Goal: Task Accomplishment & Management: Use online tool/utility

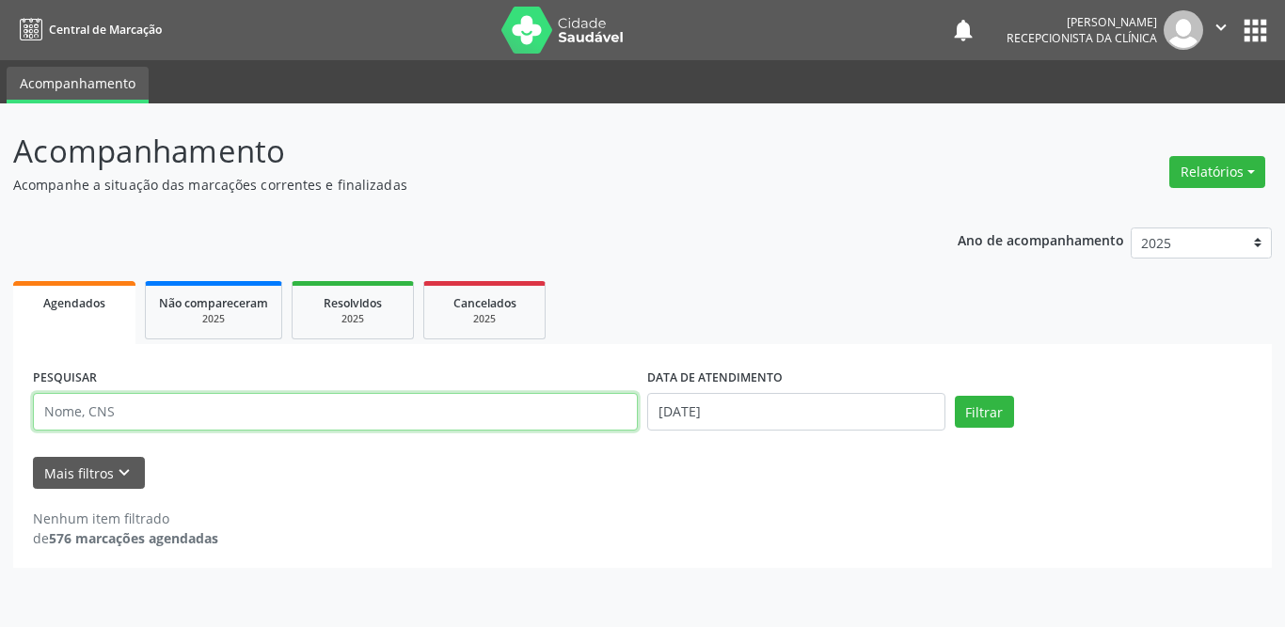
click at [274, 413] on input "text" at bounding box center [335, 412] width 605 height 38
type input "[PERSON_NAME]"
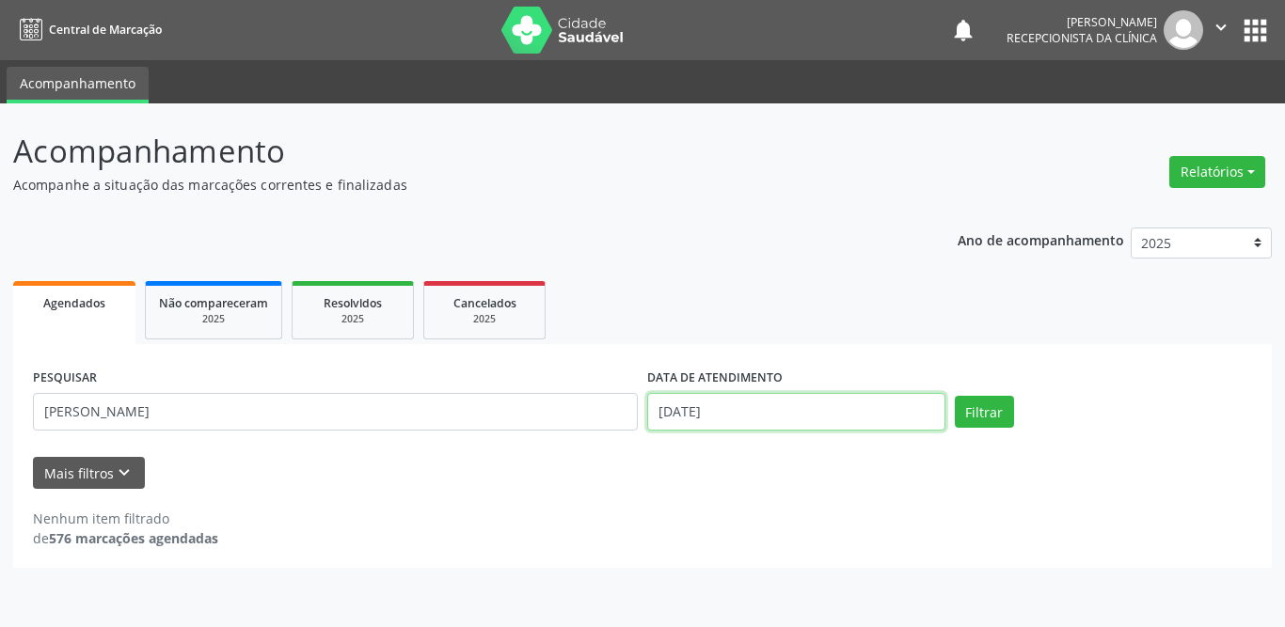
click at [838, 421] on input "[DATE]" at bounding box center [796, 412] width 298 height 38
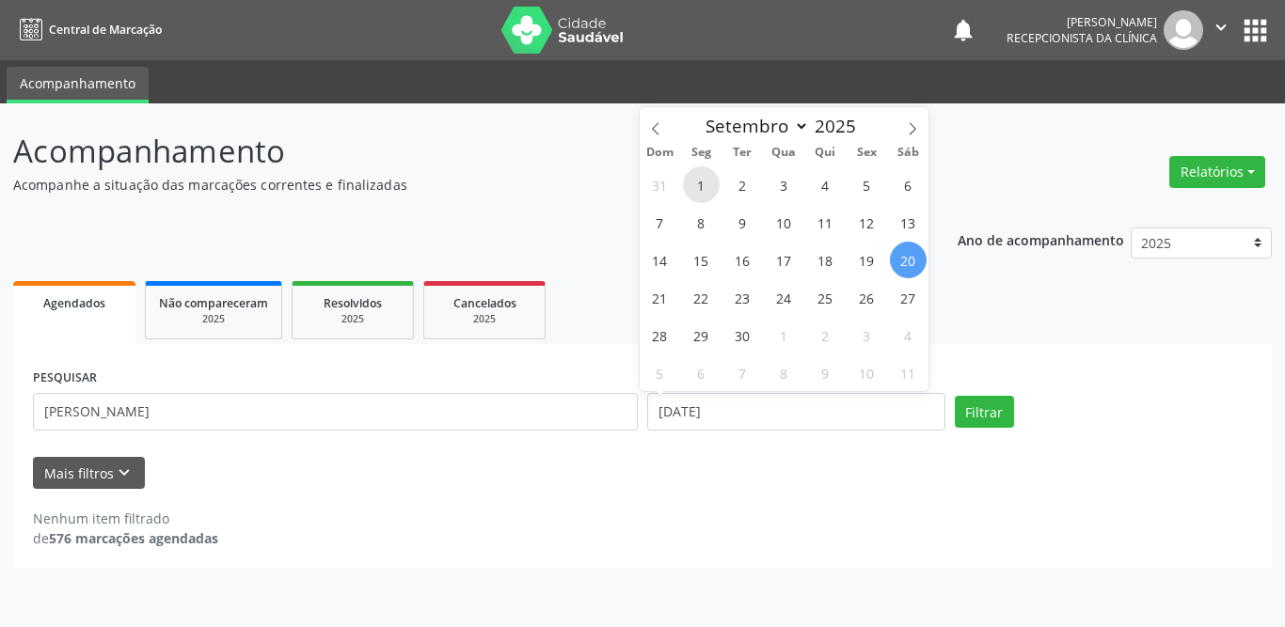
click at [704, 188] on span "1" at bounding box center [701, 184] width 37 height 37
type input "[DATE]"
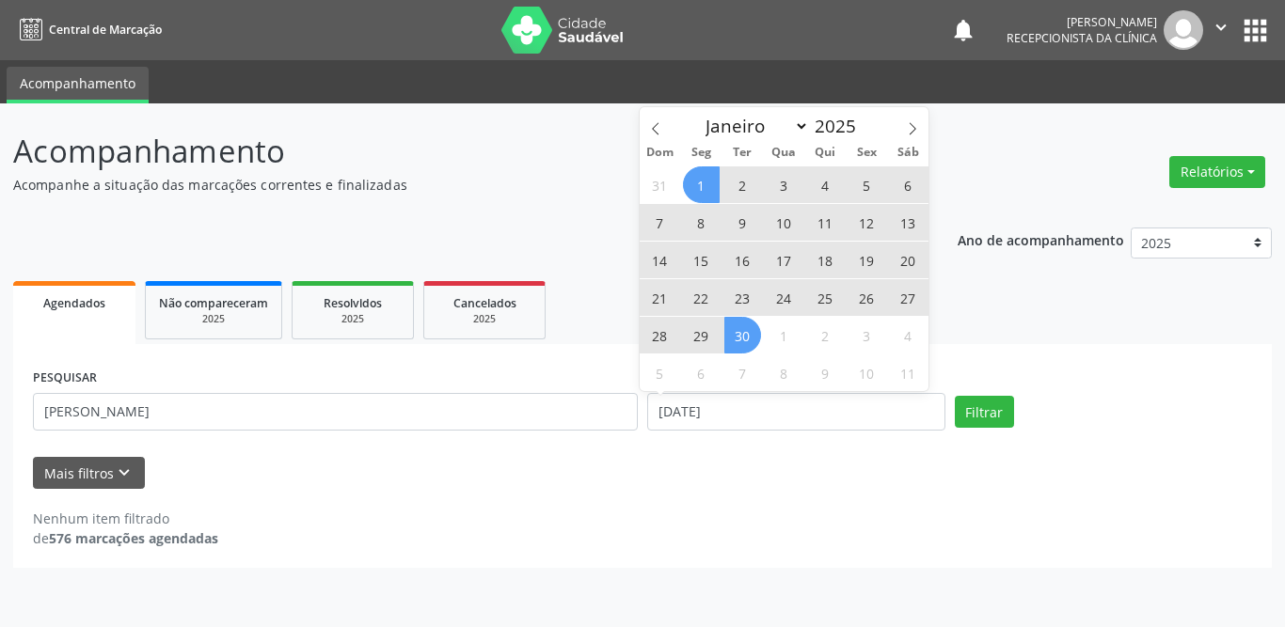
click at [744, 344] on span "30" at bounding box center [742, 335] width 37 height 37
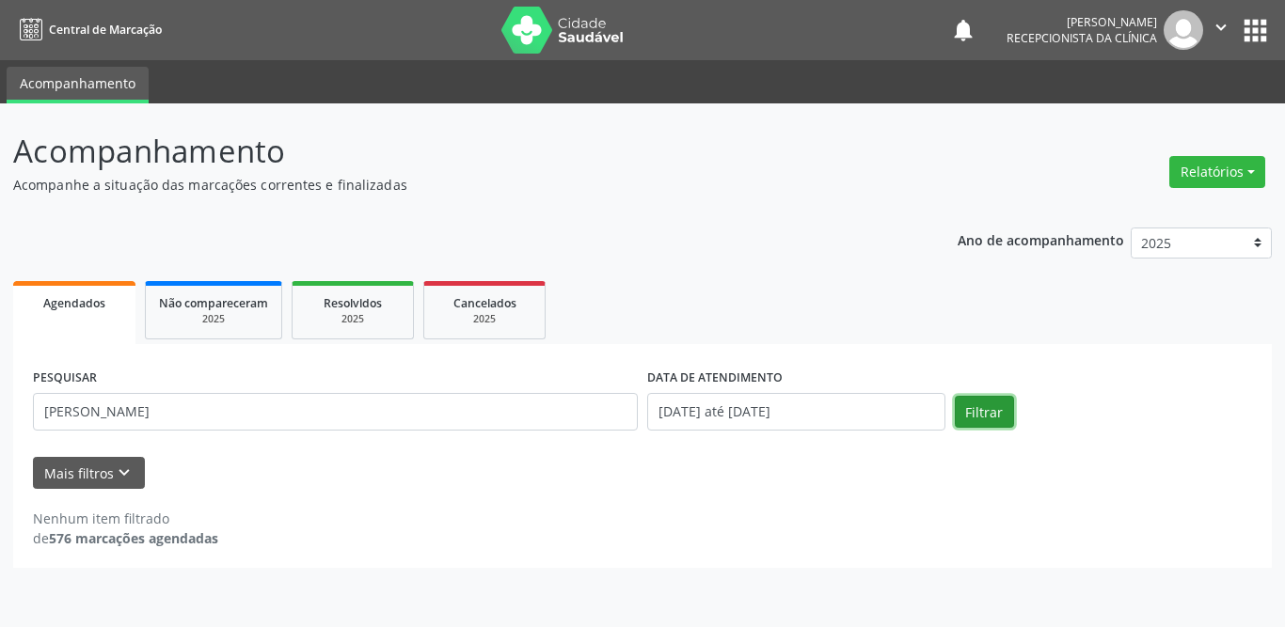
click at [985, 419] on button "Filtrar" at bounding box center [984, 412] width 59 height 32
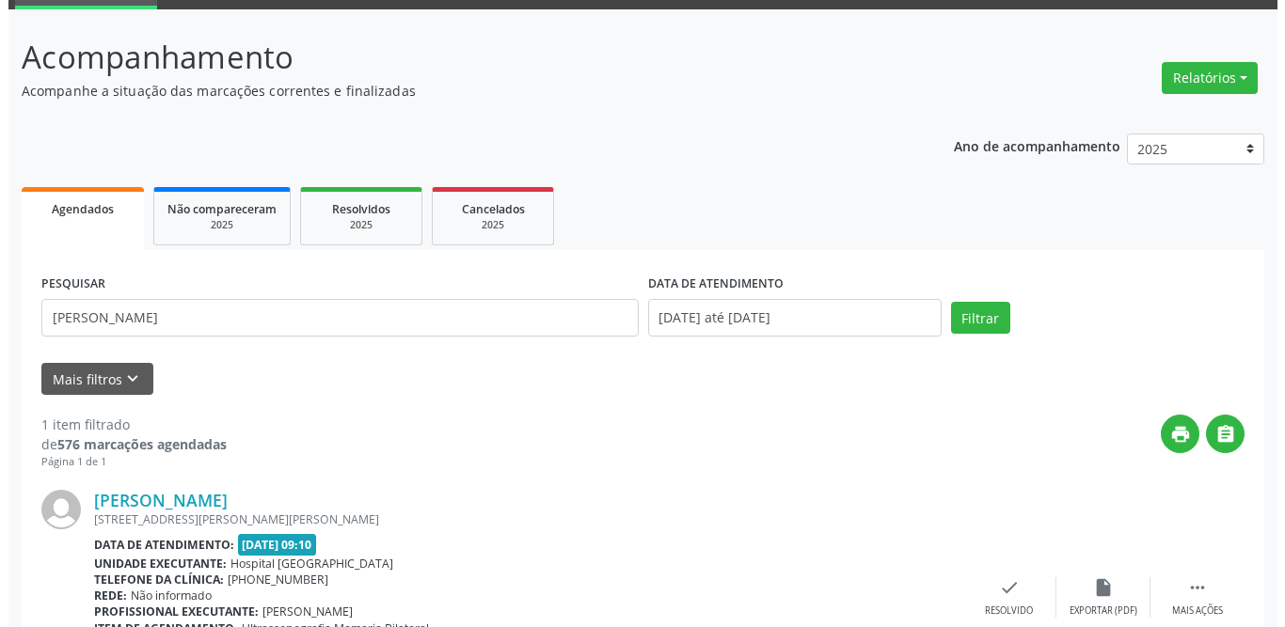
scroll to position [224, 0]
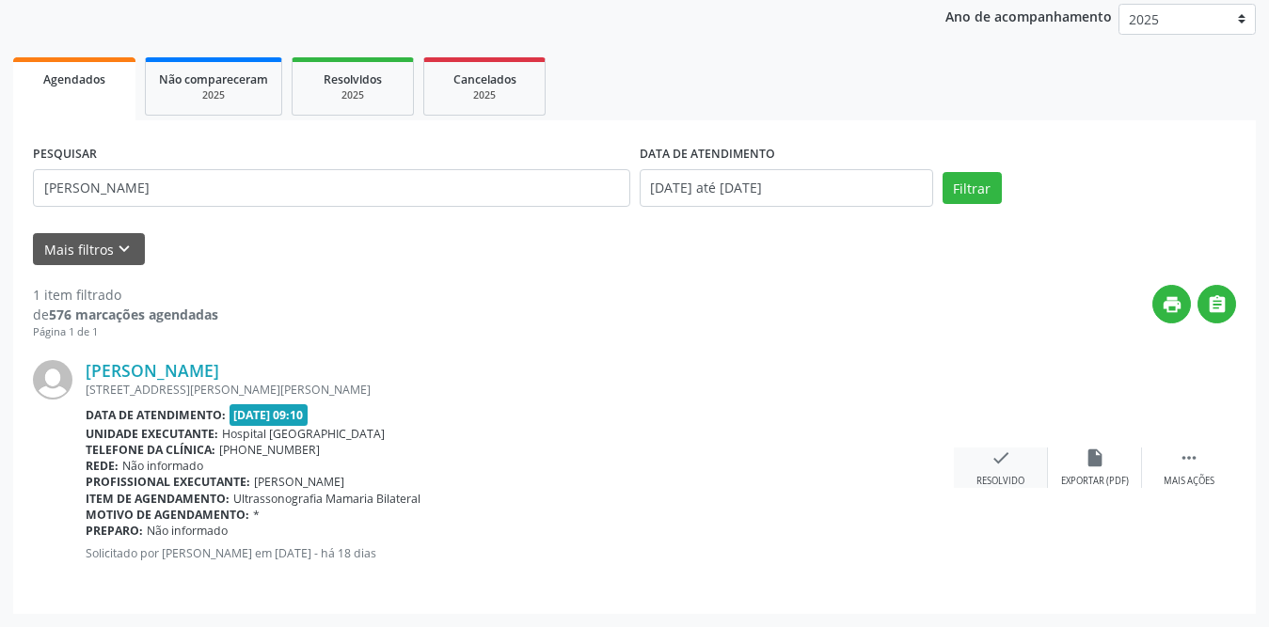
click at [1005, 471] on div "check Resolvido" at bounding box center [1001, 468] width 94 height 40
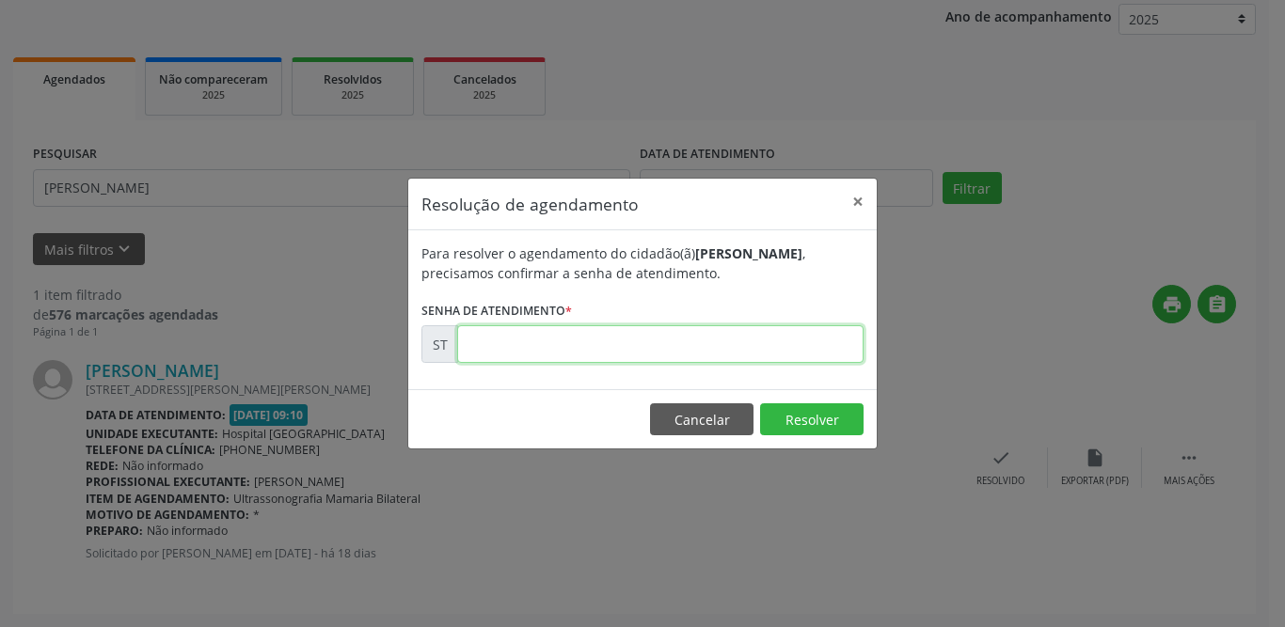
click at [594, 361] on input "text" at bounding box center [660, 344] width 406 height 38
type input "00020733"
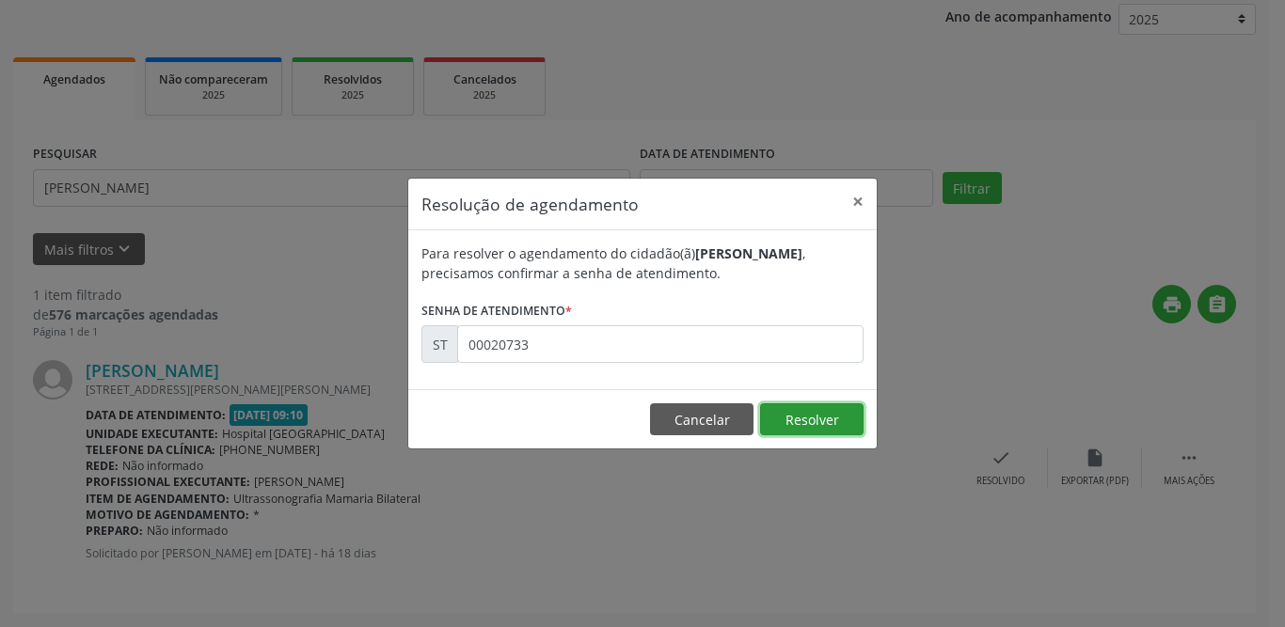
click at [811, 415] on button "Resolver" at bounding box center [811, 420] width 103 height 32
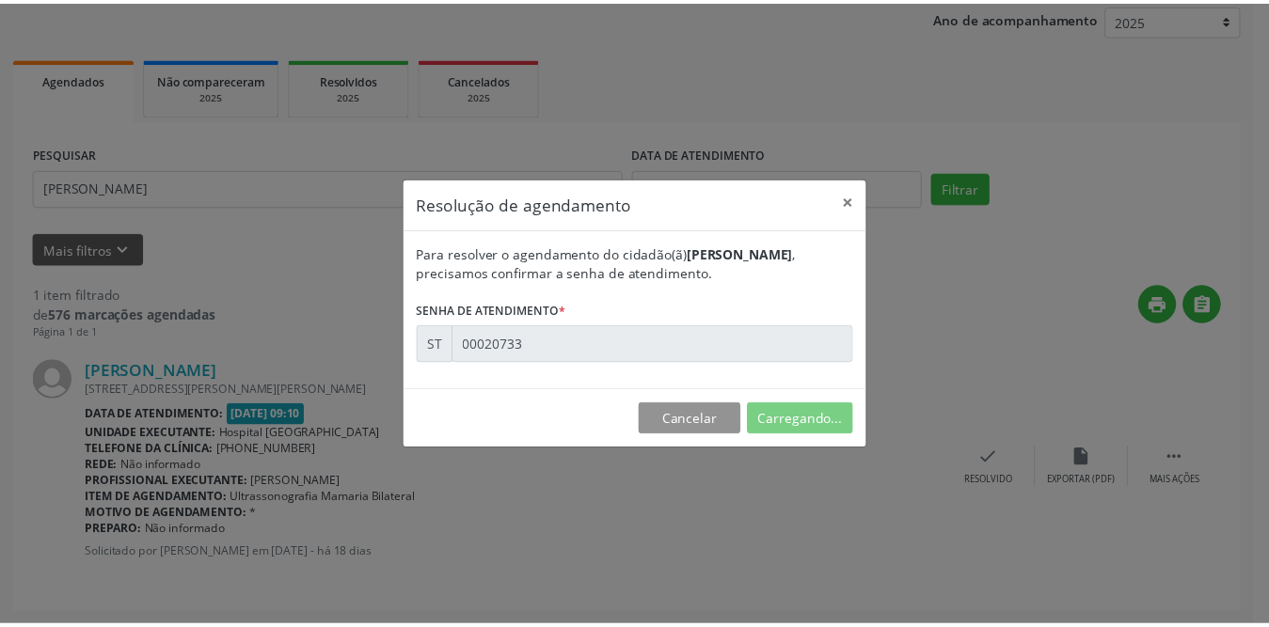
scroll to position [0, 0]
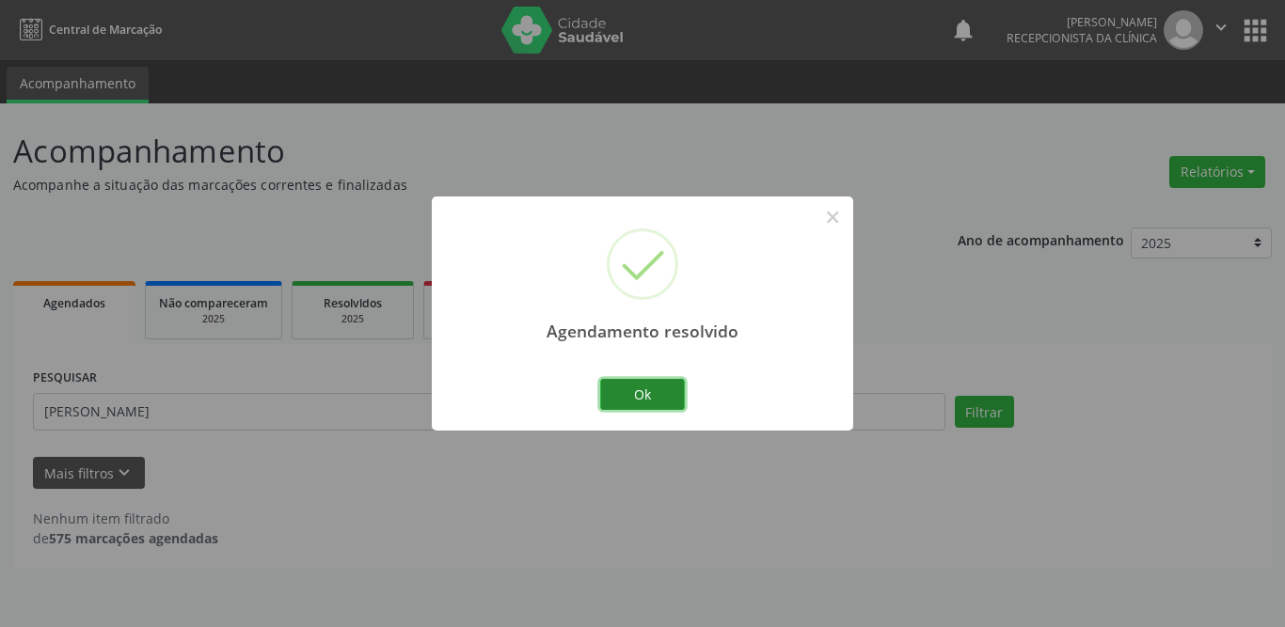
click at [650, 397] on button "Ok" at bounding box center [642, 395] width 85 height 32
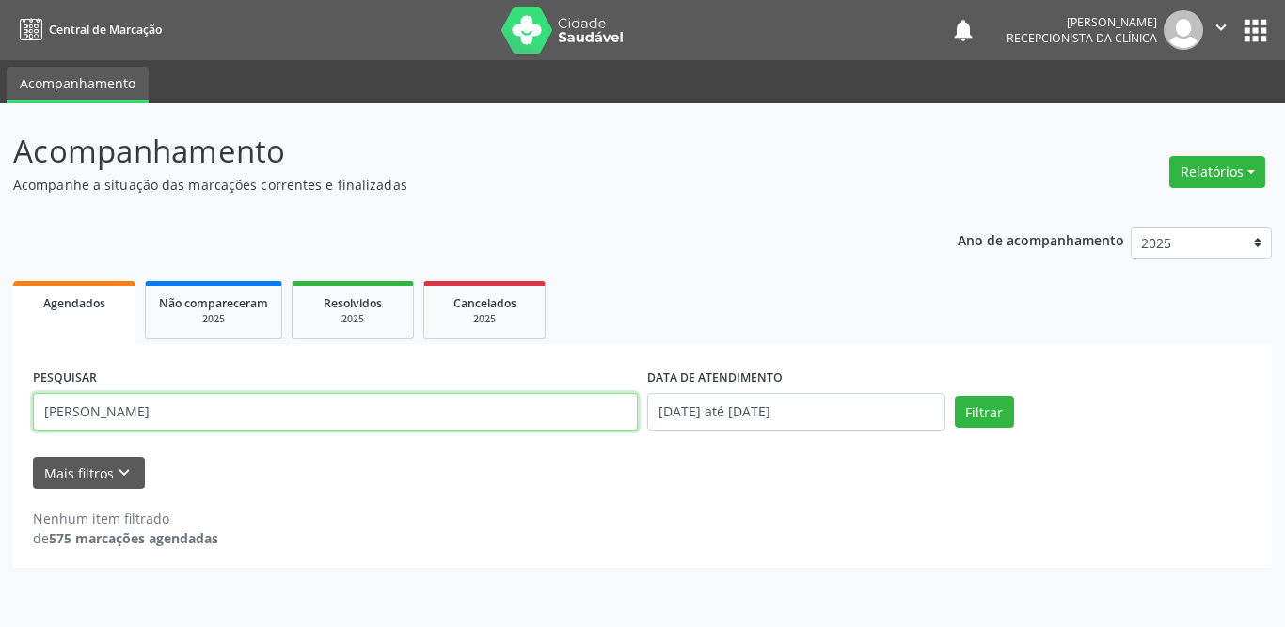
drag, startPoint x: 135, startPoint y: 416, endPoint x: 0, endPoint y: 403, distance: 136.1
click at [0, 403] on div "Acompanhamento Acompanhe a situação das marcações correntes e finalizadas Relat…" at bounding box center [642, 365] width 1285 height 524
type input "[PERSON_NAME]"
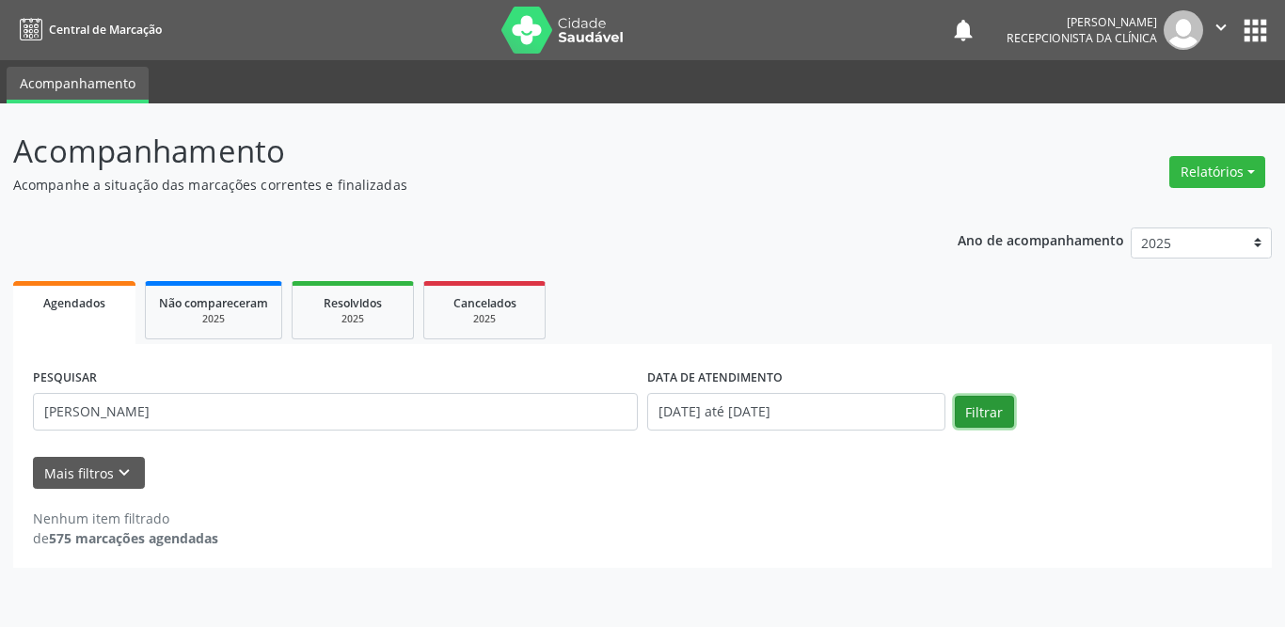
click at [989, 405] on button "Filtrar" at bounding box center [984, 412] width 59 height 32
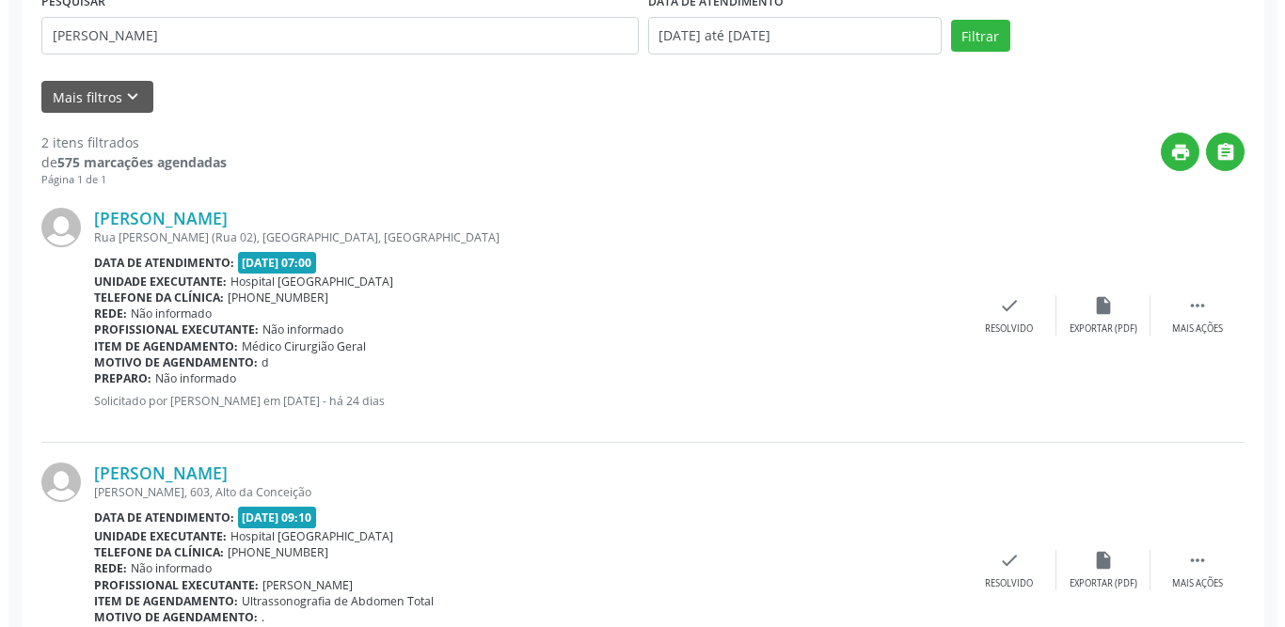
scroll to position [479, 0]
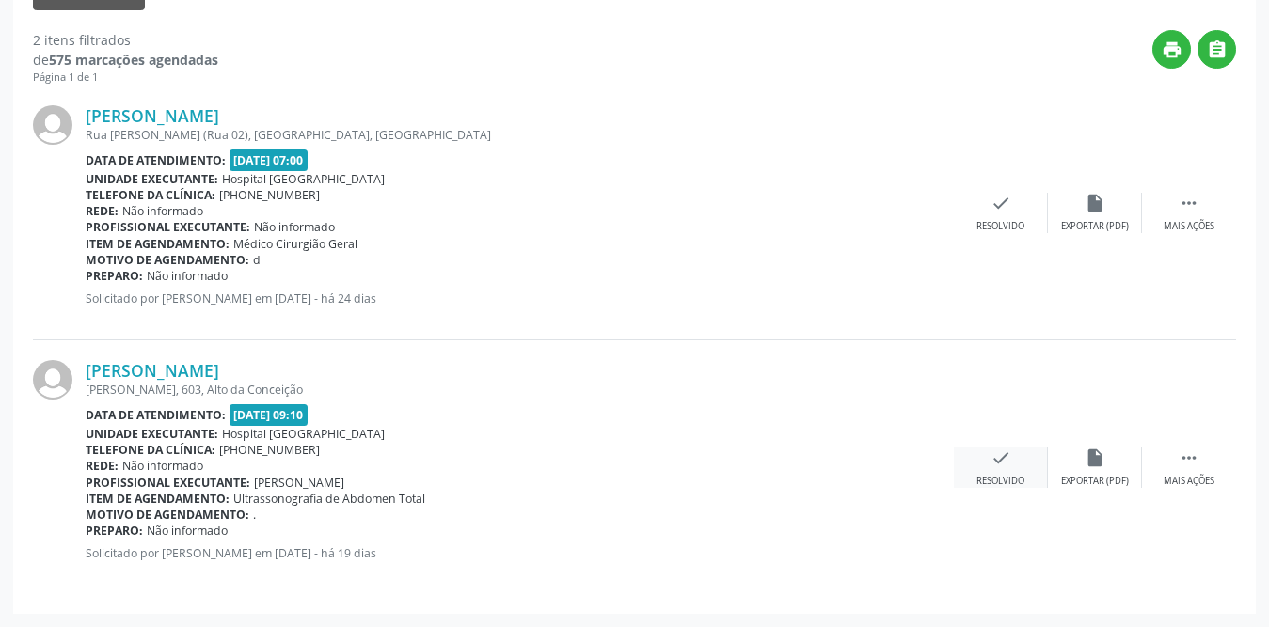
click at [994, 468] on div "check Resolvido" at bounding box center [1001, 468] width 94 height 40
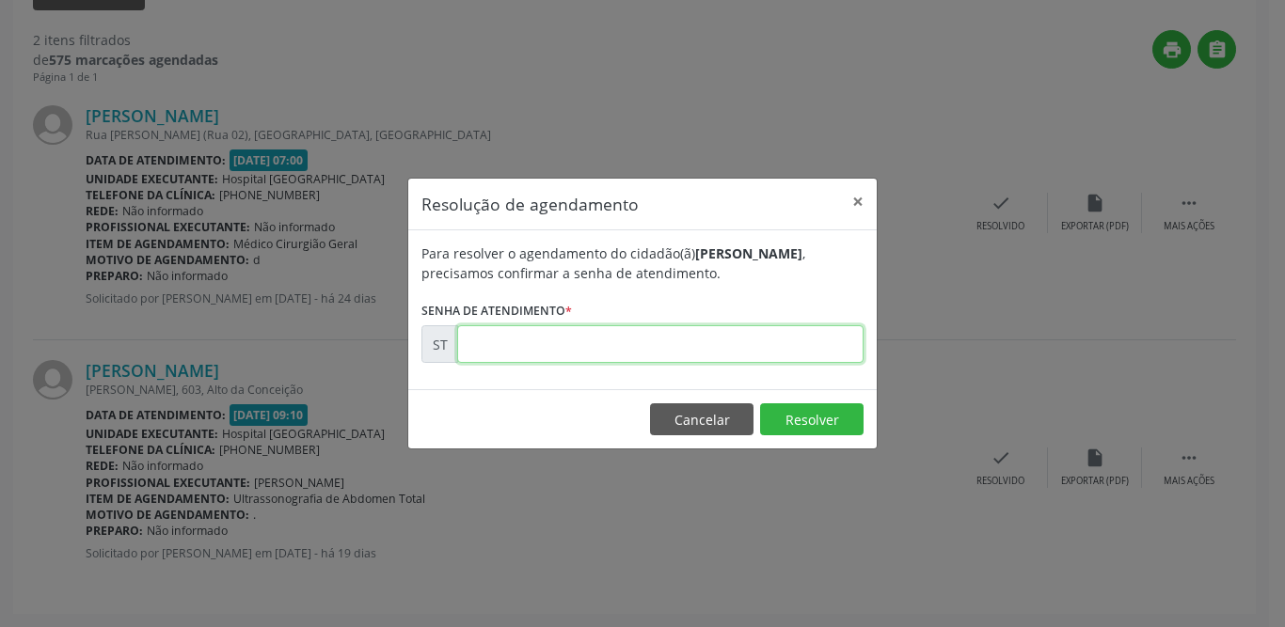
click at [617, 341] on input "text" at bounding box center [660, 344] width 406 height 38
type input "00020522"
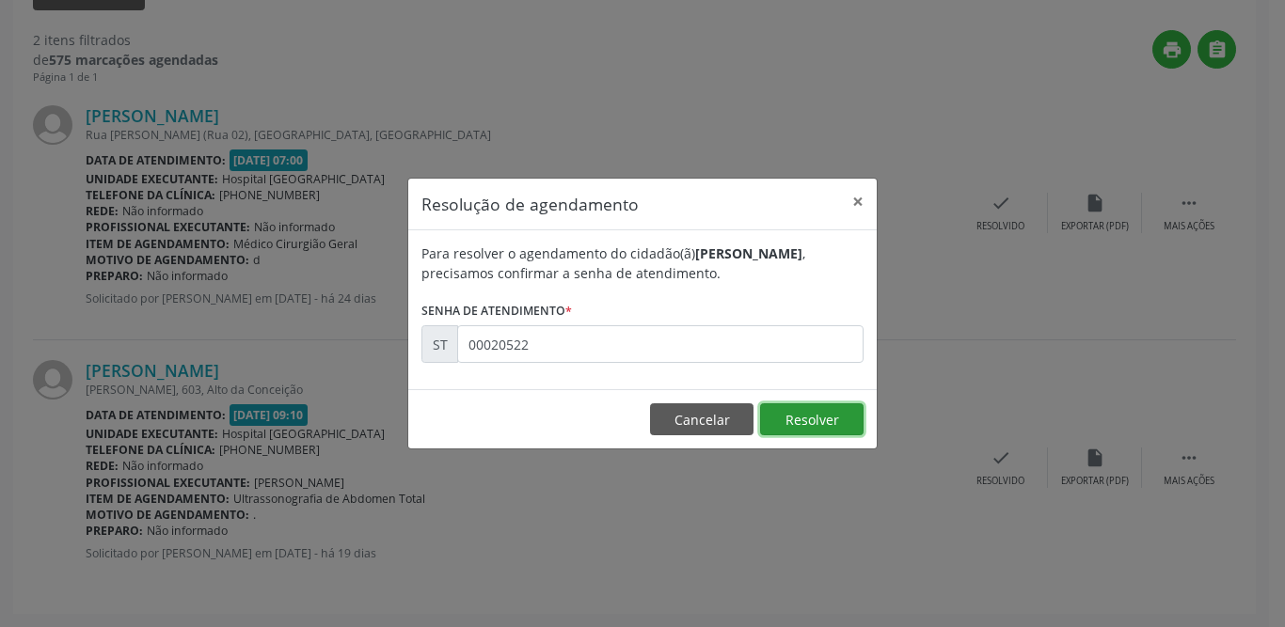
click at [803, 417] on button "Resolver" at bounding box center [811, 420] width 103 height 32
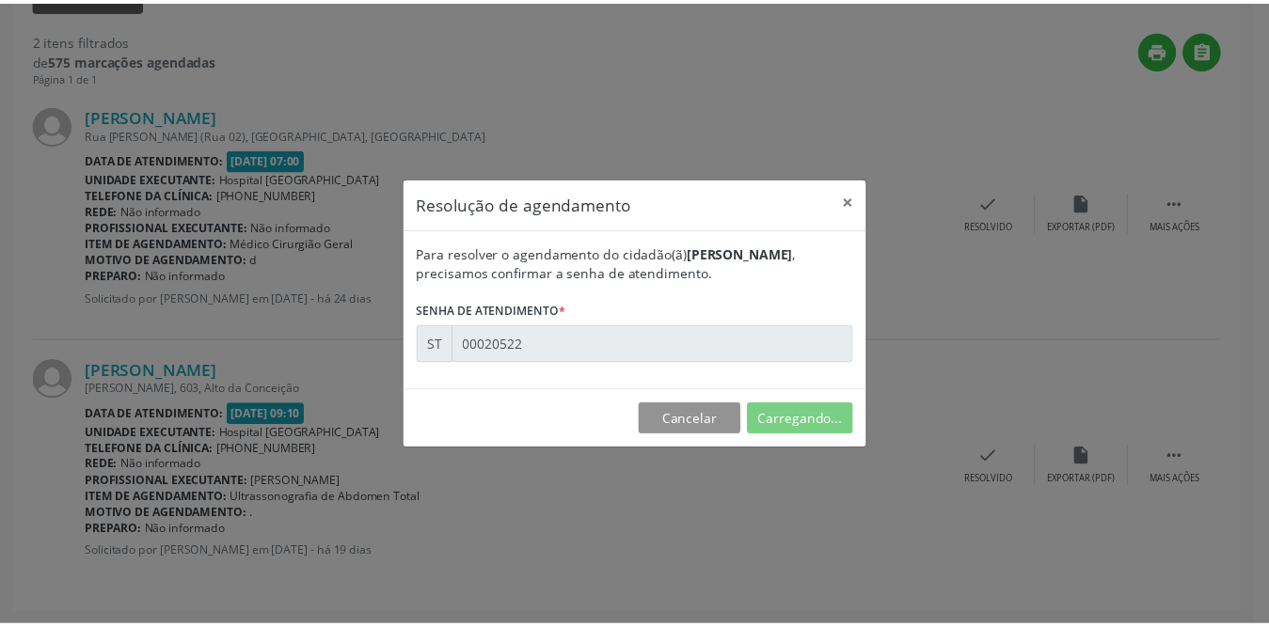
scroll to position [0, 0]
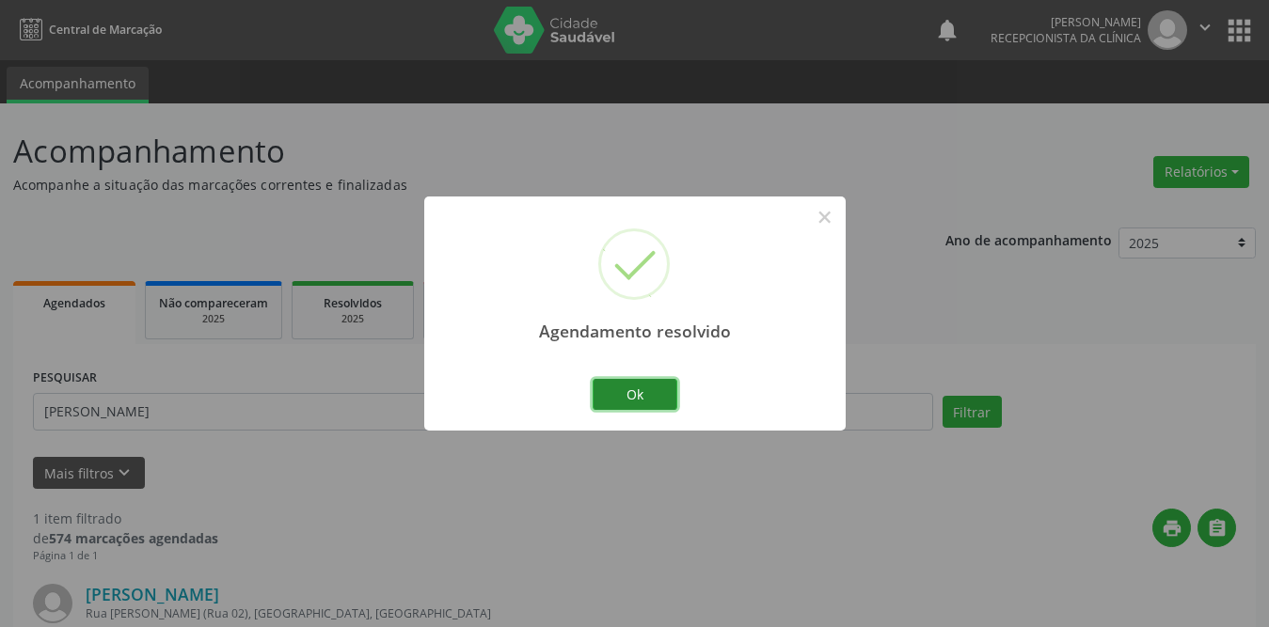
click at [615, 393] on button "Ok" at bounding box center [635, 395] width 85 height 32
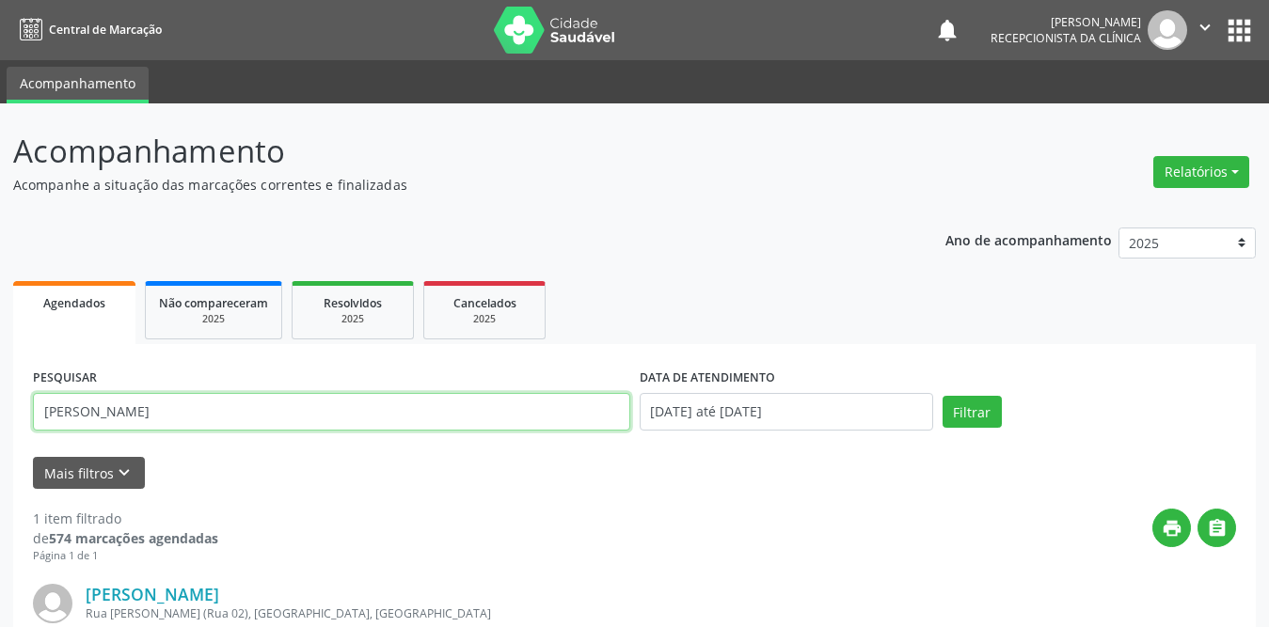
drag, startPoint x: 186, startPoint y: 409, endPoint x: 36, endPoint y: 405, distance: 150.5
click at [37, 405] on input "[PERSON_NAME]" at bounding box center [331, 412] width 597 height 38
type input "adeildo"
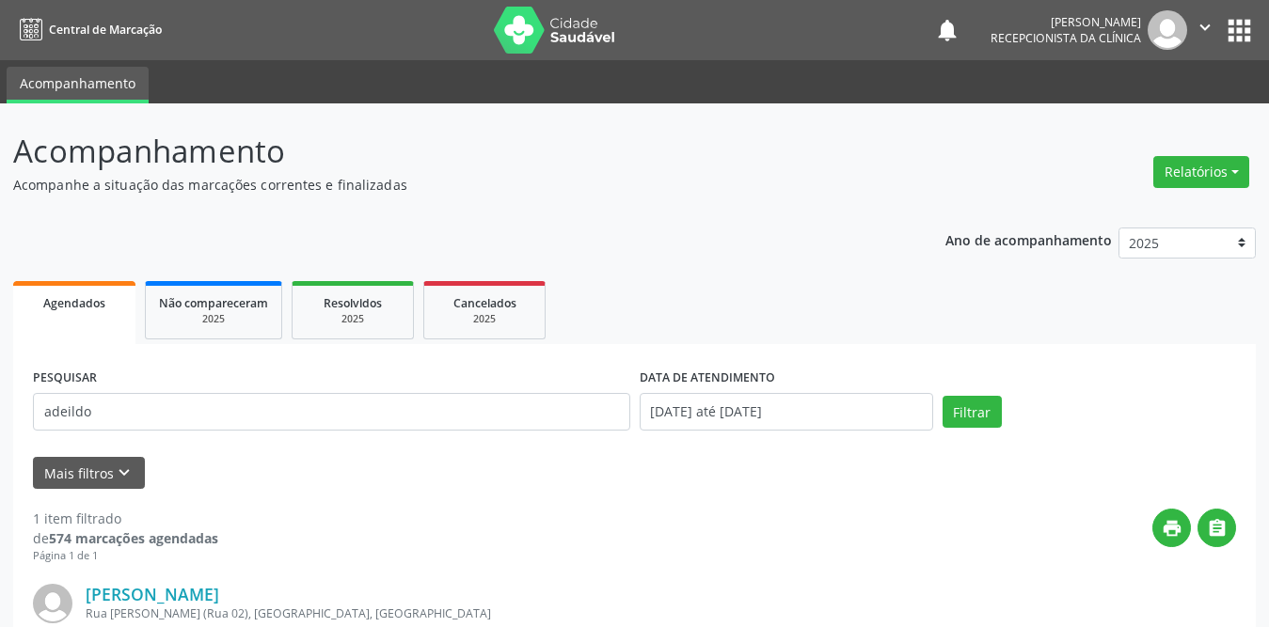
click at [1001, 416] on div "Filtrar" at bounding box center [1089, 412] width 303 height 32
click at [978, 412] on button "Filtrar" at bounding box center [971, 412] width 59 height 32
click at [762, 472] on div "Mais filtros keyboard_arrow_down" at bounding box center [634, 473] width 1212 height 33
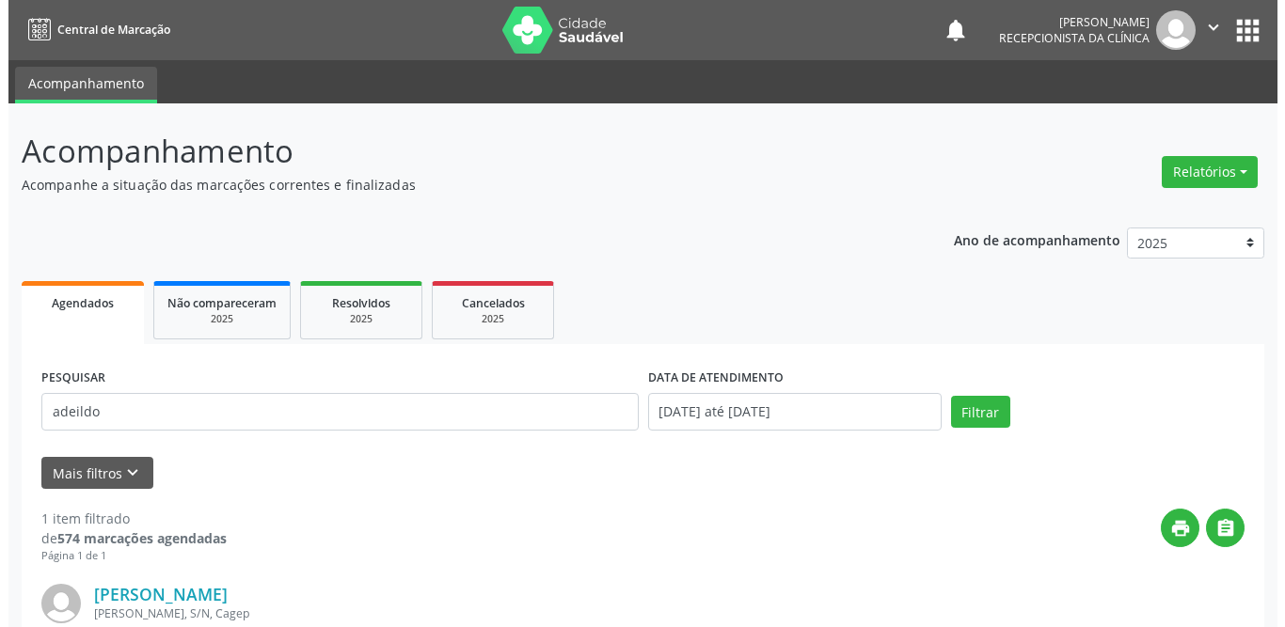
scroll to position [224, 0]
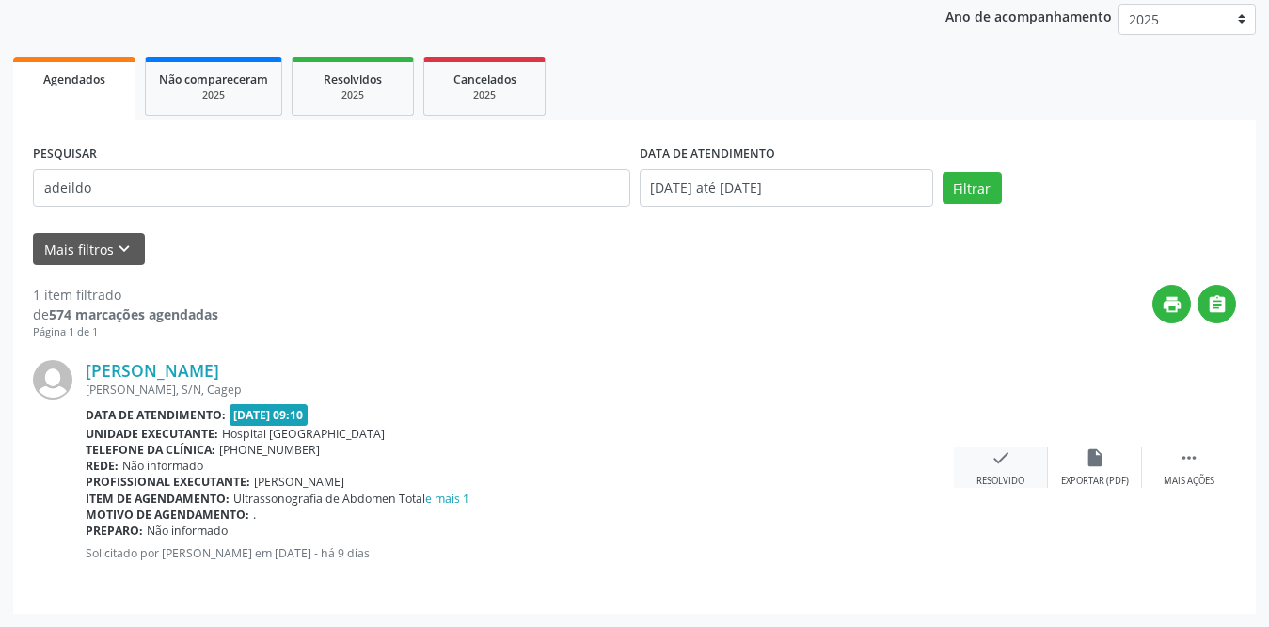
click at [996, 455] on icon "check" at bounding box center [1000, 458] width 21 height 21
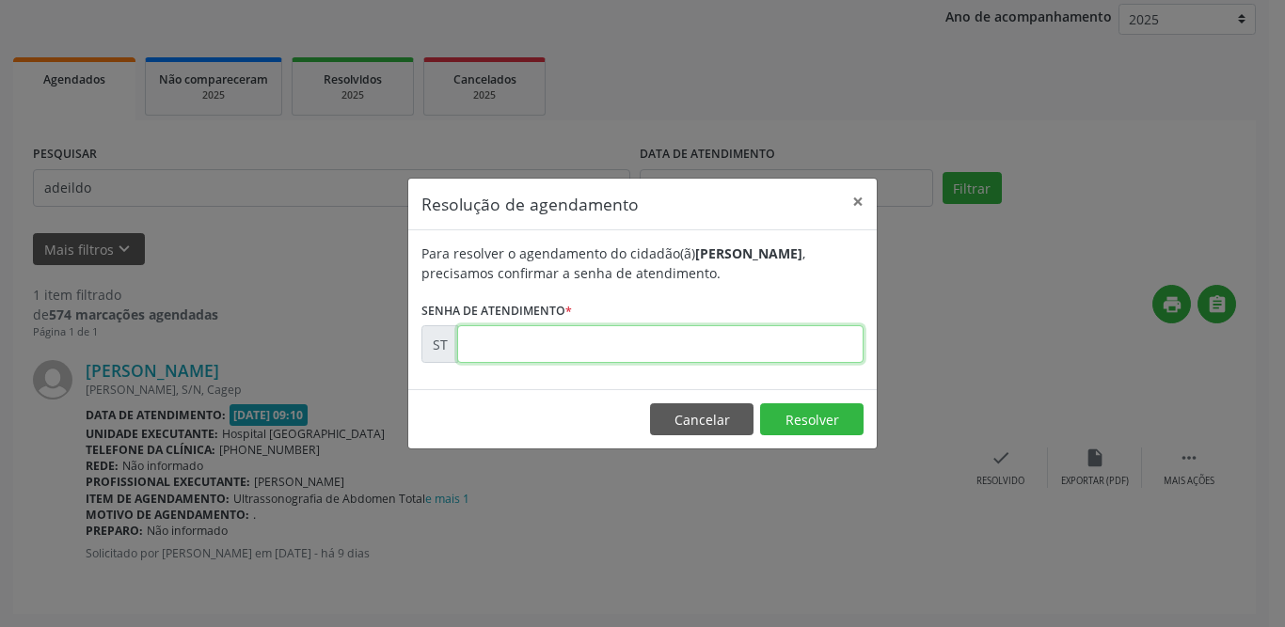
click at [728, 346] on input "text" at bounding box center [660, 344] width 406 height 38
type input "00021833"
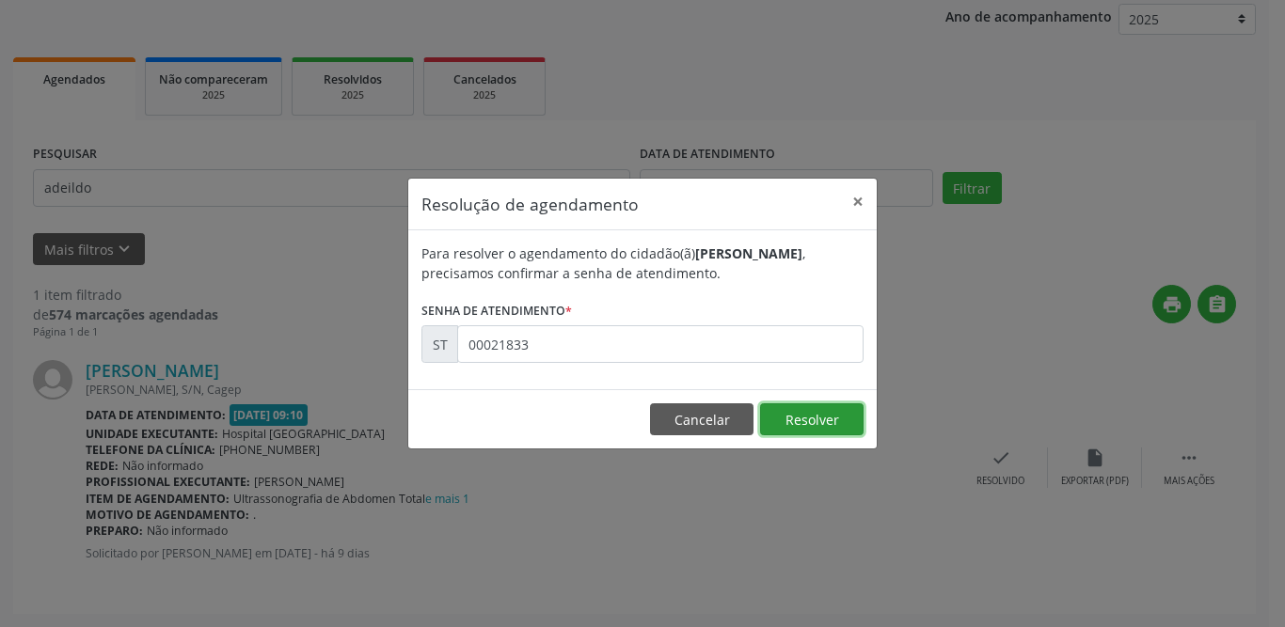
click at [814, 418] on button "Resolver" at bounding box center [811, 420] width 103 height 32
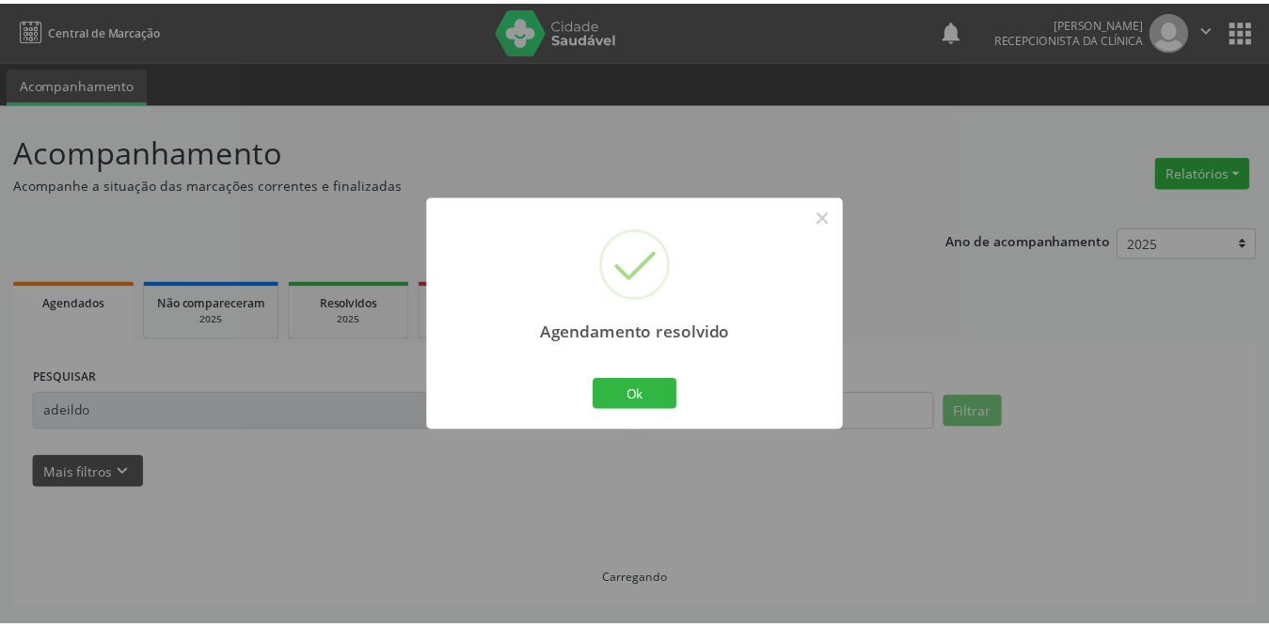
scroll to position [0, 0]
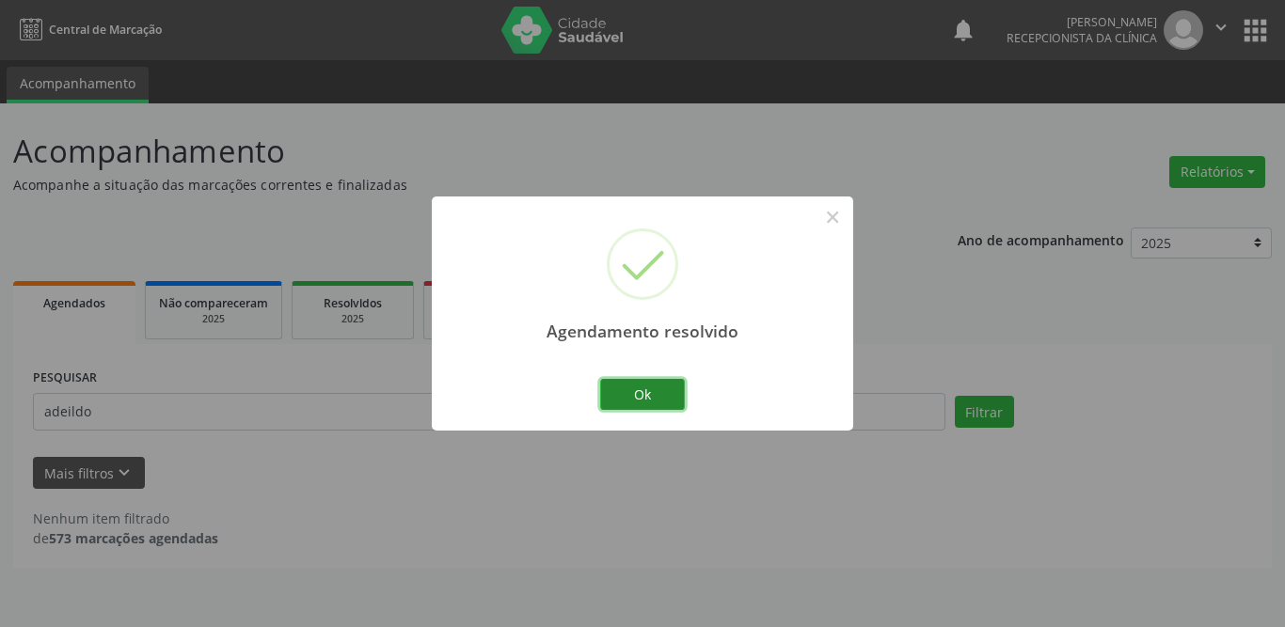
click at [646, 397] on button "Ok" at bounding box center [642, 395] width 85 height 32
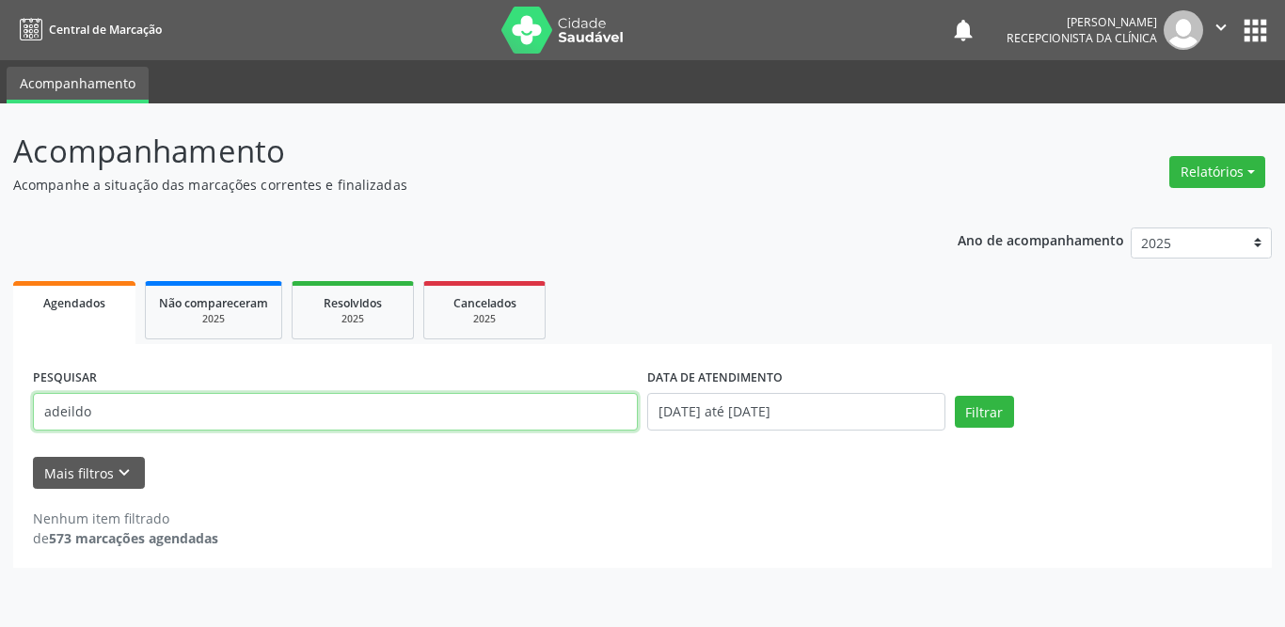
click at [141, 418] on input "adeildo" at bounding box center [335, 412] width 605 height 38
drag, startPoint x: 141, startPoint y: 418, endPoint x: 0, endPoint y: 416, distance: 141.1
click at [0, 416] on div "Acompanhamento Acompanhe a situação das marcações correntes e finalizadas Relat…" at bounding box center [642, 365] width 1285 height 524
type input "rozeane cav"
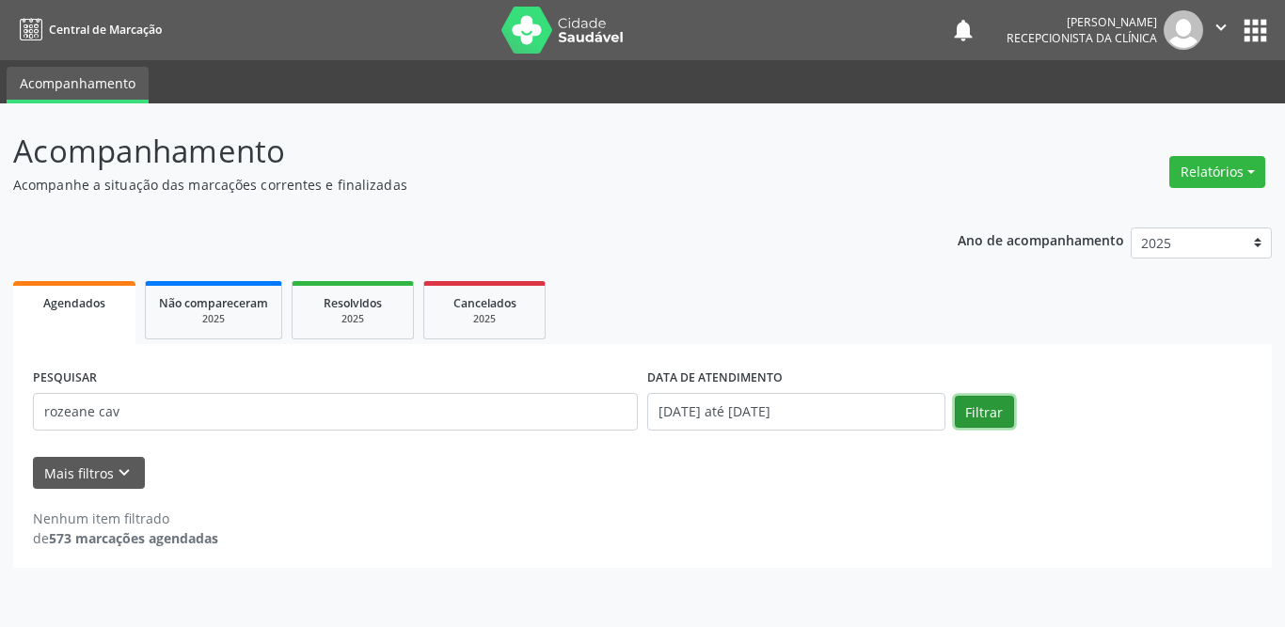
click at [973, 404] on button "Filtrar" at bounding box center [984, 412] width 59 height 32
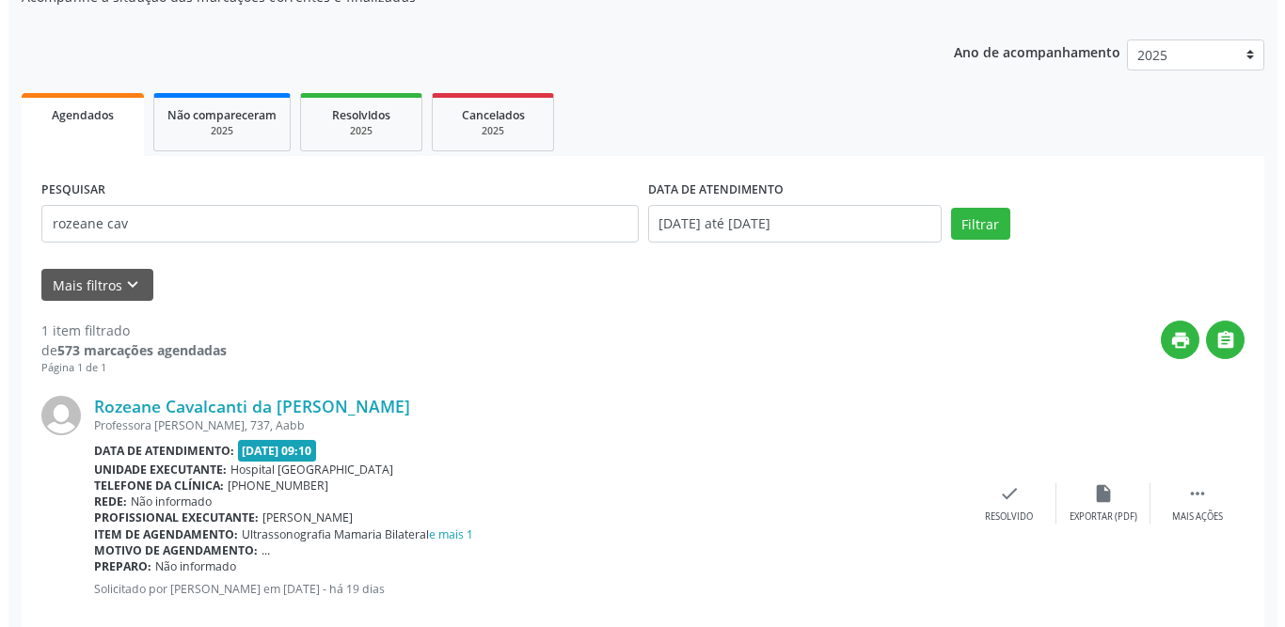
scroll to position [224, 0]
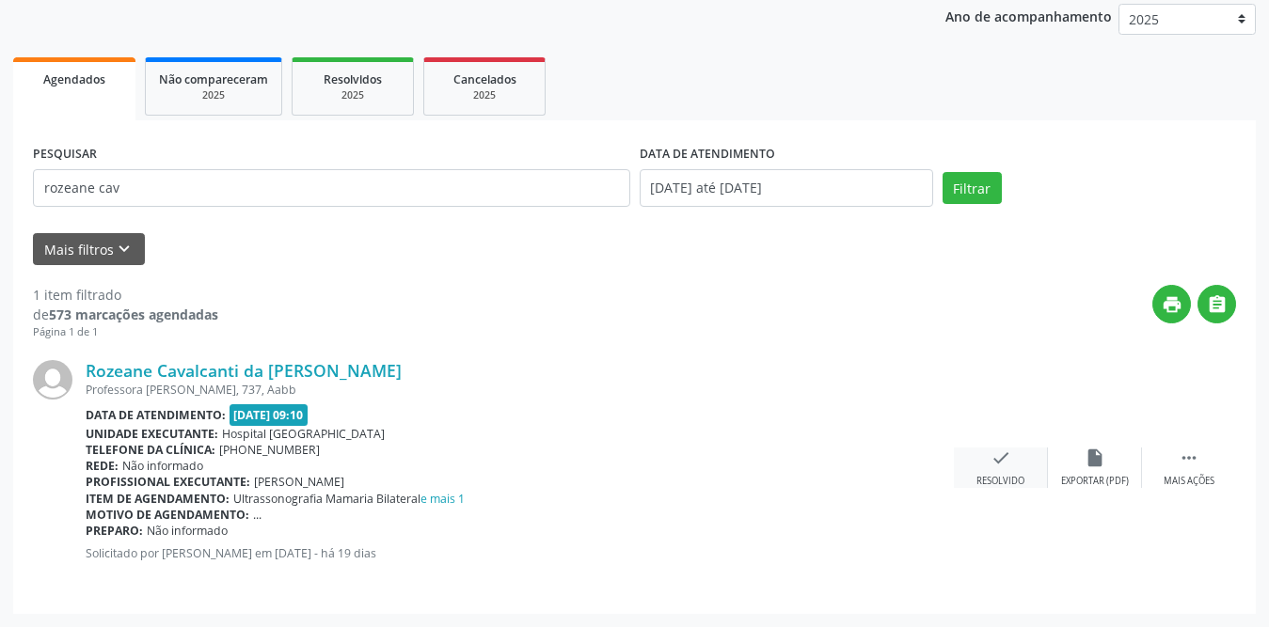
click at [996, 466] on icon "check" at bounding box center [1000, 458] width 21 height 21
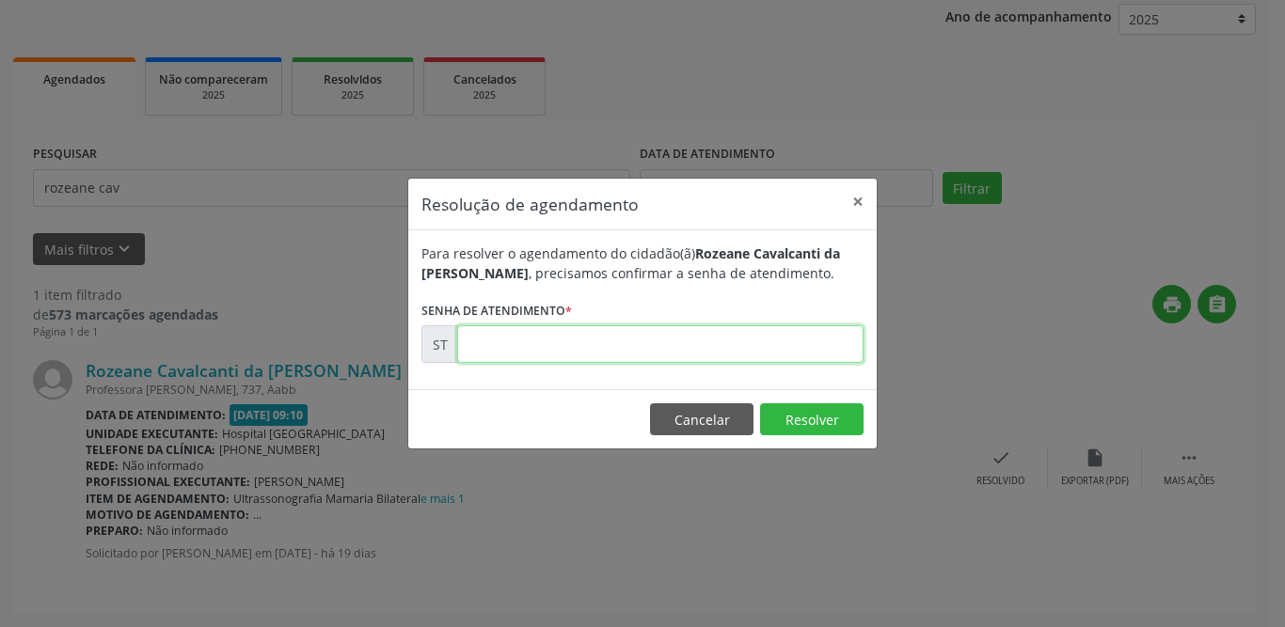
click at [602, 353] on input "text" at bounding box center [660, 344] width 406 height 38
type input "00020455"
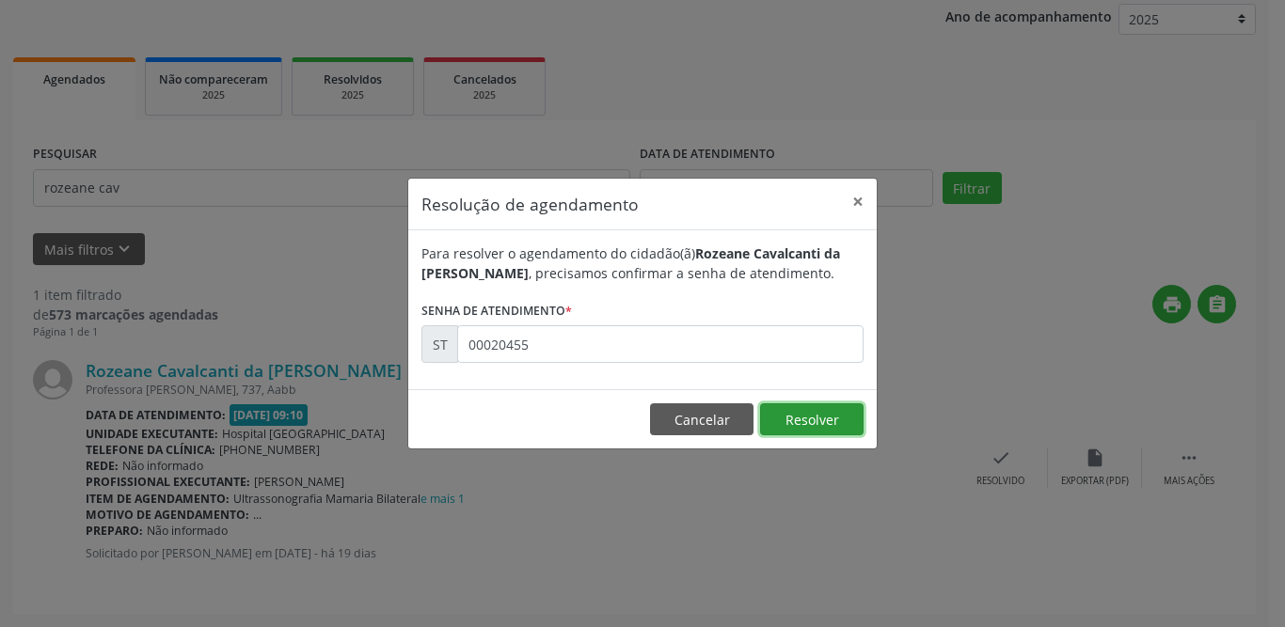
click at [835, 417] on button "Resolver" at bounding box center [811, 420] width 103 height 32
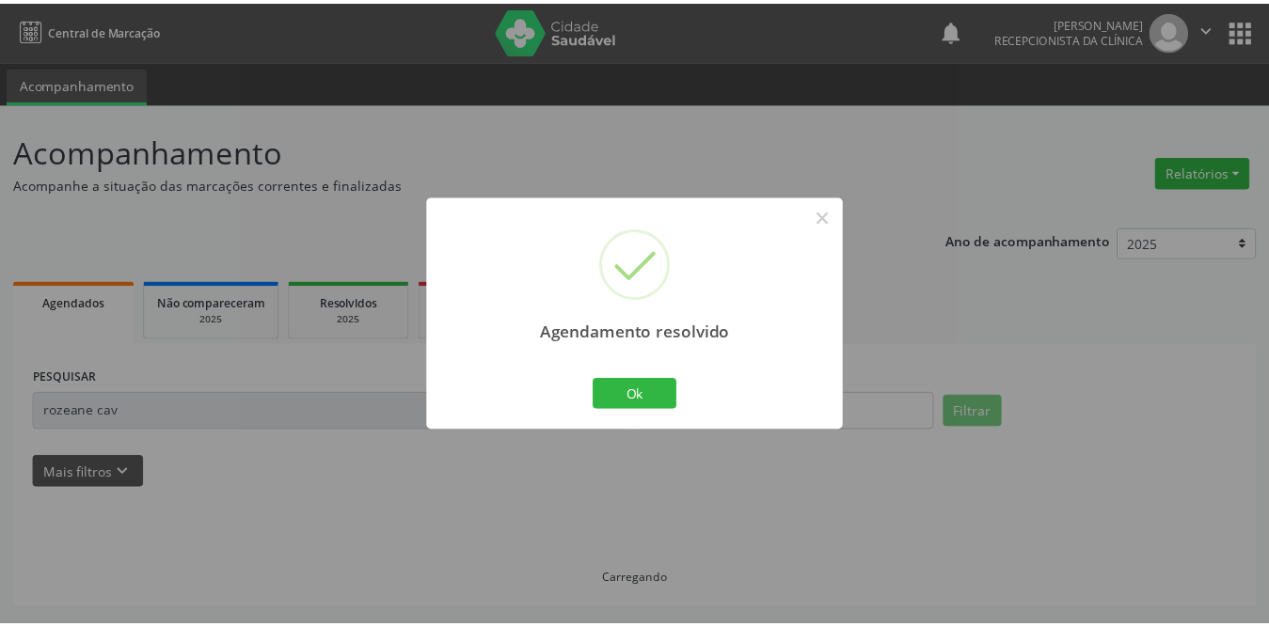
scroll to position [0, 0]
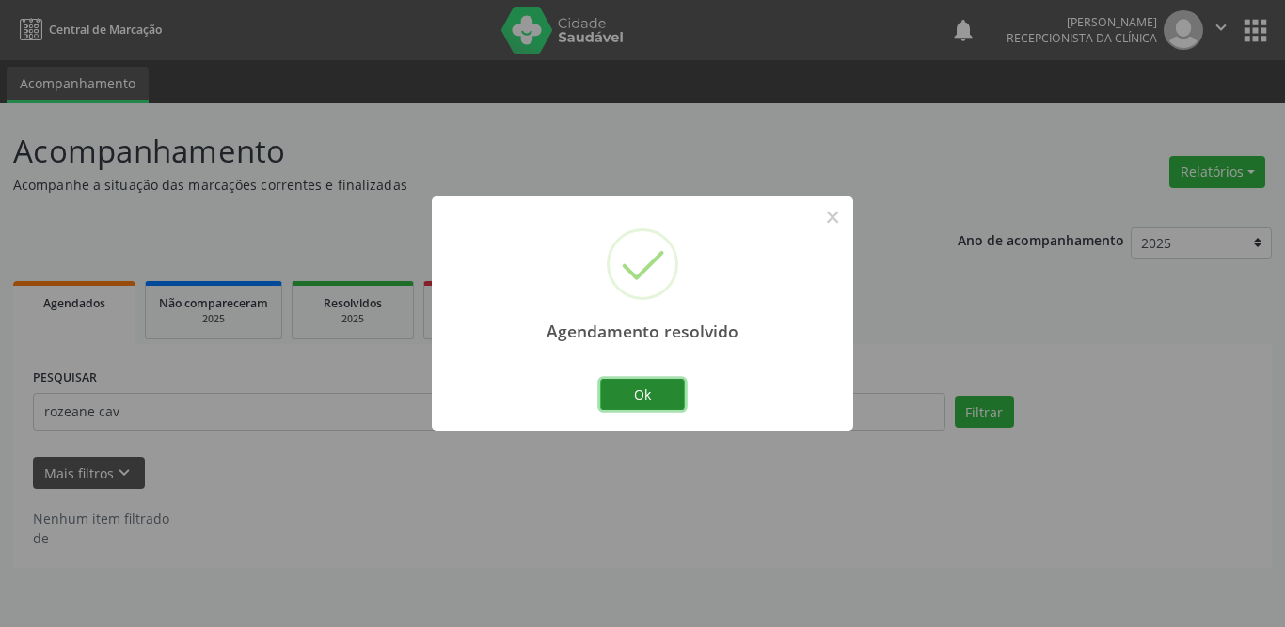
click at [610, 394] on button "Ok" at bounding box center [642, 395] width 85 height 32
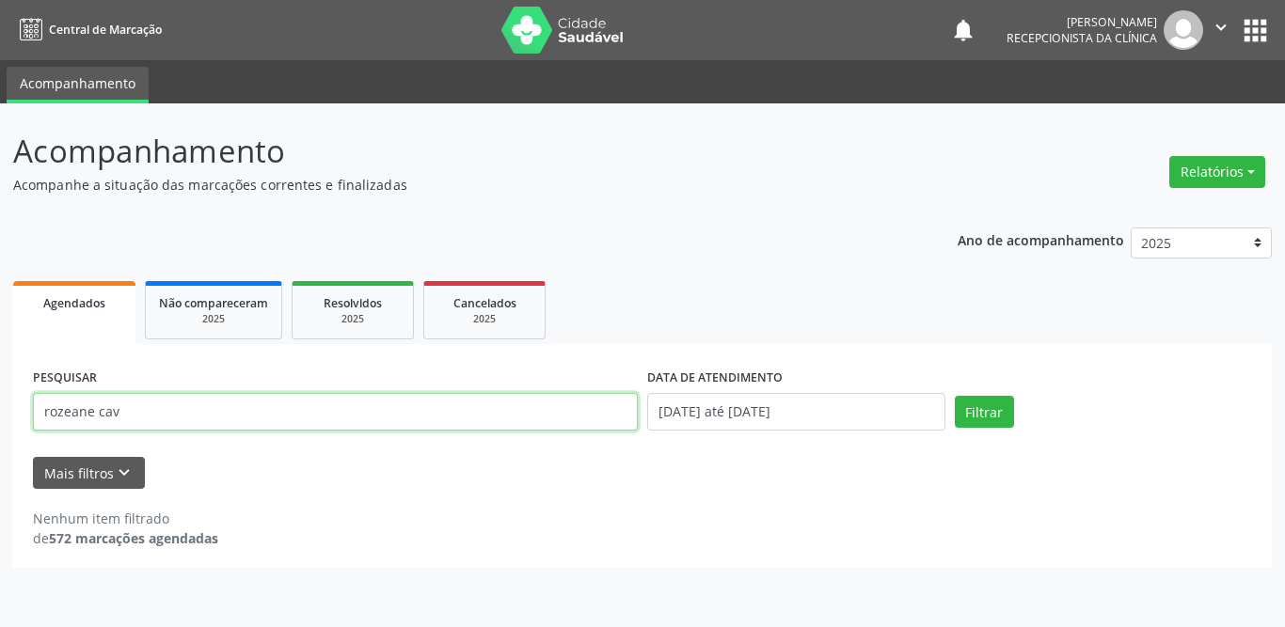
drag, startPoint x: 161, startPoint y: 416, endPoint x: 0, endPoint y: 419, distance: 160.9
click at [0, 419] on div "Acompanhamento Acompanhe a situação das marcações correntes e finalizadas Relat…" at bounding box center [642, 365] width 1285 height 524
type input "[PERSON_NAME]"
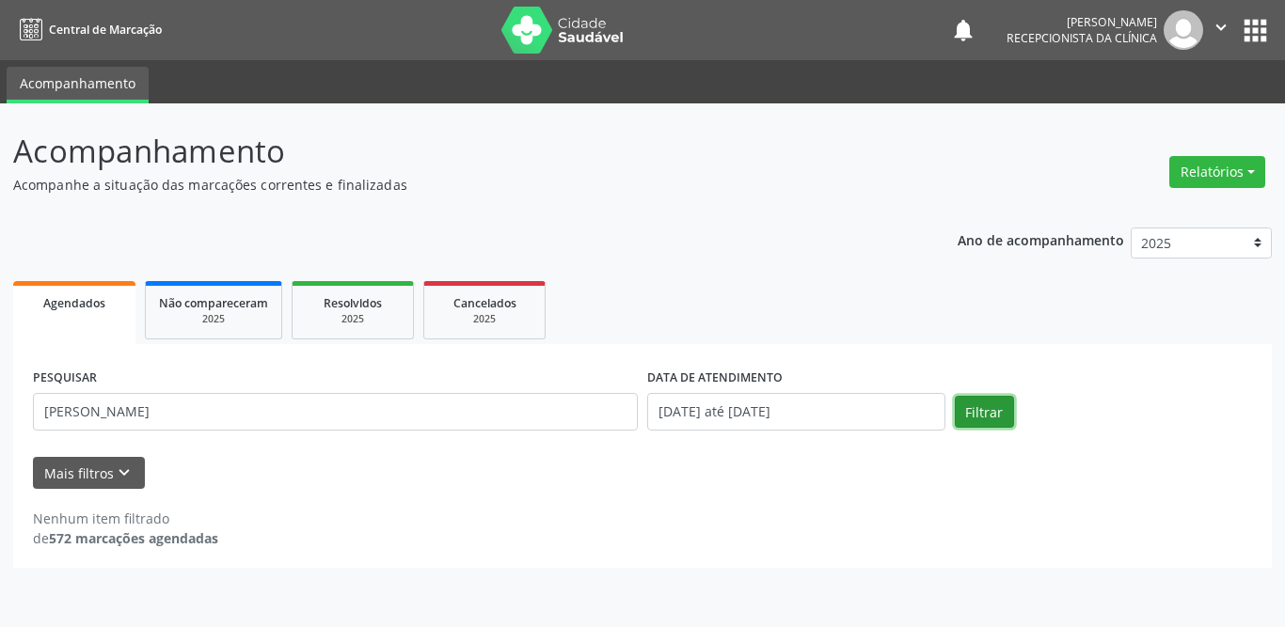
click at [975, 409] on button "Filtrar" at bounding box center [984, 412] width 59 height 32
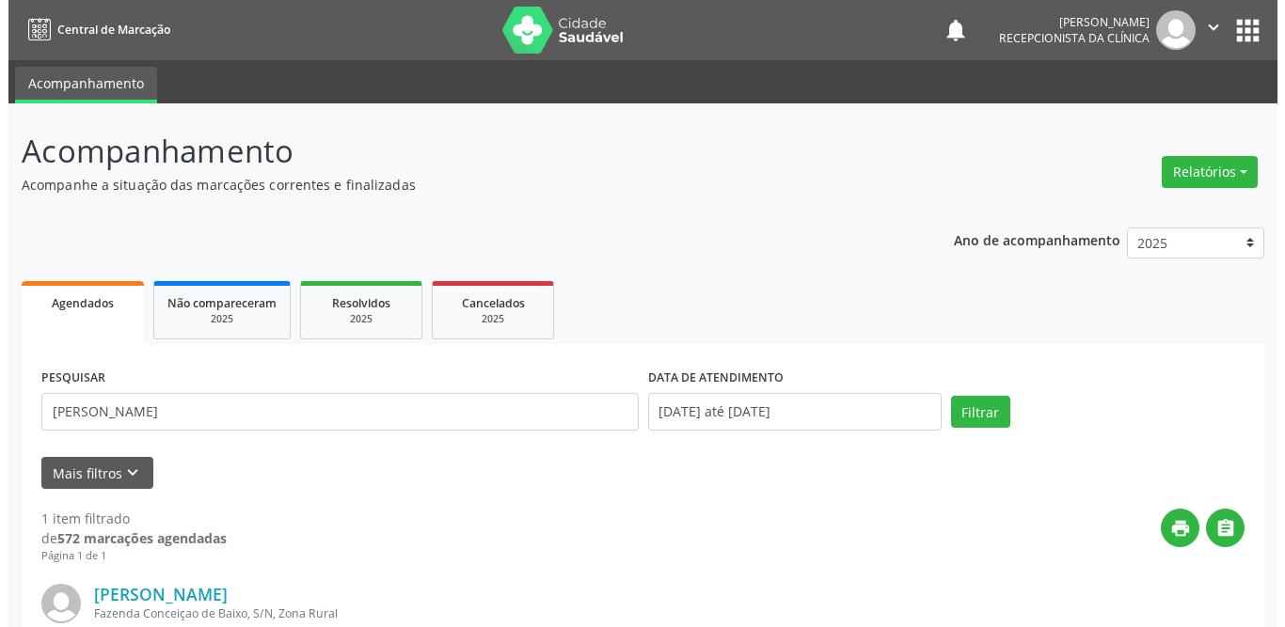
scroll to position [224, 0]
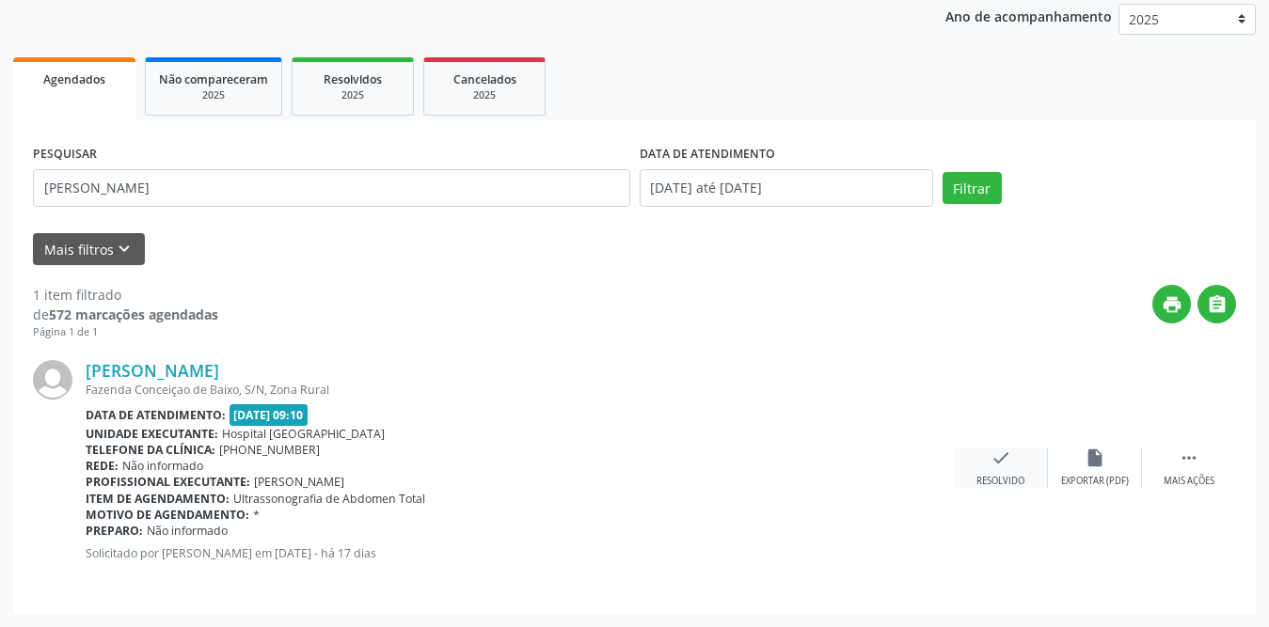
click at [1007, 467] on icon "check" at bounding box center [1000, 458] width 21 height 21
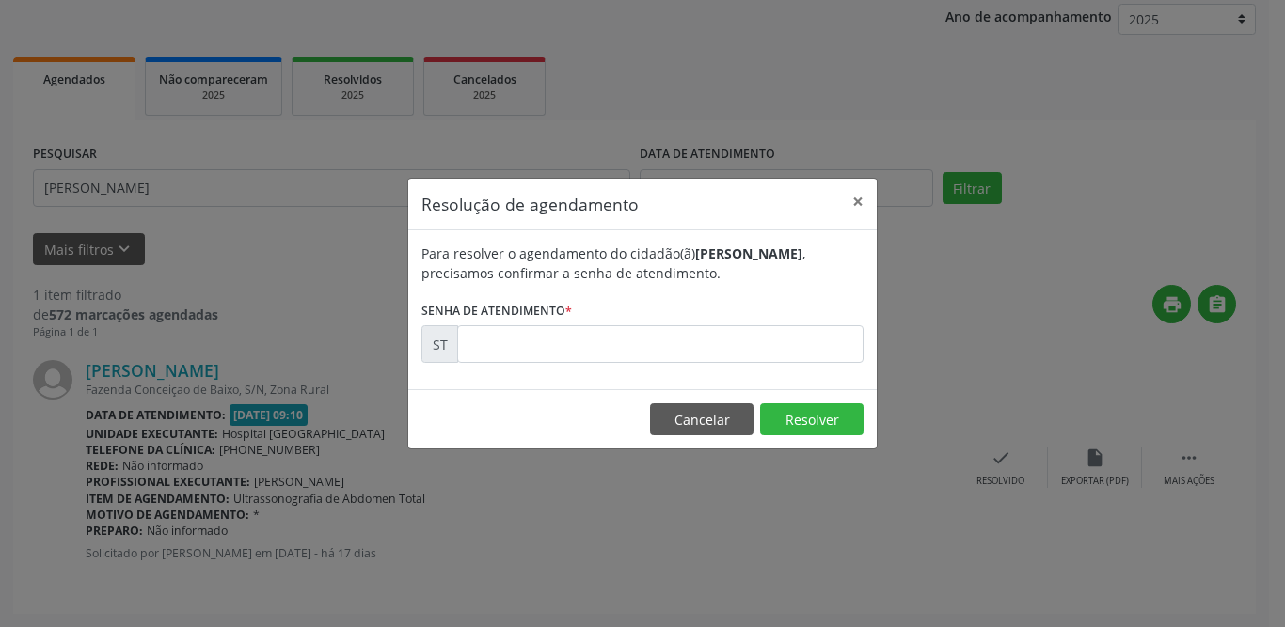
click at [743, 366] on div "Para resolver o agendamento do cidadão(ã) [PERSON_NAME] , precisamos confirmar …" at bounding box center [642, 309] width 468 height 159
click at [743, 357] on input "text" at bounding box center [660, 344] width 406 height 38
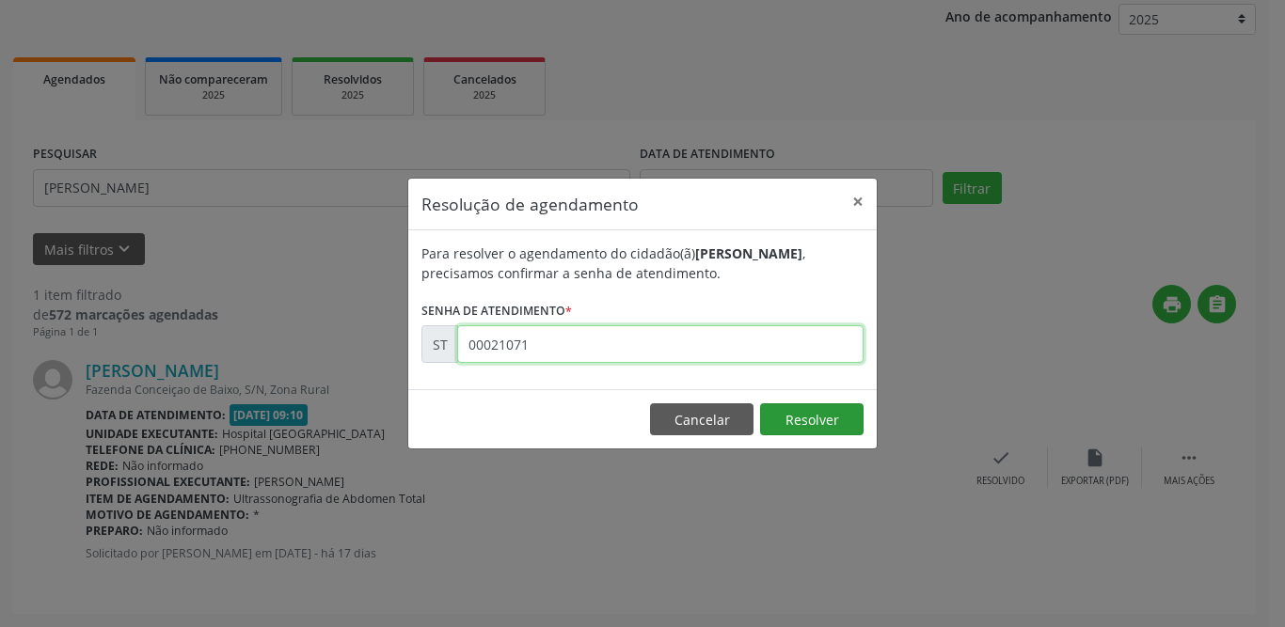
type input "00021071"
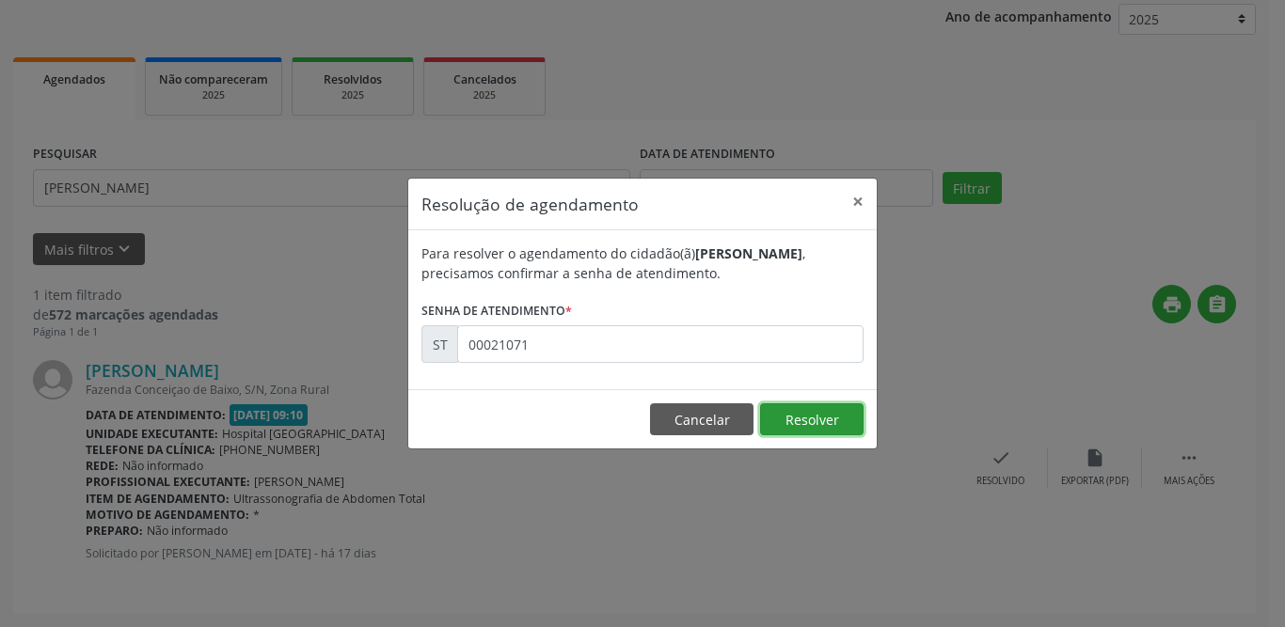
click at [809, 423] on button "Resolver" at bounding box center [811, 420] width 103 height 32
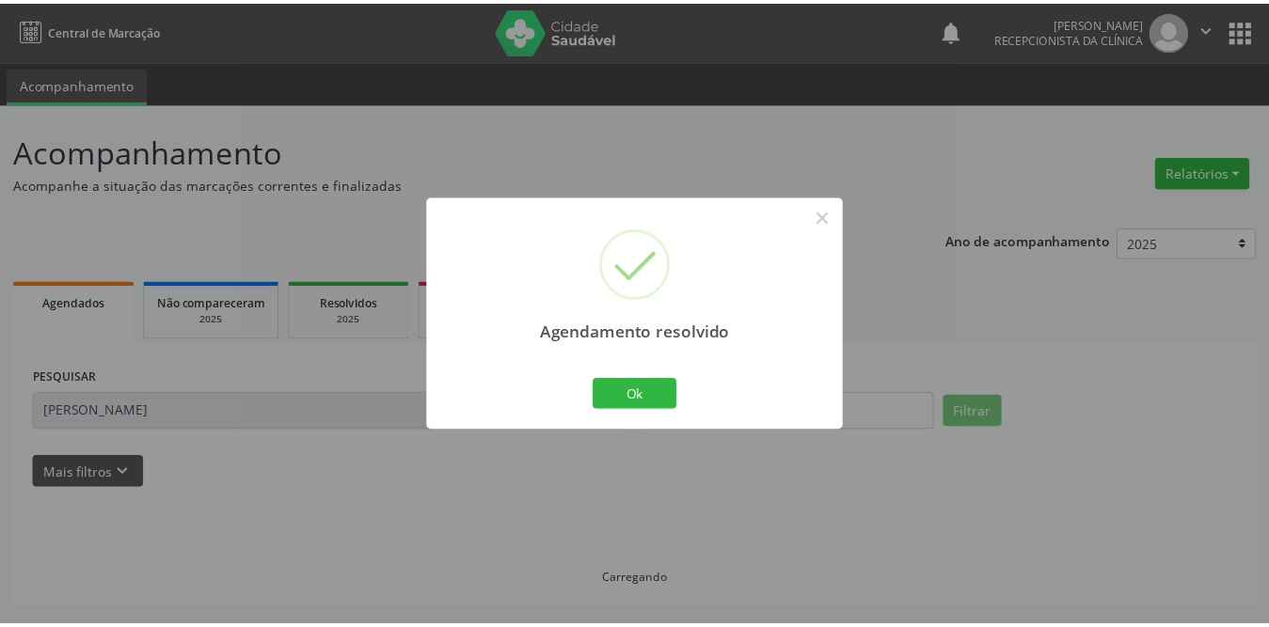
scroll to position [0, 0]
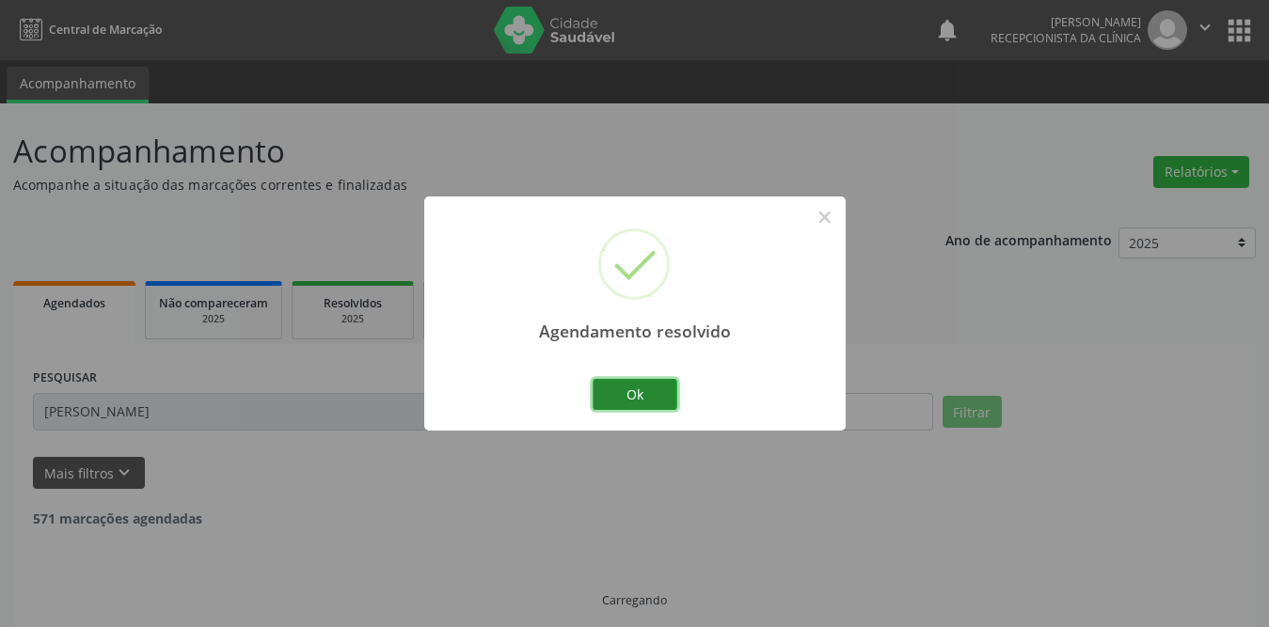
click at [612, 401] on button "Ok" at bounding box center [635, 395] width 85 height 32
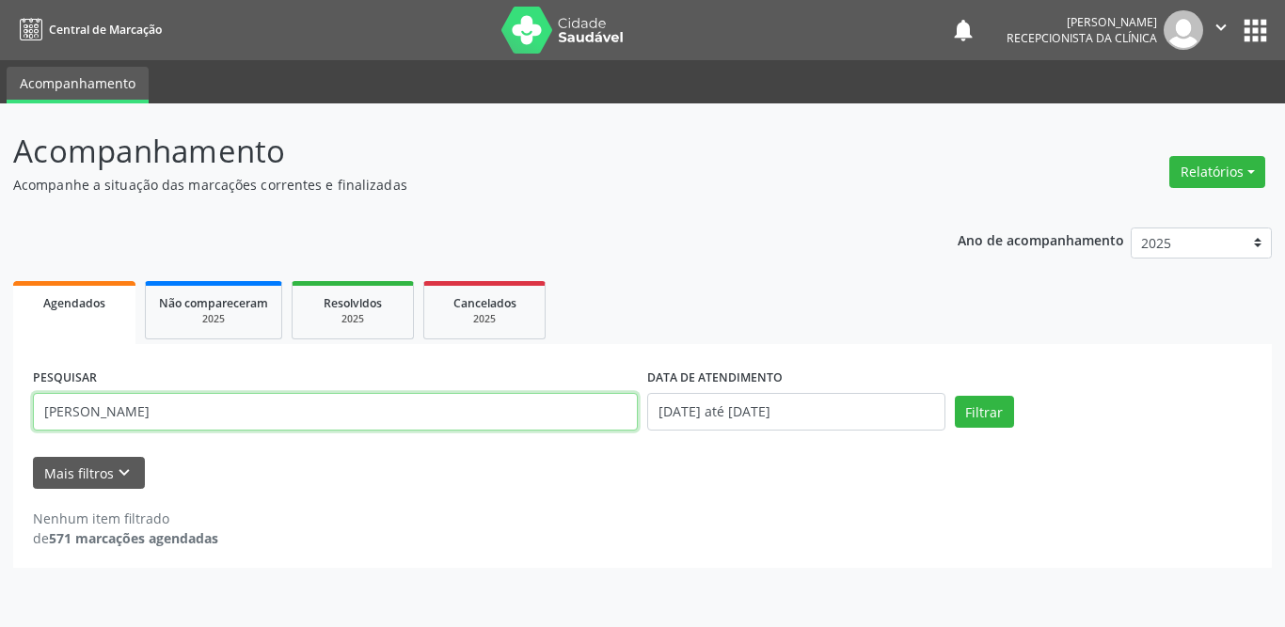
drag, startPoint x: 161, startPoint y: 421, endPoint x: 5, endPoint y: 421, distance: 156.1
click at [11, 421] on div "Acompanhamento Acompanhe a situação das marcações correntes e finalizadas Relat…" at bounding box center [642, 365] width 1285 height 524
type input "edite ferreira"
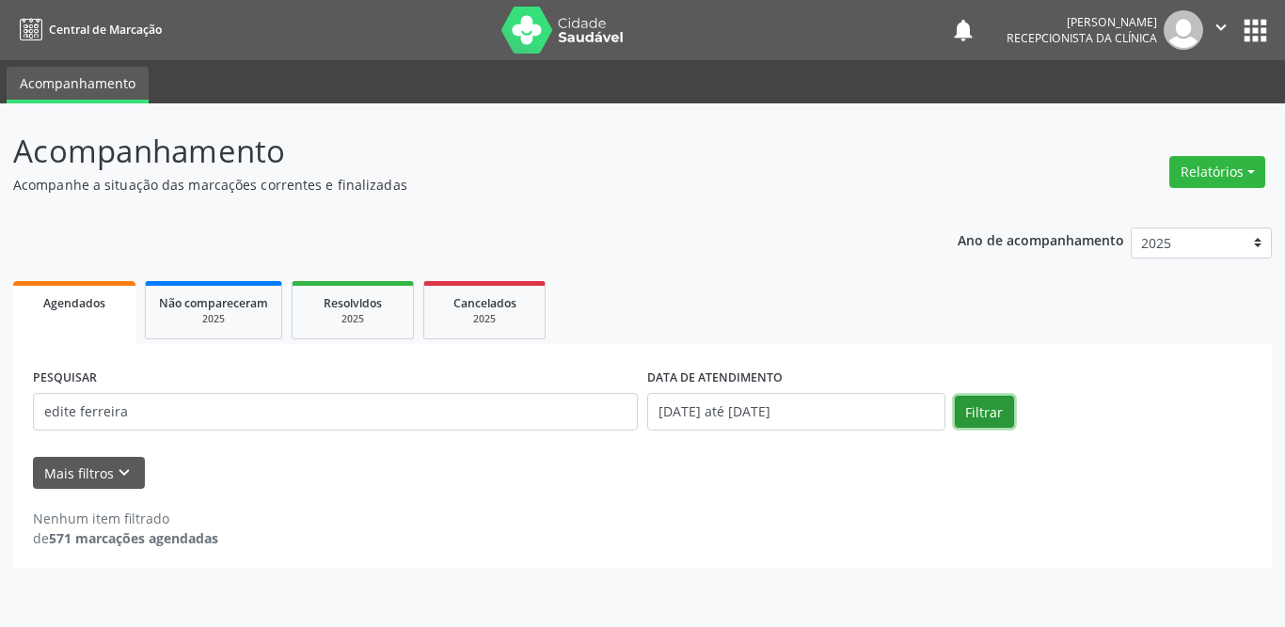
click at [989, 409] on button "Filtrar" at bounding box center [984, 412] width 59 height 32
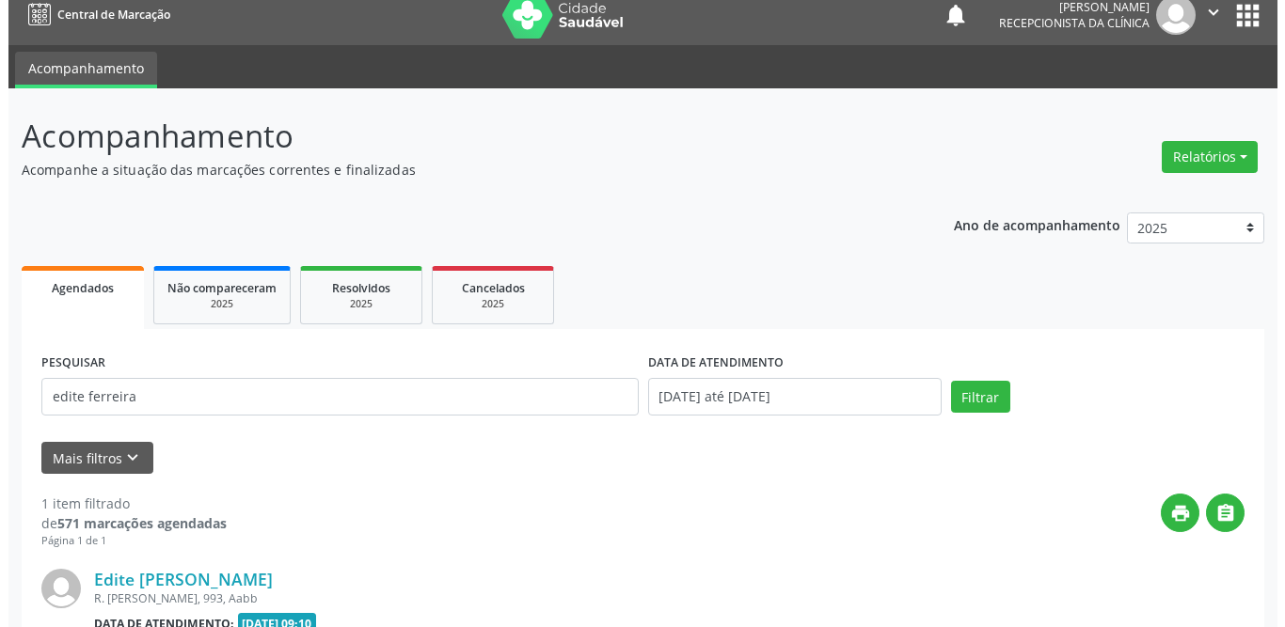
scroll to position [224, 0]
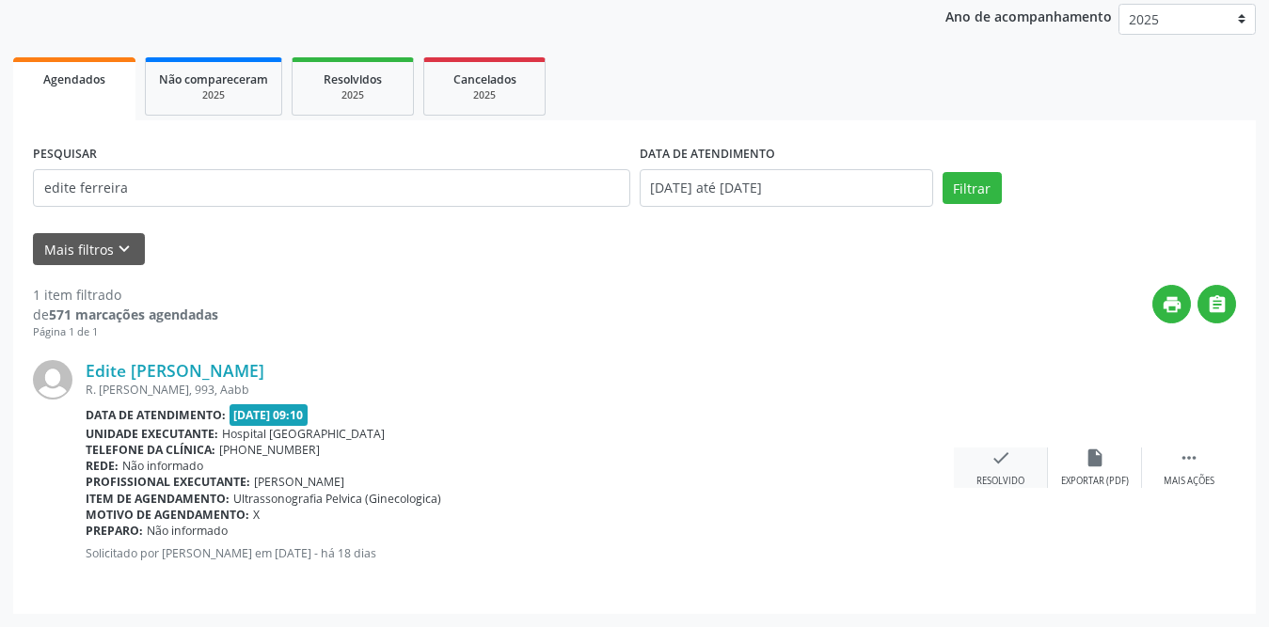
click at [1009, 463] on icon "check" at bounding box center [1000, 458] width 21 height 21
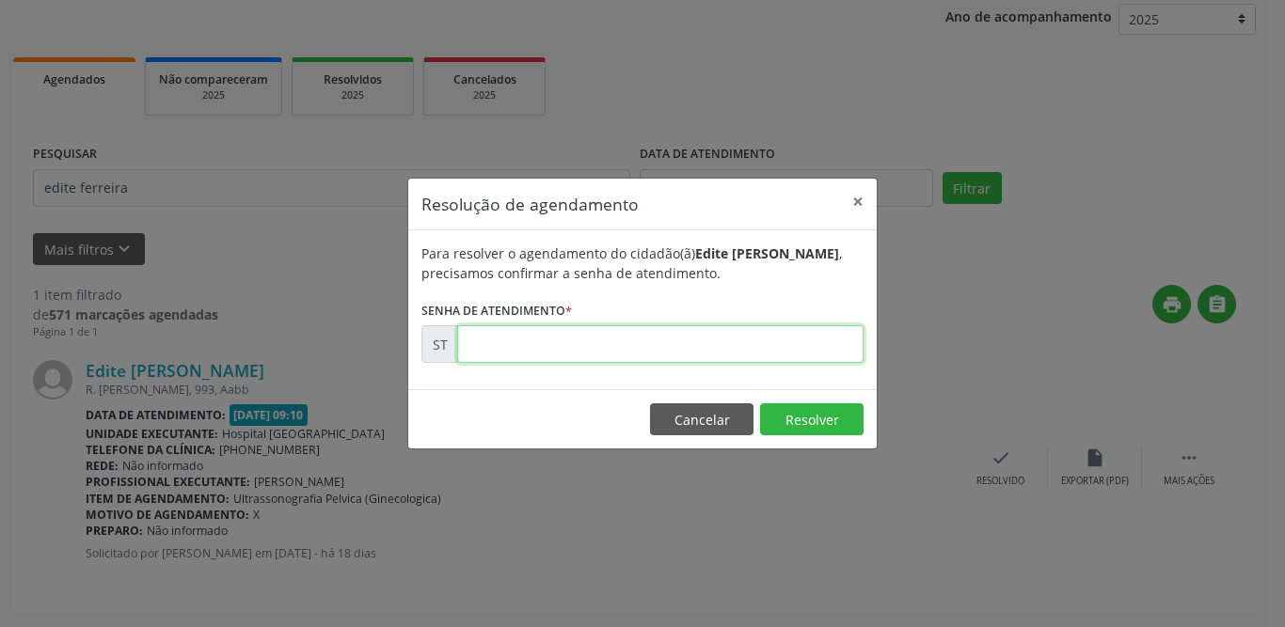
click at [539, 343] on input "text" at bounding box center [660, 344] width 406 height 38
type input "00020691"
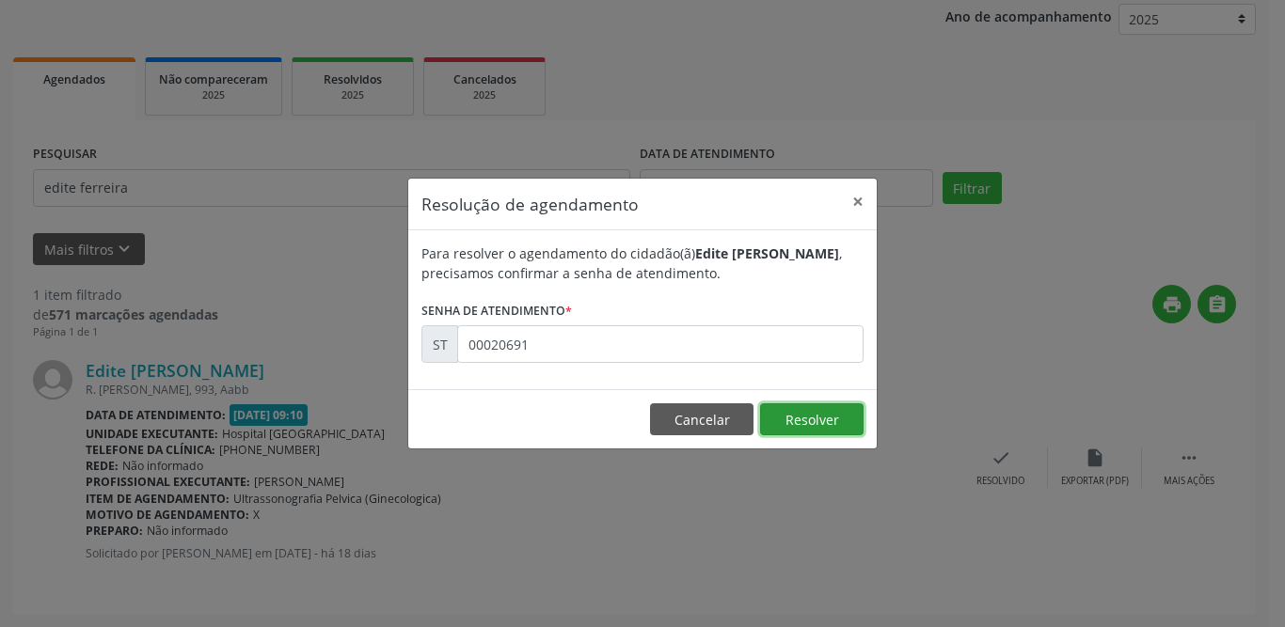
click at [810, 423] on button "Resolver" at bounding box center [811, 420] width 103 height 32
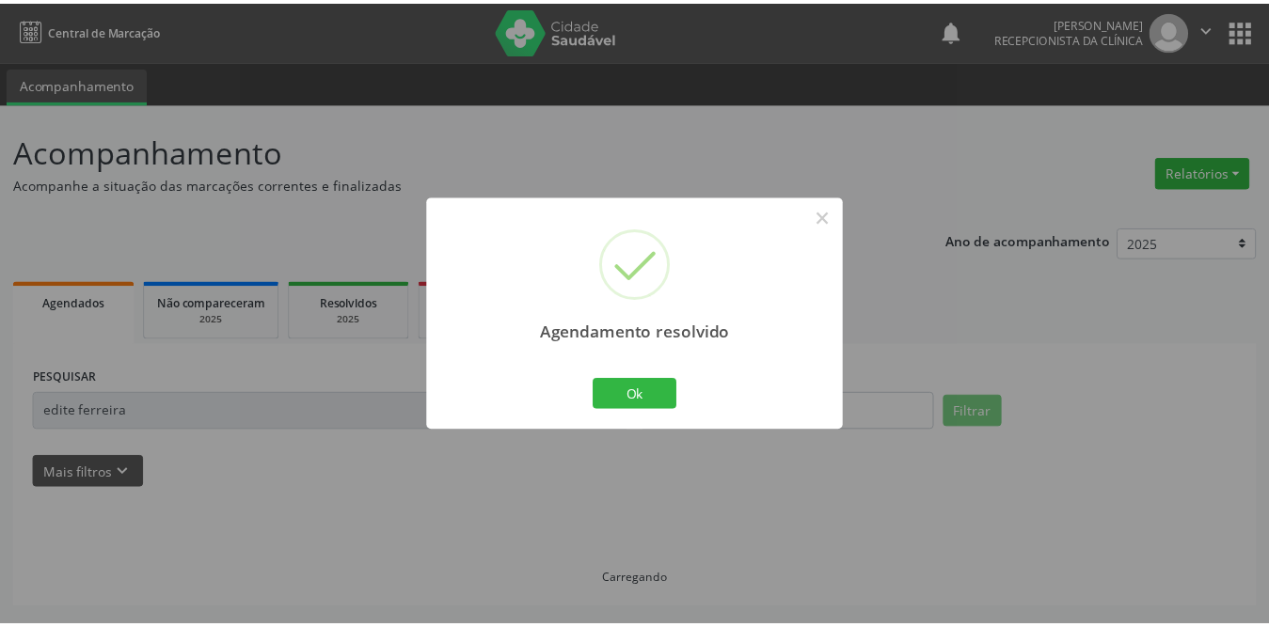
scroll to position [0, 0]
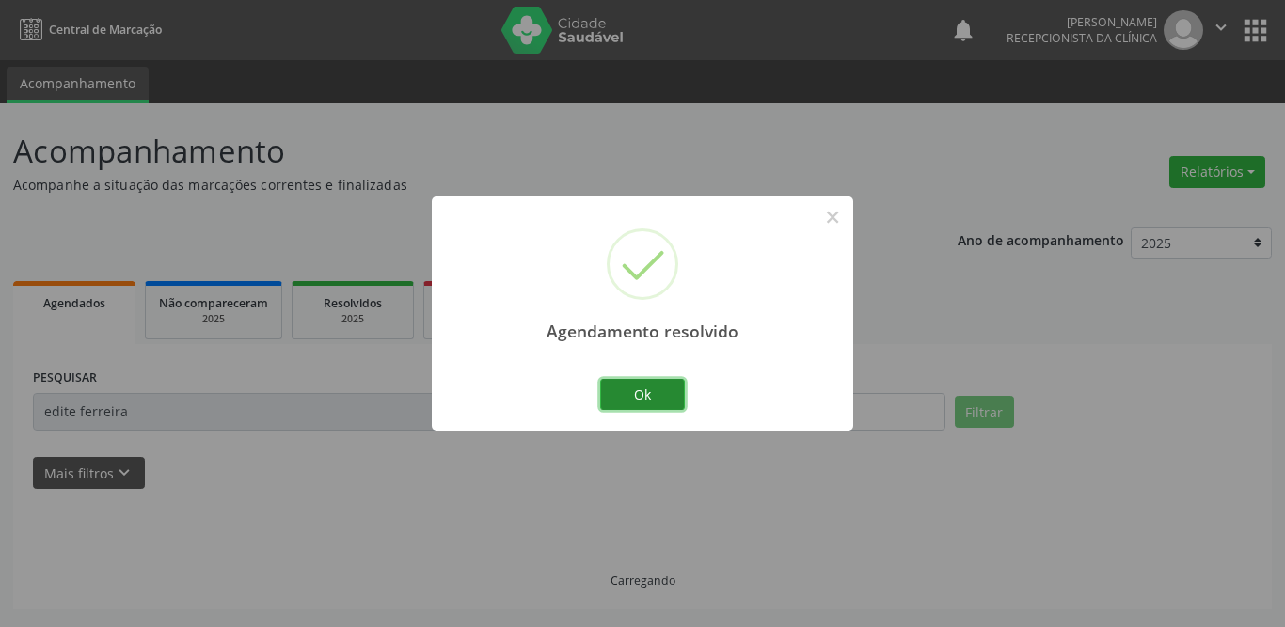
click at [613, 395] on button "Ok" at bounding box center [642, 395] width 85 height 32
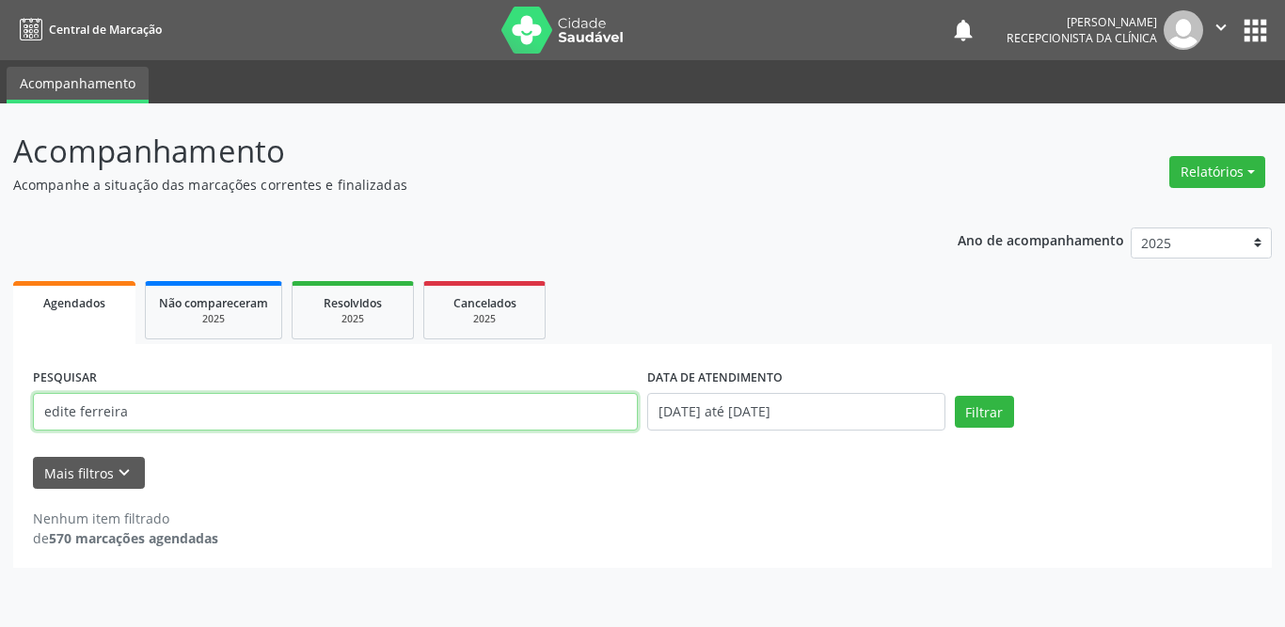
drag, startPoint x: 439, startPoint y: 404, endPoint x: 13, endPoint y: 426, distance: 426.7
click at [12, 429] on div "Acompanhamento Acompanhe a situação das marcações correntes e finalizadas Relat…" at bounding box center [642, 365] width 1285 height 524
type input "thayza"
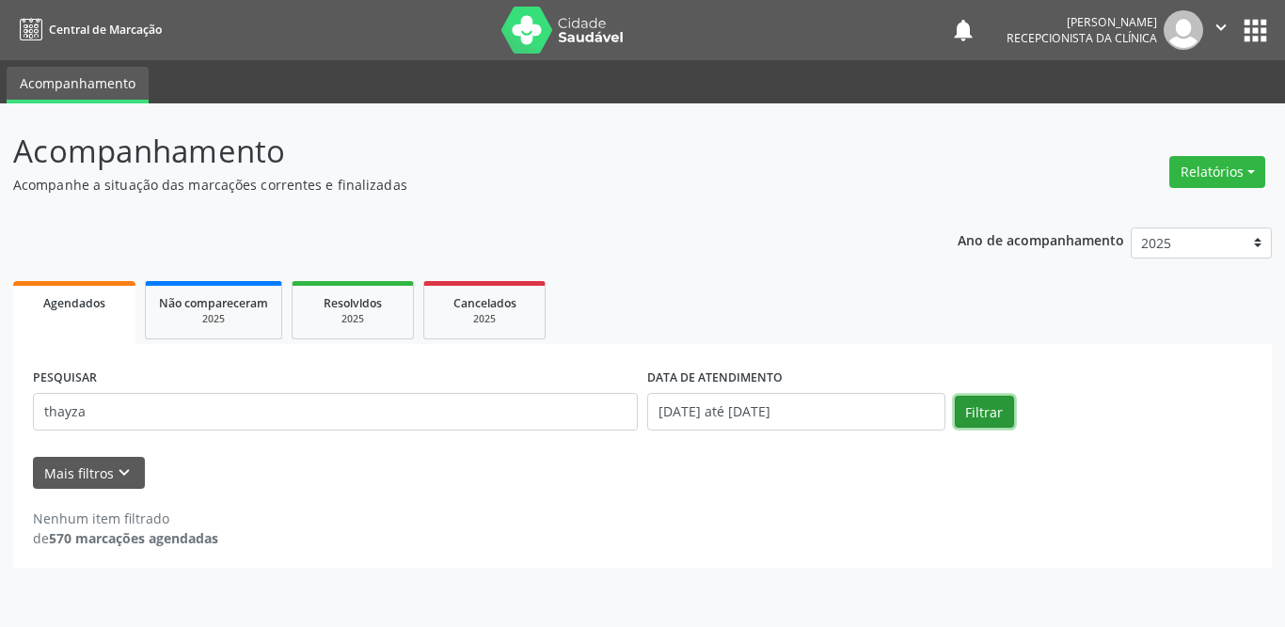
click at [978, 419] on button "Filtrar" at bounding box center [984, 412] width 59 height 32
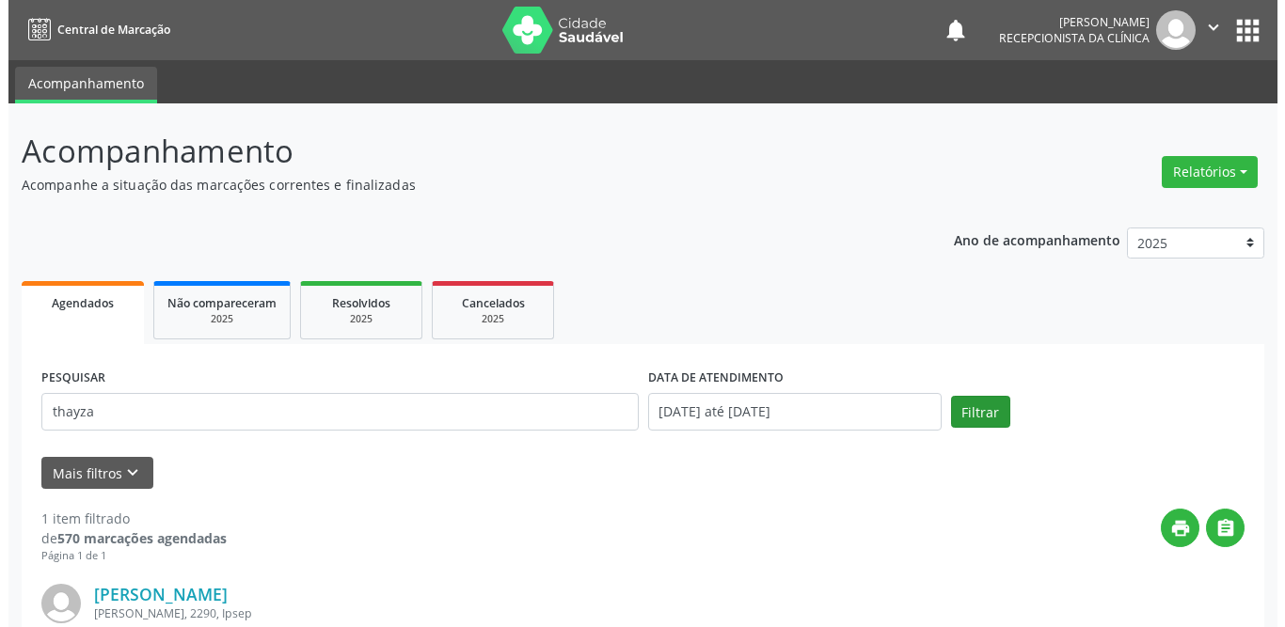
scroll to position [224, 0]
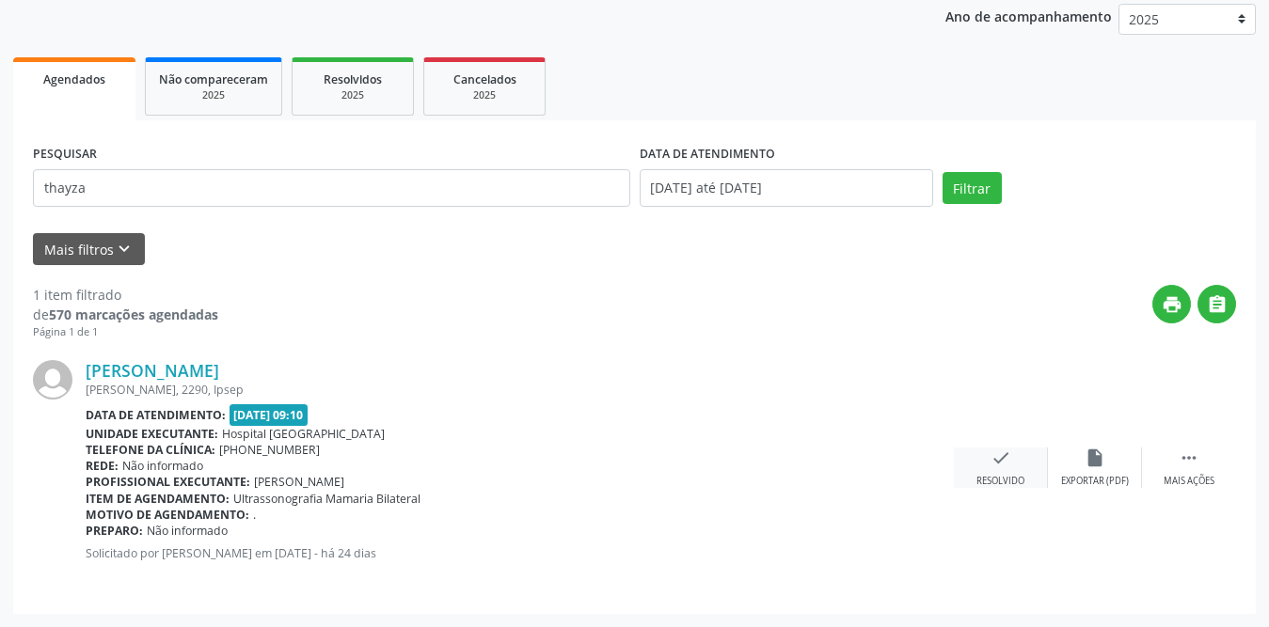
click at [997, 469] on div "check Resolvido" at bounding box center [1001, 468] width 94 height 40
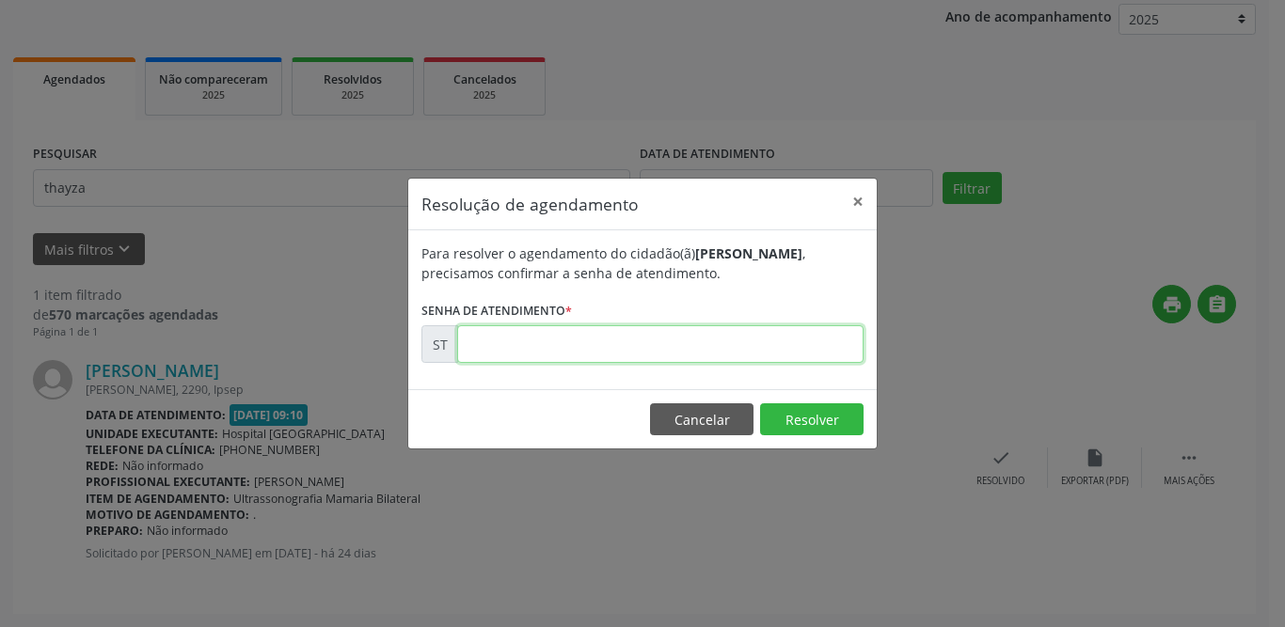
click at [819, 342] on input "text" at bounding box center [660, 344] width 406 height 38
type input "00019302"
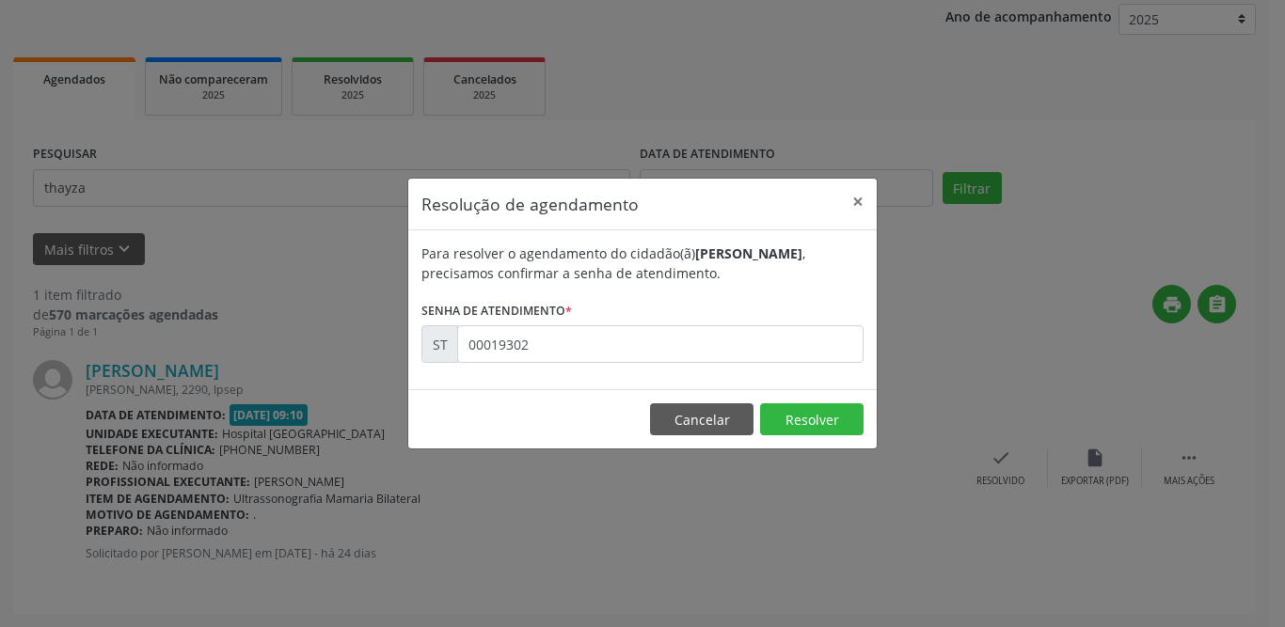
click at [835, 437] on footer "Cancelar Resolver" at bounding box center [642, 418] width 468 height 59
click at [830, 424] on button "Resolver" at bounding box center [811, 420] width 103 height 32
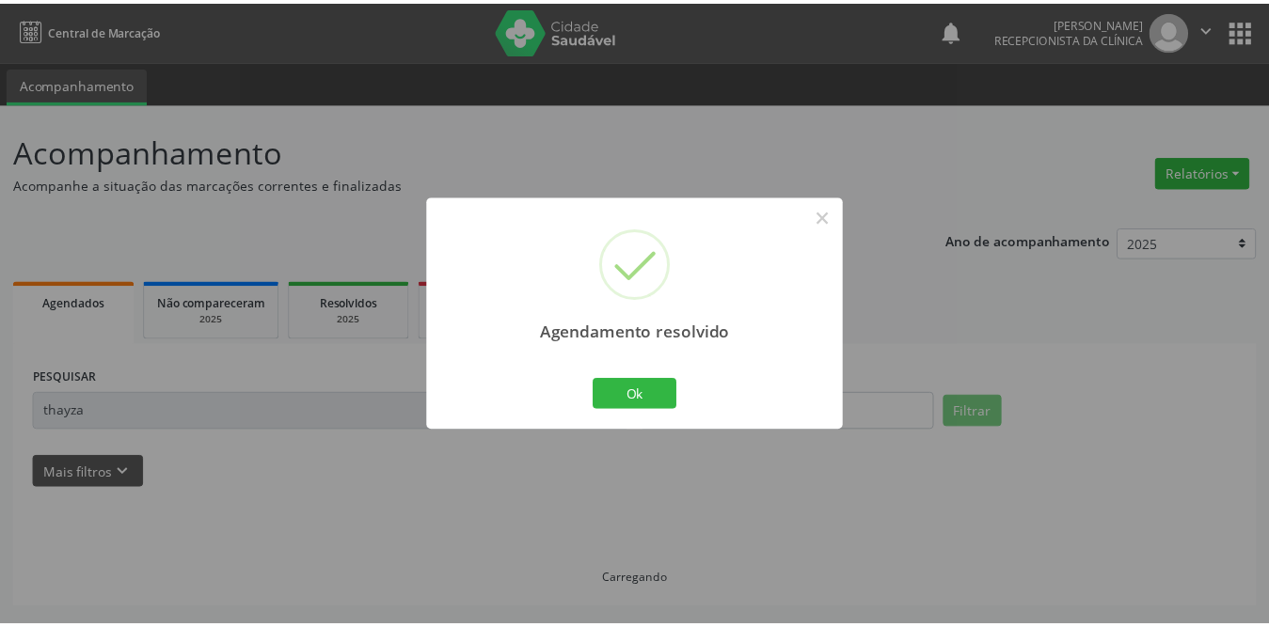
scroll to position [0, 0]
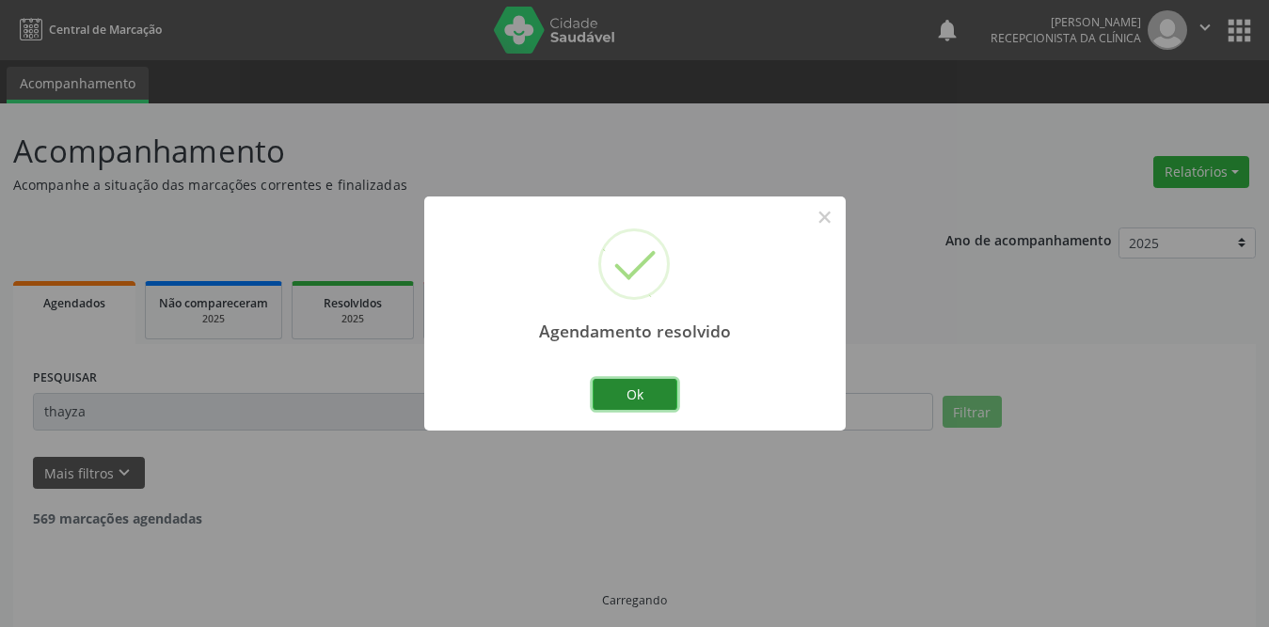
click at [644, 391] on button "Ok" at bounding box center [635, 395] width 85 height 32
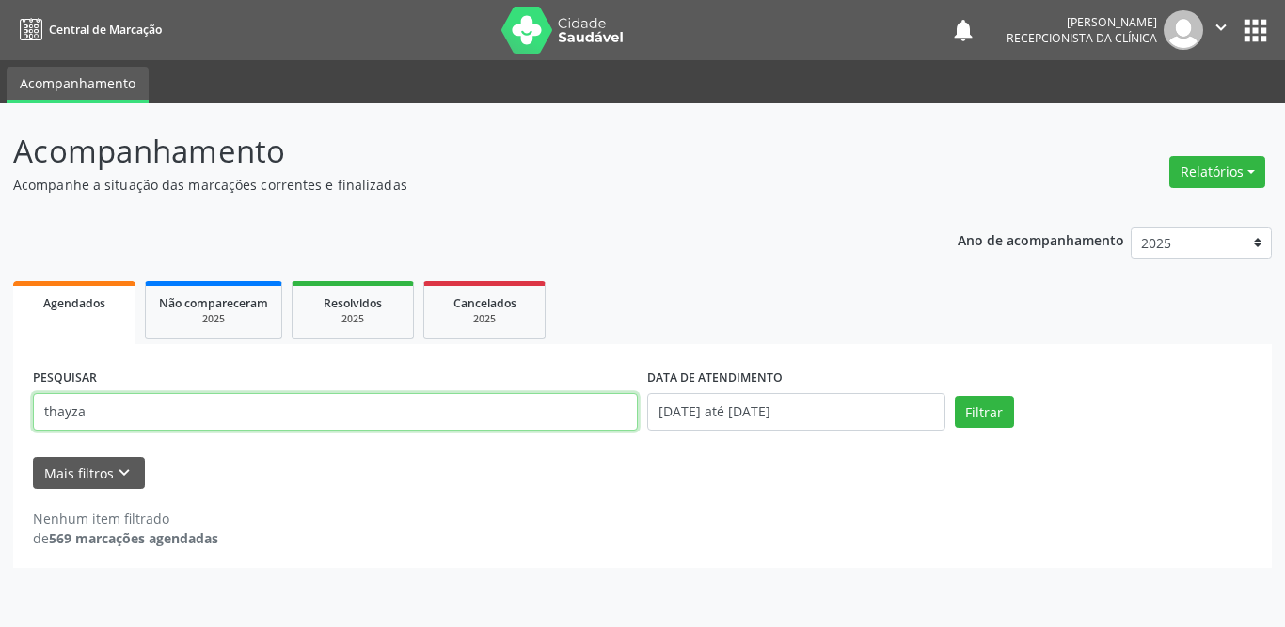
drag, startPoint x: 139, startPoint y: 425, endPoint x: 1, endPoint y: 423, distance: 138.3
click at [1, 423] on div "Acompanhamento Acompanhe a situação das marcações correntes e finalizadas Relat…" at bounding box center [642, 365] width 1285 height 524
click at [101, 416] on input "[PERSON_NAME]" at bounding box center [335, 412] width 605 height 38
click at [95, 408] on input "[PERSON_NAME]" at bounding box center [335, 412] width 605 height 38
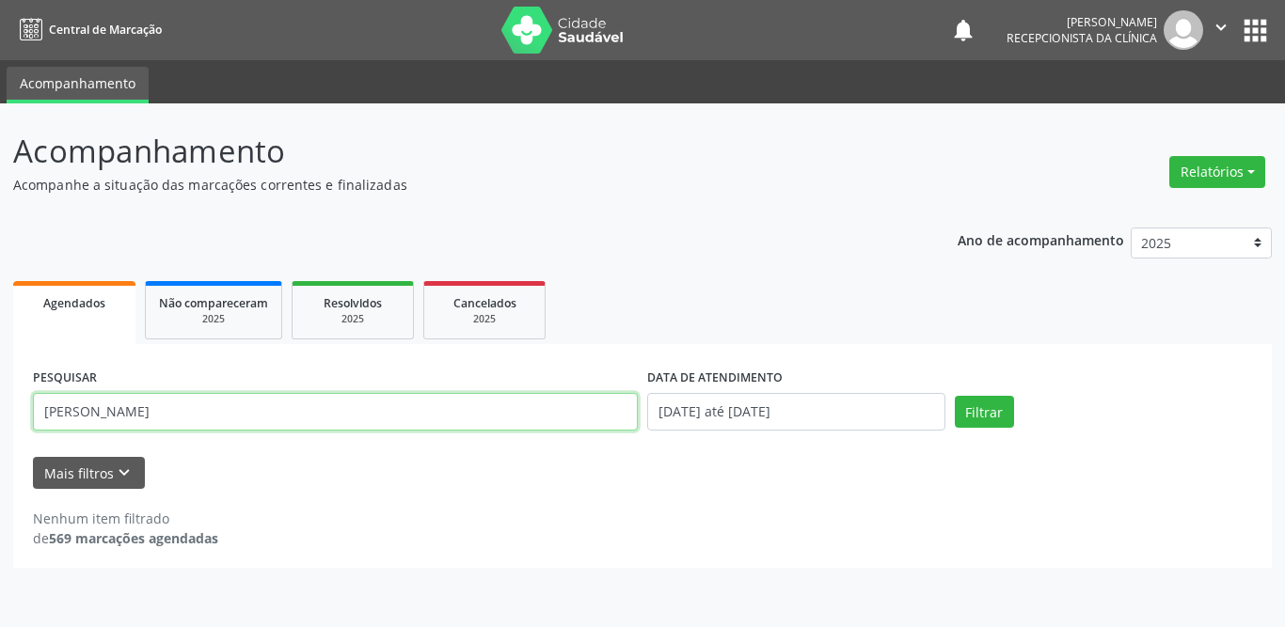
click at [109, 416] on input "[PERSON_NAME]" at bounding box center [335, 412] width 605 height 38
type input "[PERSON_NAME]"
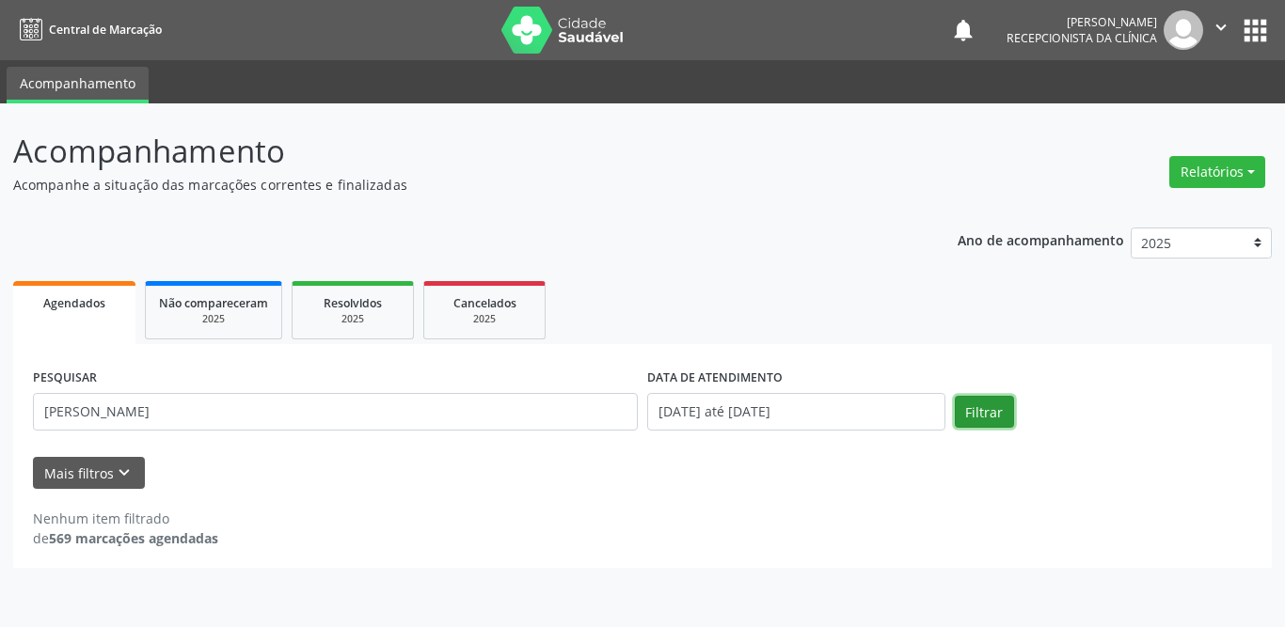
click at [957, 406] on button "Filtrar" at bounding box center [984, 412] width 59 height 32
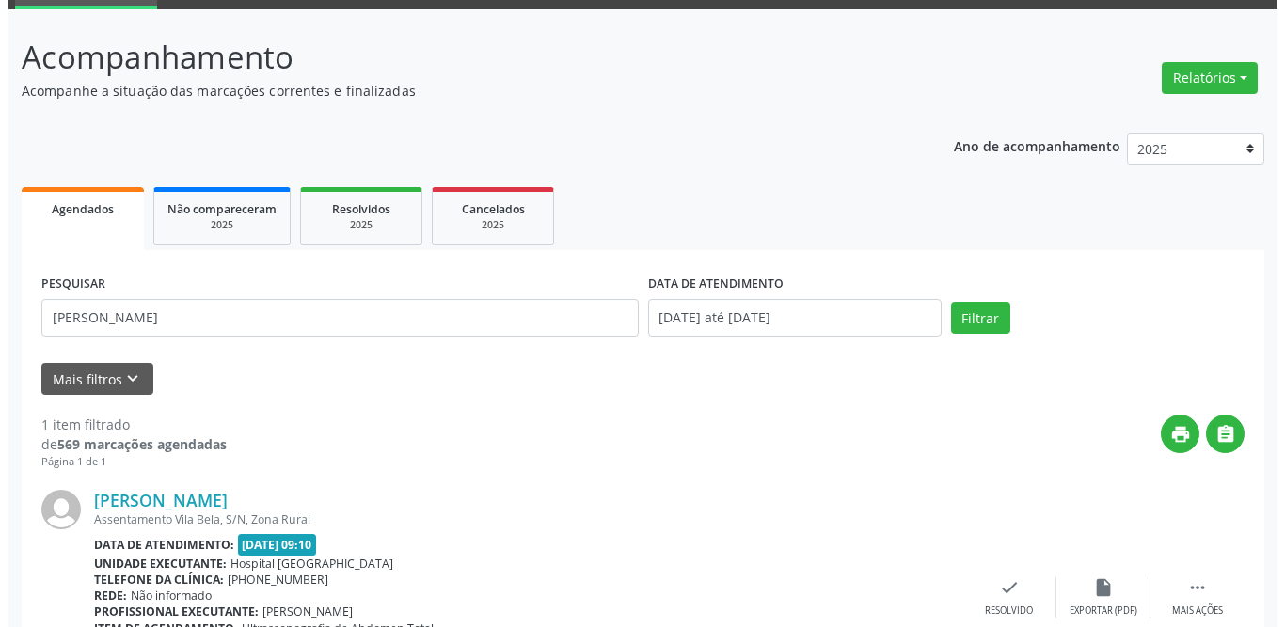
scroll to position [224, 0]
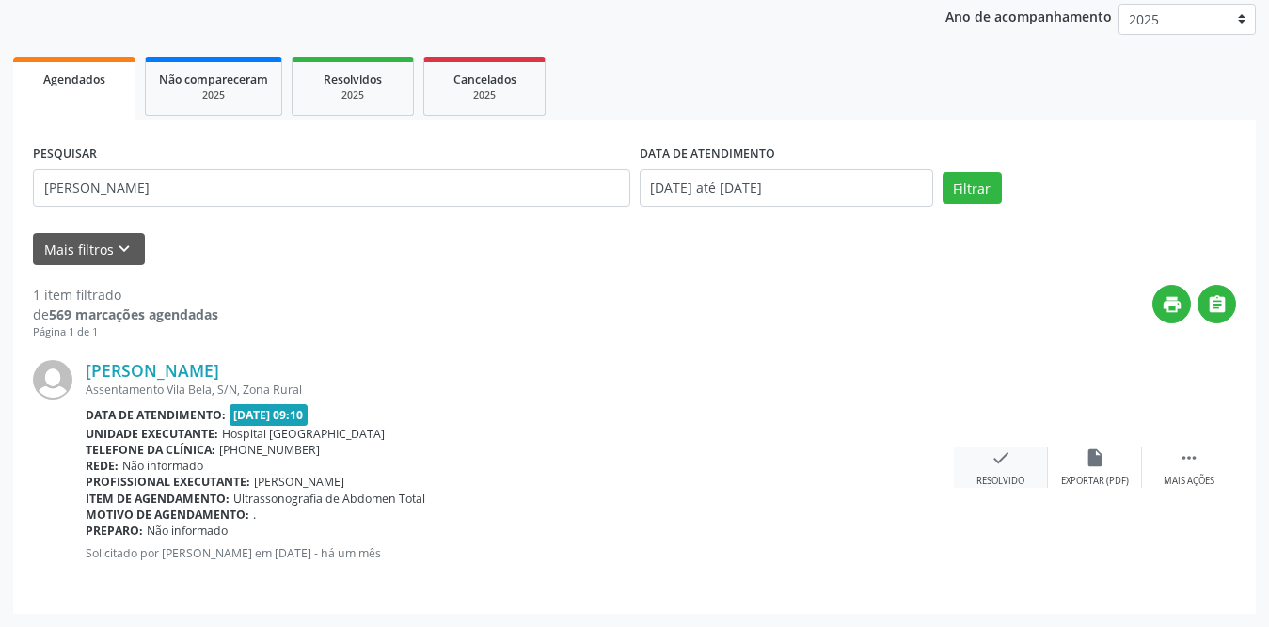
click at [1005, 468] on div "check Resolvido" at bounding box center [1001, 468] width 94 height 40
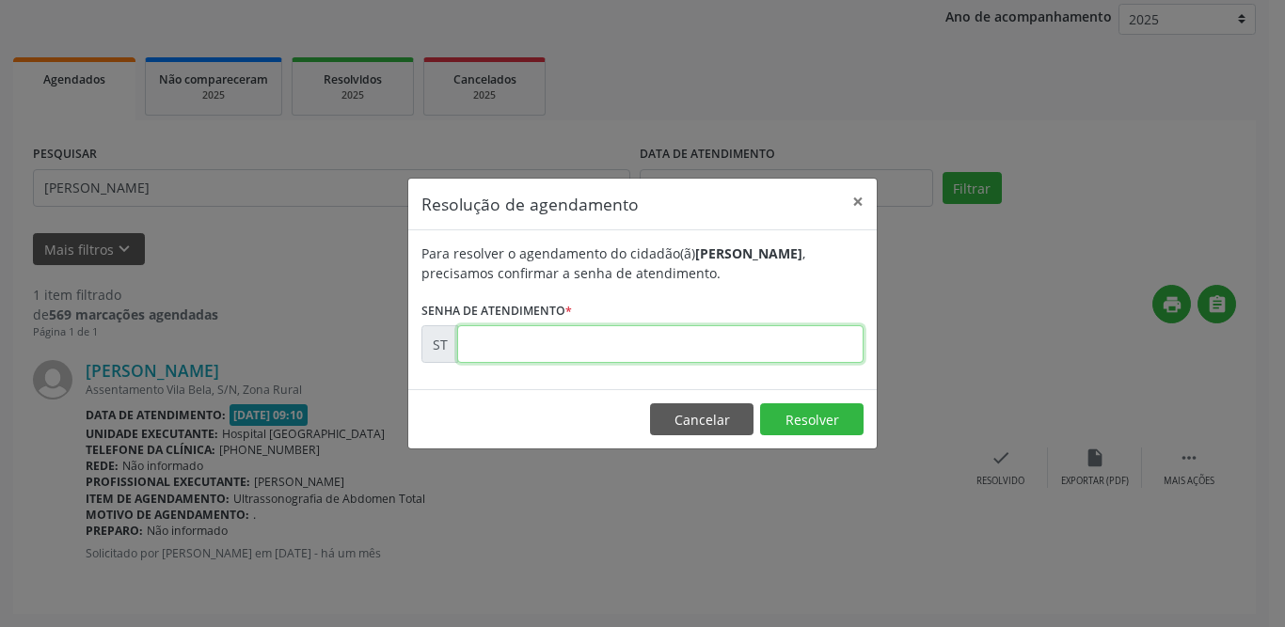
click at [660, 351] on input "text" at bounding box center [660, 344] width 406 height 38
type input "00018002"
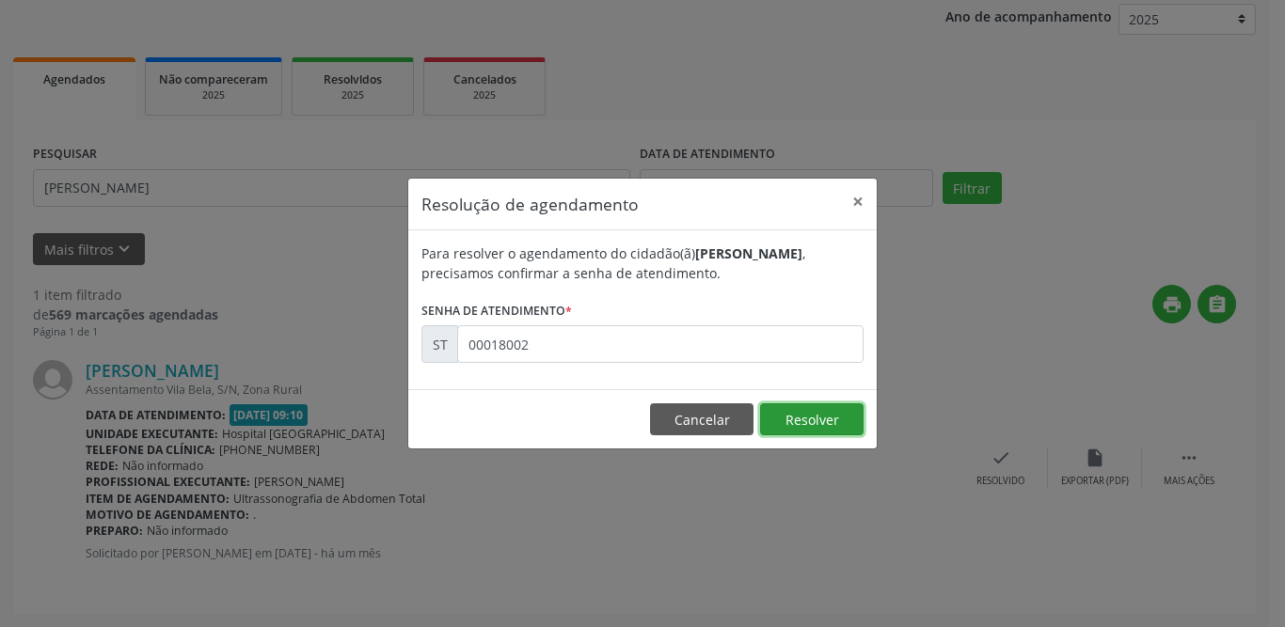
click at [842, 416] on button "Resolver" at bounding box center [811, 420] width 103 height 32
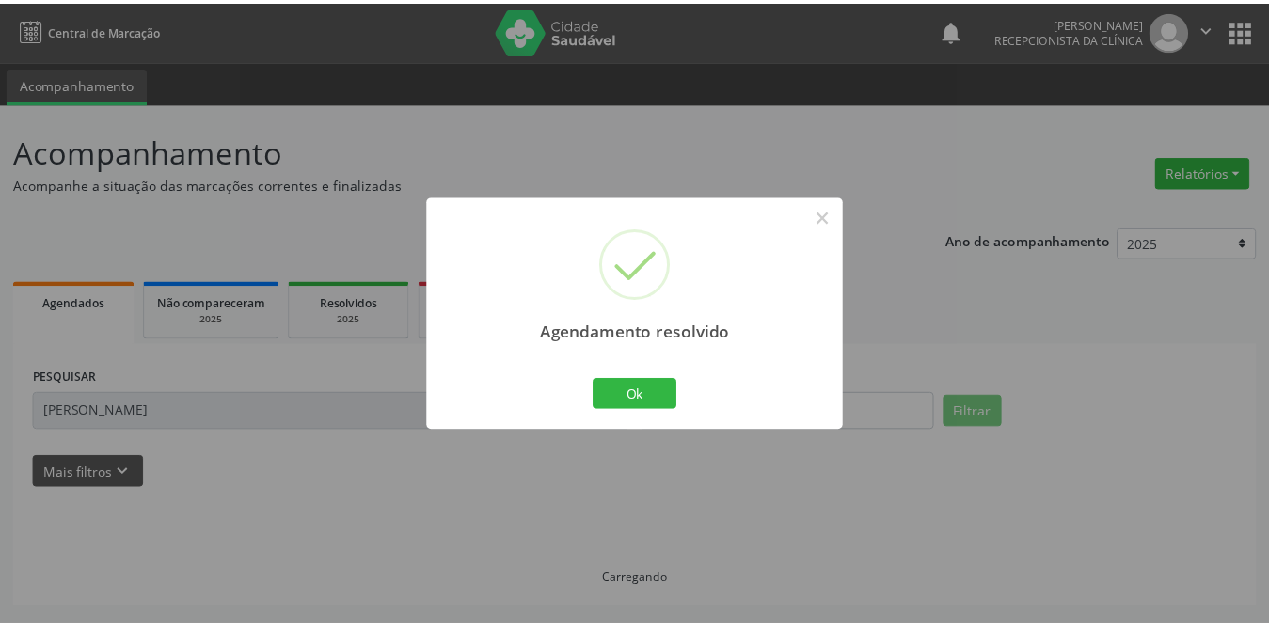
scroll to position [0, 0]
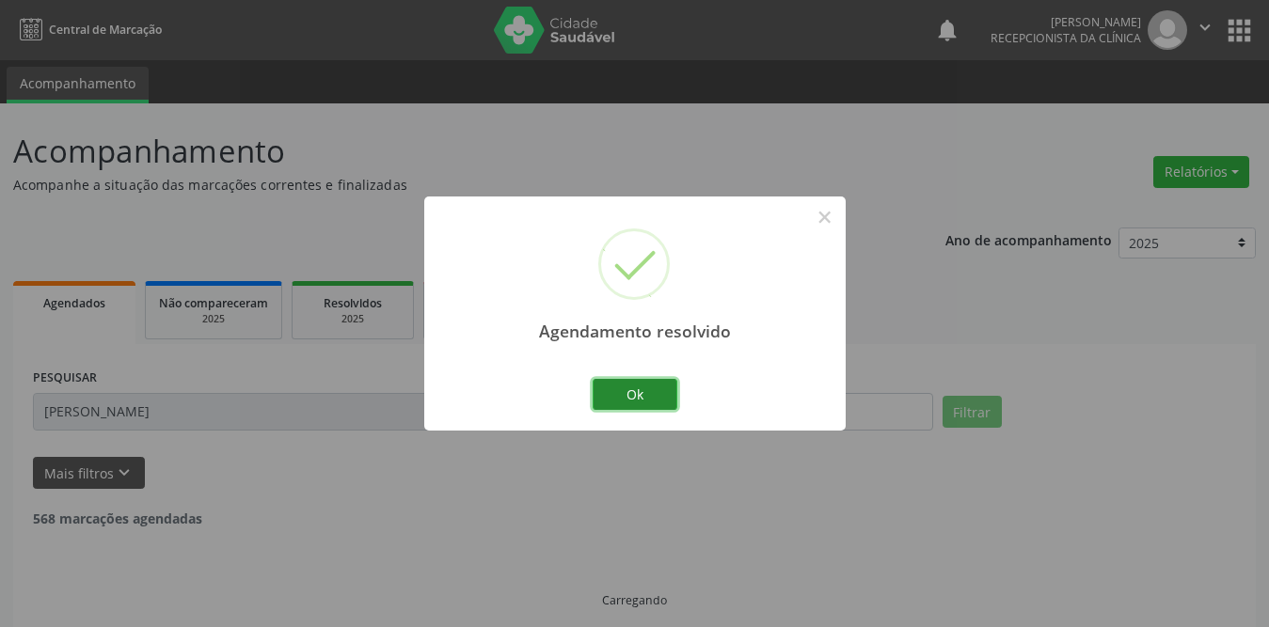
click at [648, 397] on button "Ok" at bounding box center [635, 395] width 85 height 32
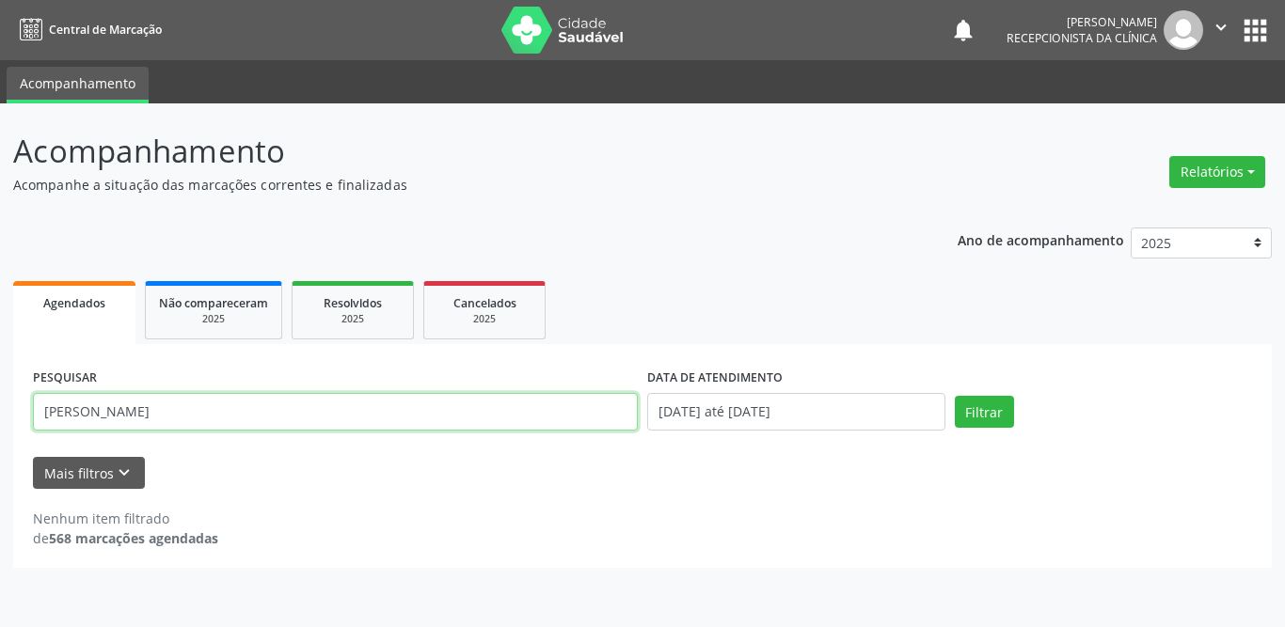
drag, startPoint x: 155, startPoint y: 411, endPoint x: 0, endPoint y: 400, distance: 155.6
click at [0, 400] on div "Acompanhamento Acompanhe a situação das marcações correntes e finalizadas Relat…" at bounding box center [642, 365] width 1285 height 524
type input "franciane"
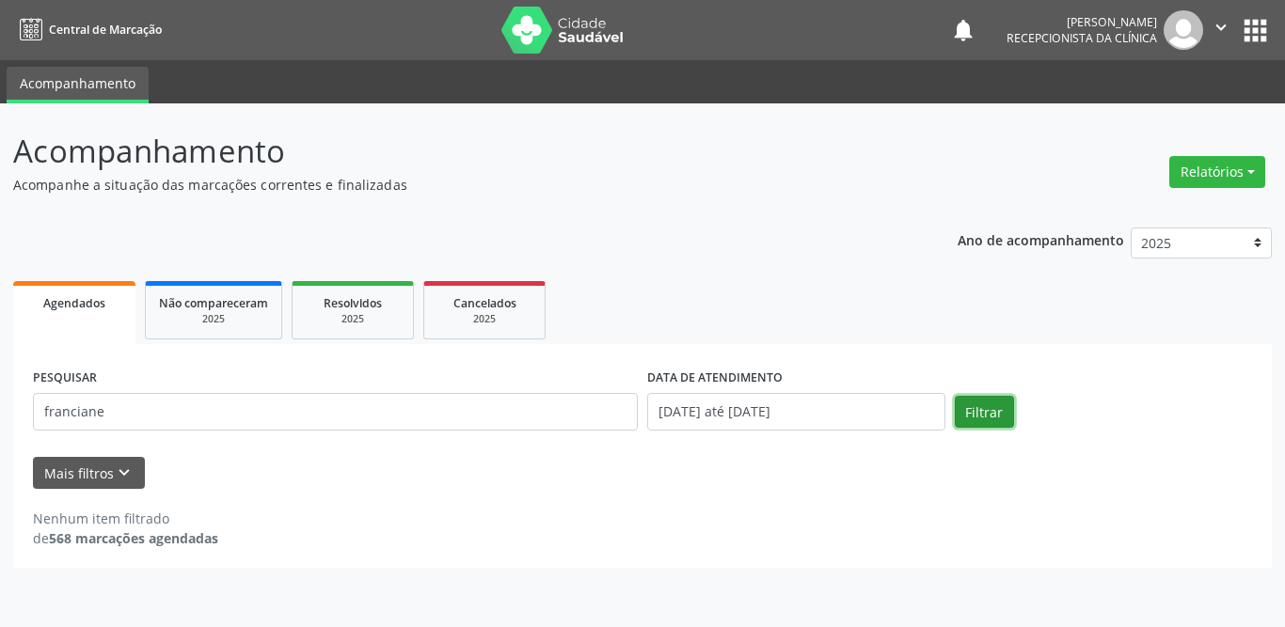
click at [979, 400] on button "Filtrar" at bounding box center [984, 412] width 59 height 32
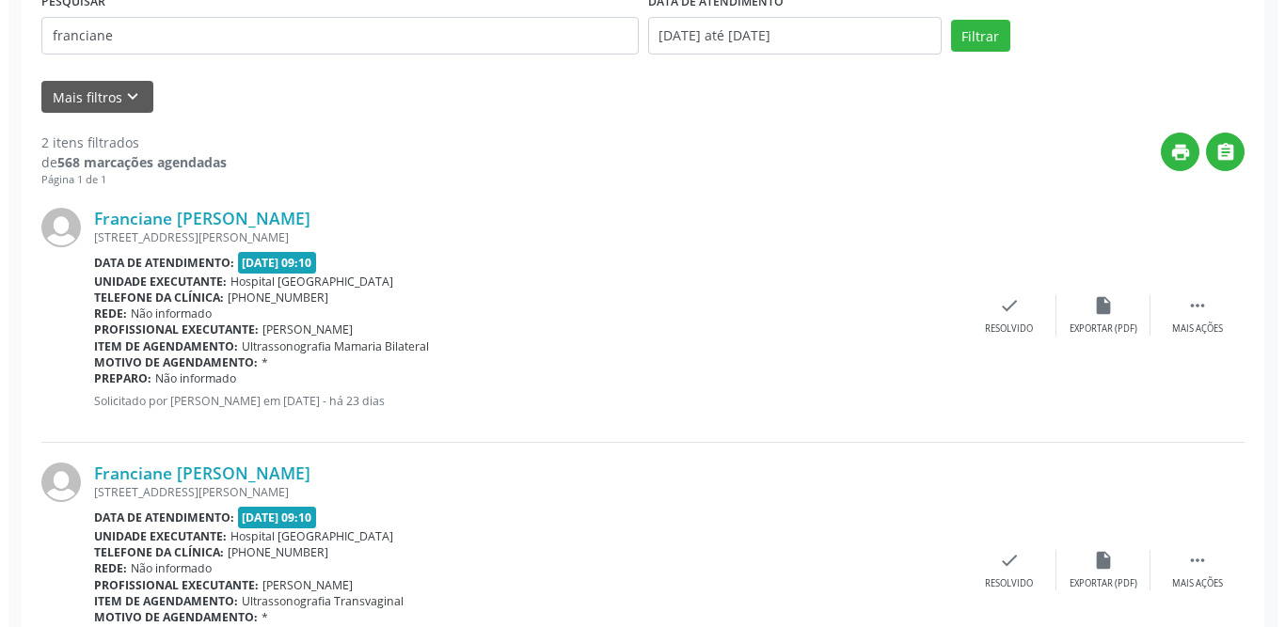
scroll to position [479, 0]
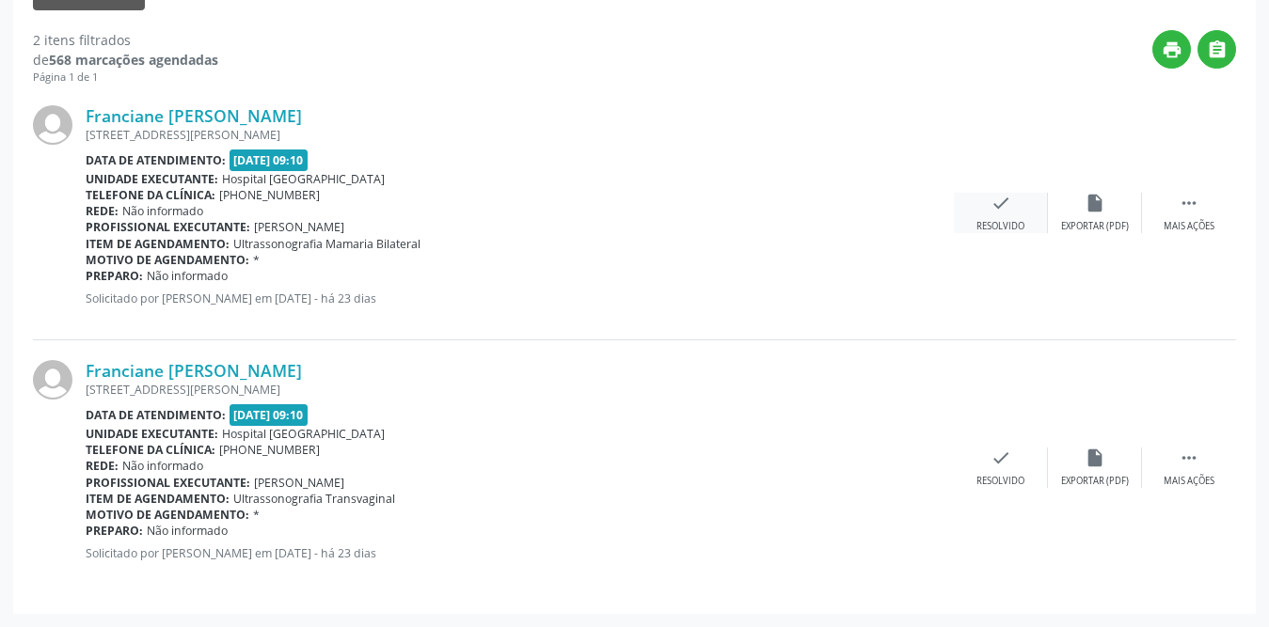
click at [1003, 199] on icon "check" at bounding box center [1000, 203] width 21 height 21
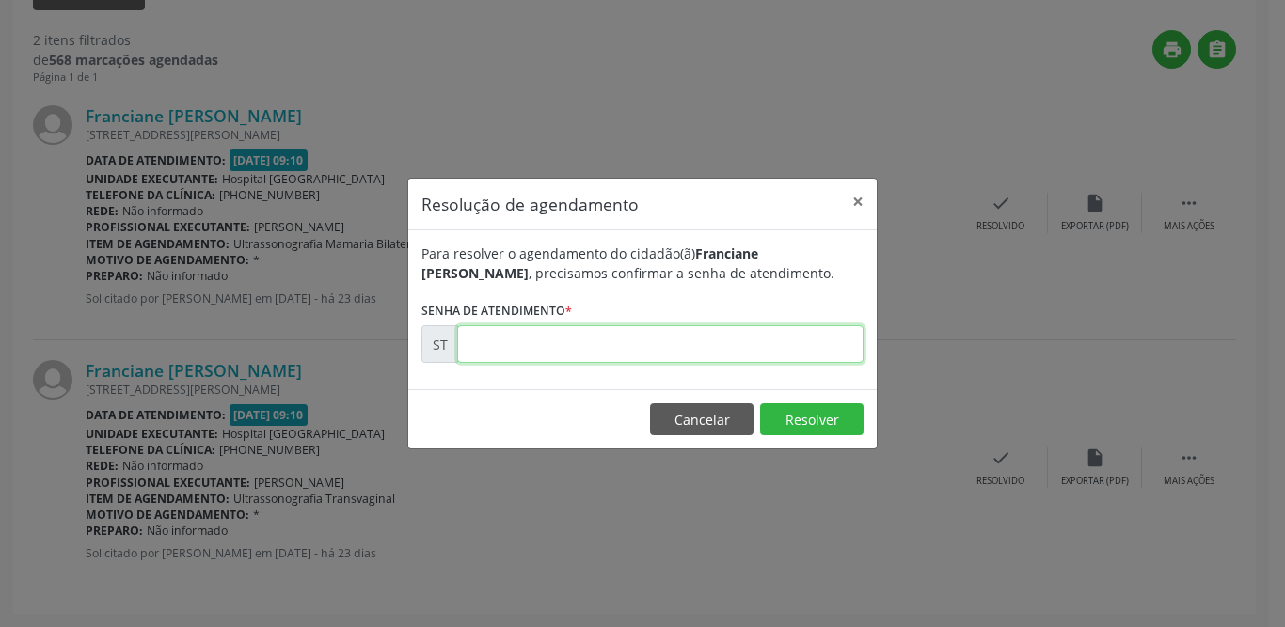
click at [625, 344] on input "text" at bounding box center [660, 344] width 406 height 38
type input "00019719"
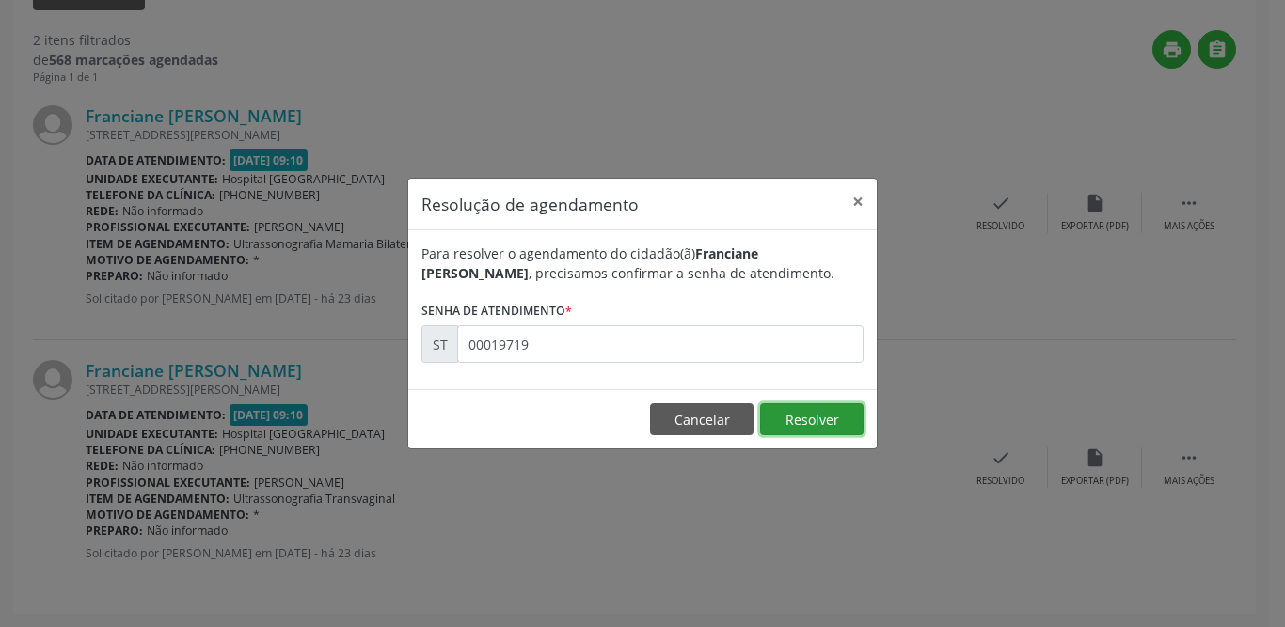
click at [815, 418] on button "Resolver" at bounding box center [811, 420] width 103 height 32
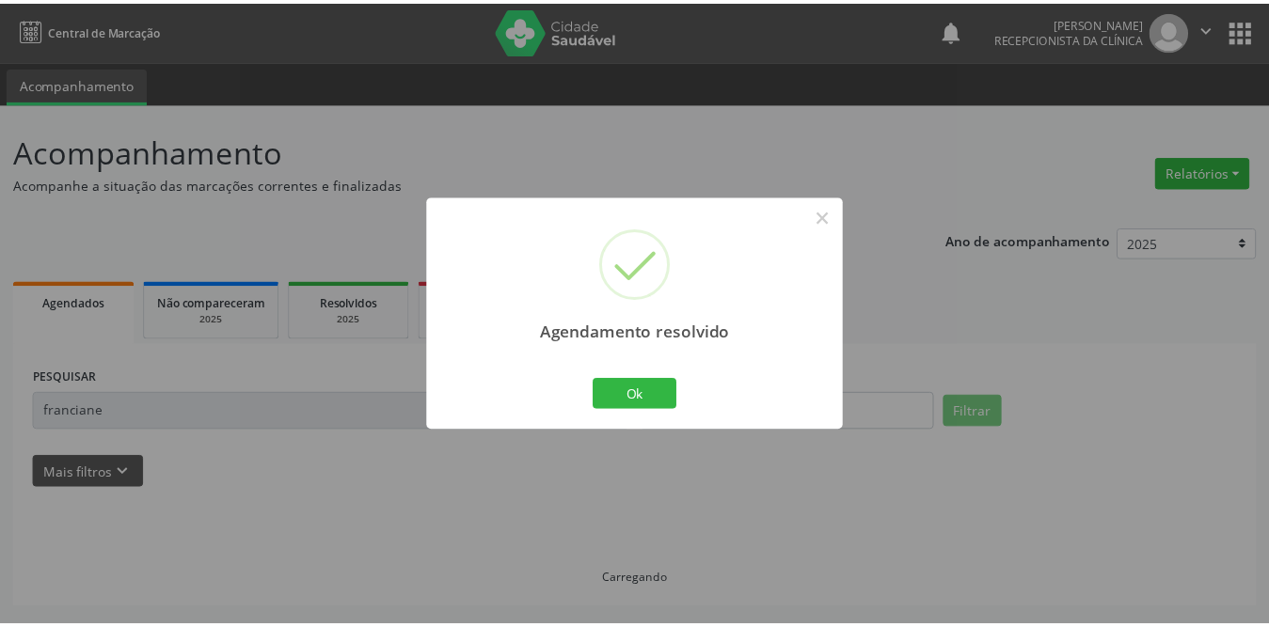
scroll to position [0, 0]
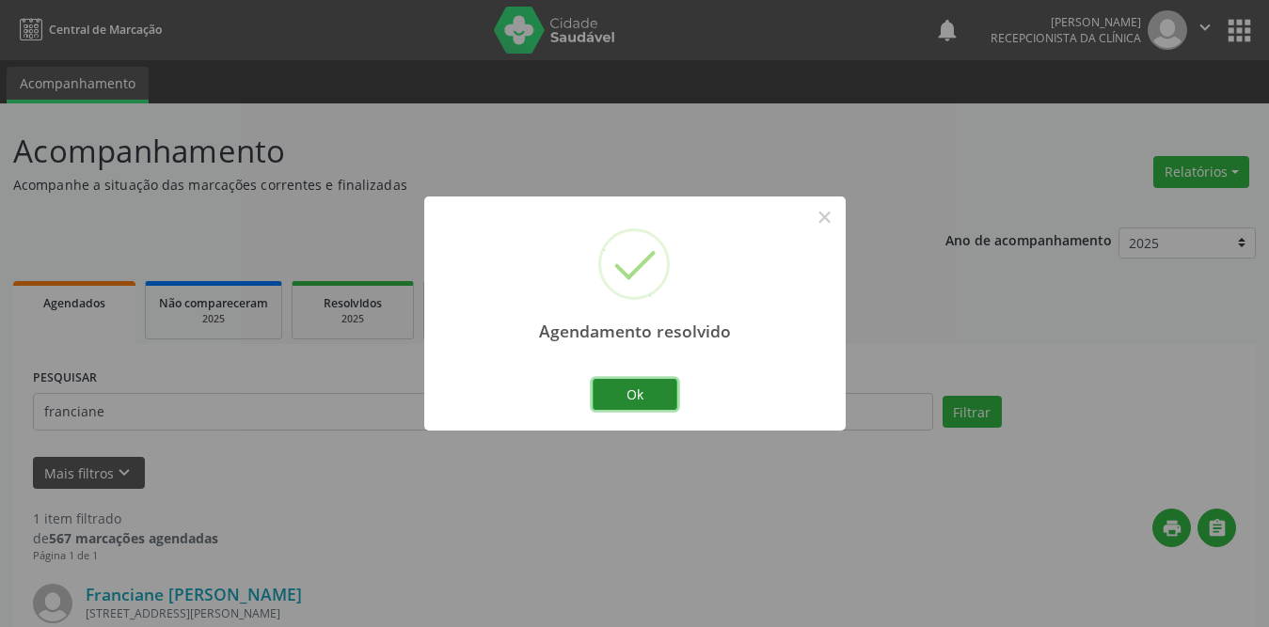
click at [657, 388] on button "Ok" at bounding box center [635, 395] width 85 height 32
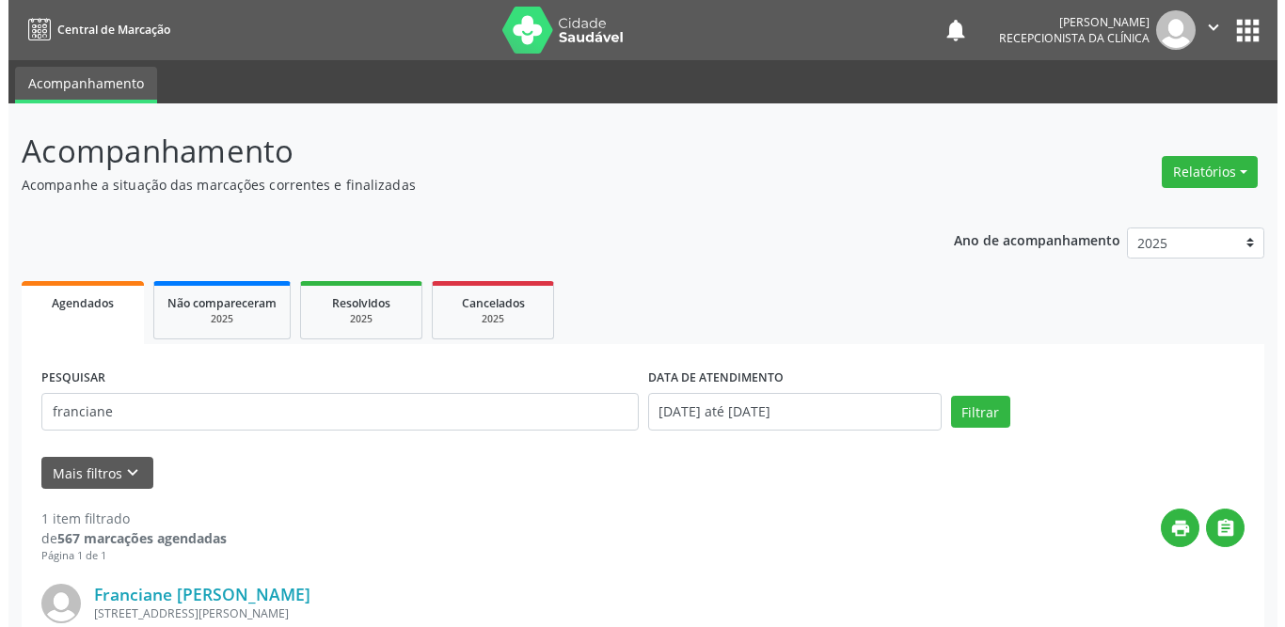
scroll to position [224, 0]
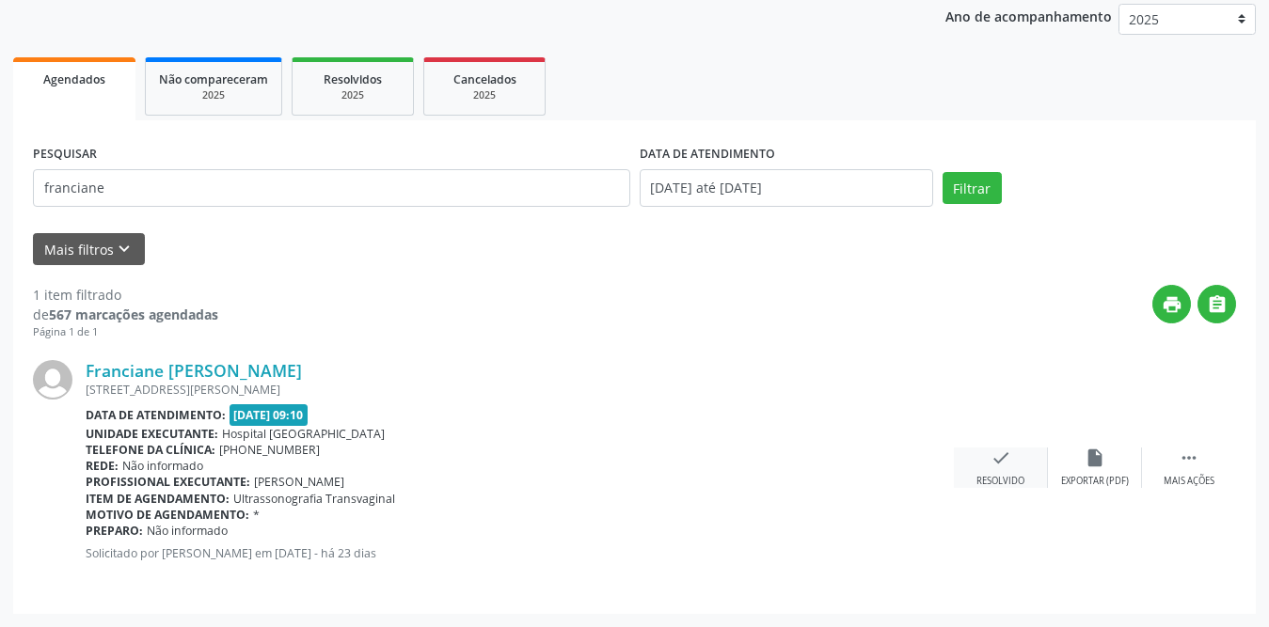
click at [996, 469] on div "check Resolvido" at bounding box center [1001, 468] width 94 height 40
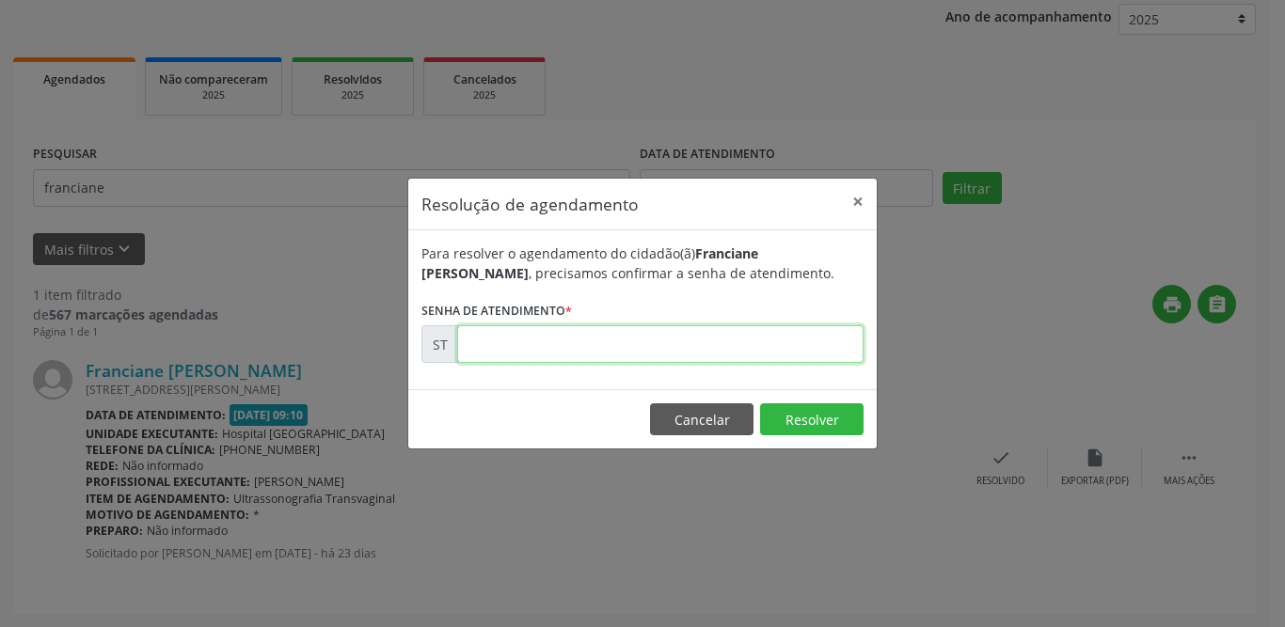
click at [632, 339] on input "text" at bounding box center [660, 344] width 406 height 38
type input "00019722"
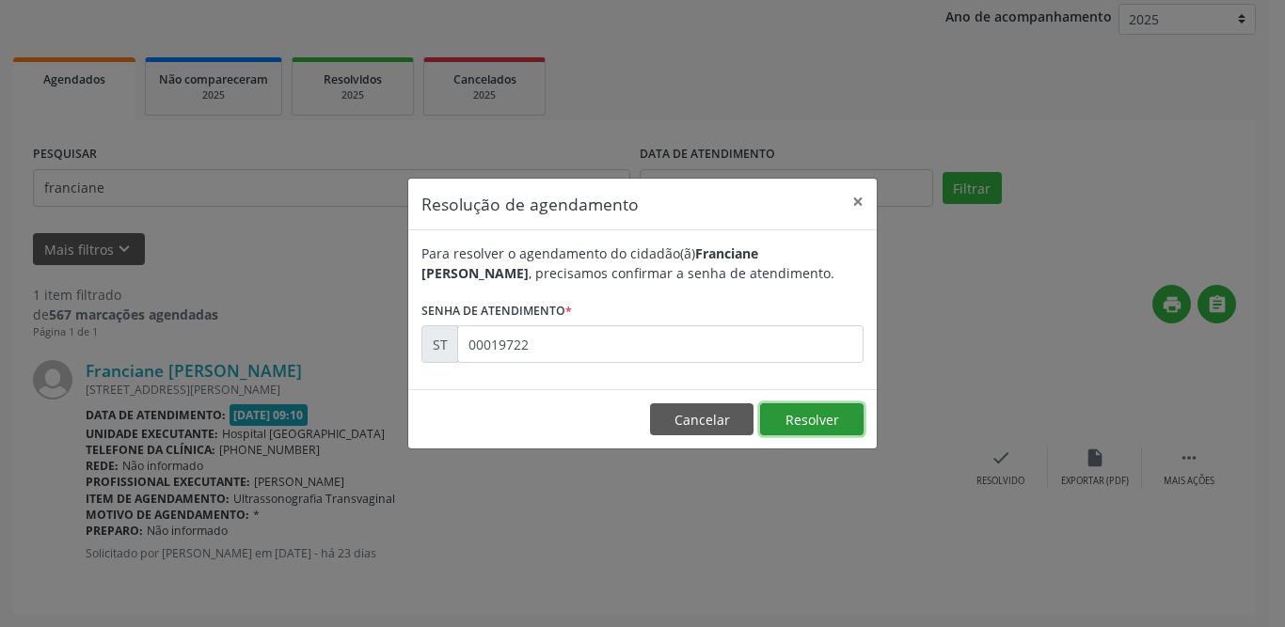
click at [798, 418] on button "Resolver" at bounding box center [811, 420] width 103 height 32
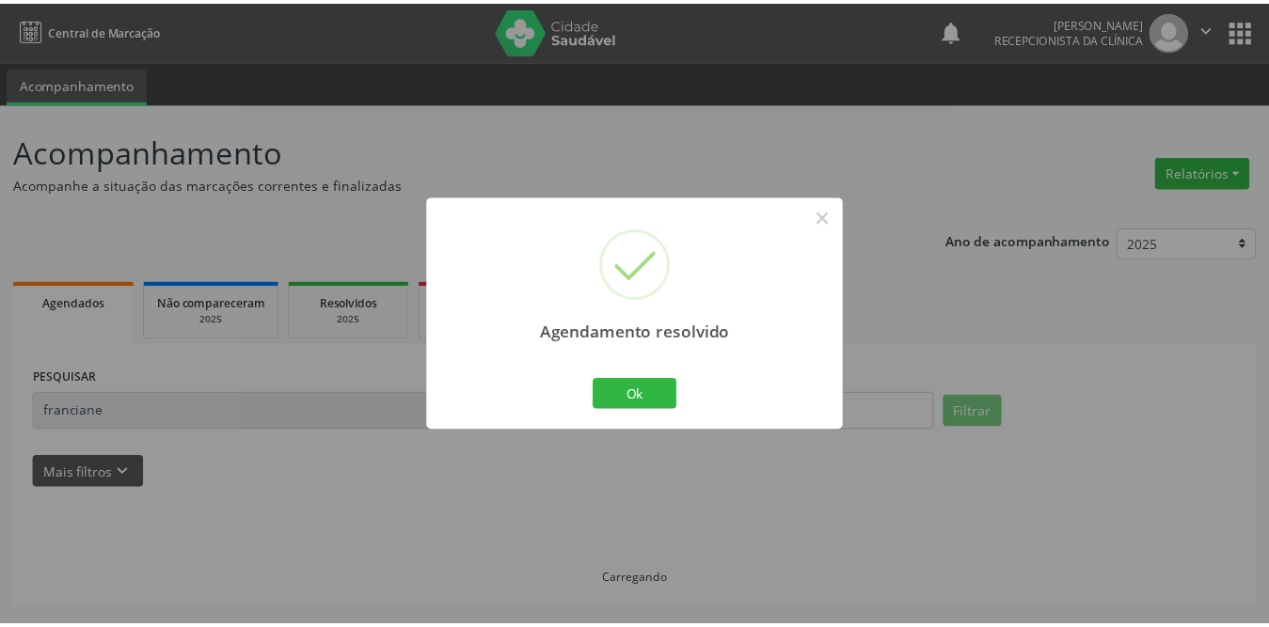
scroll to position [0, 0]
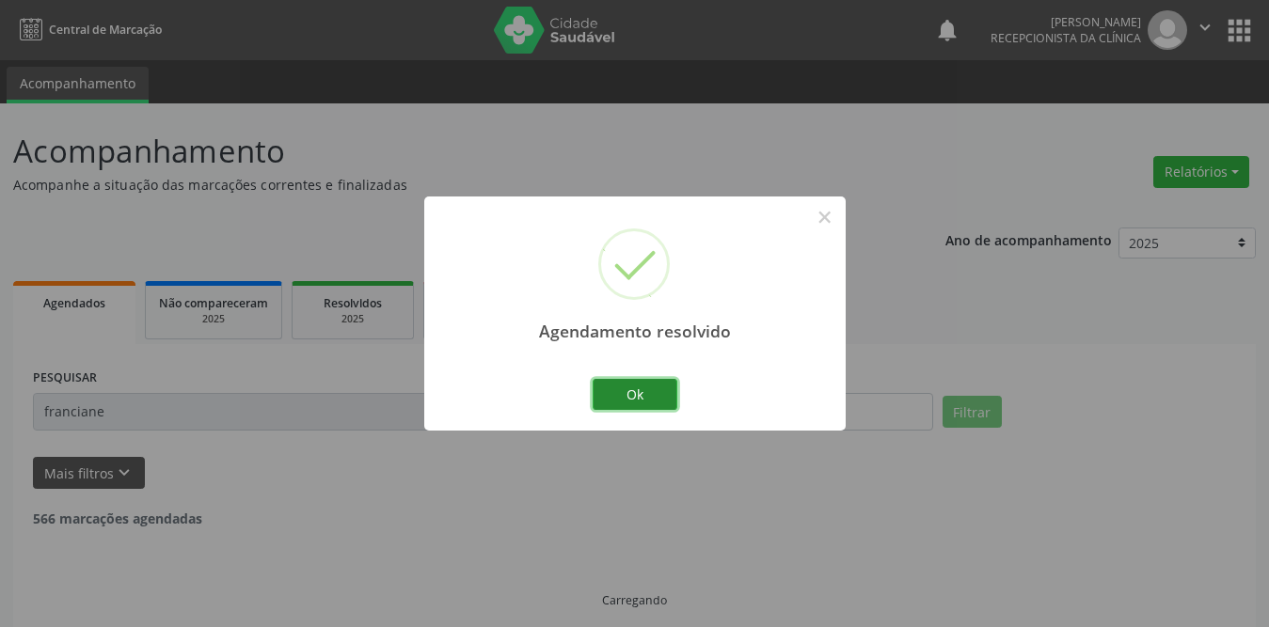
click at [623, 403] on button "Ok" at bounding box center [635, 395] width 85 height 32
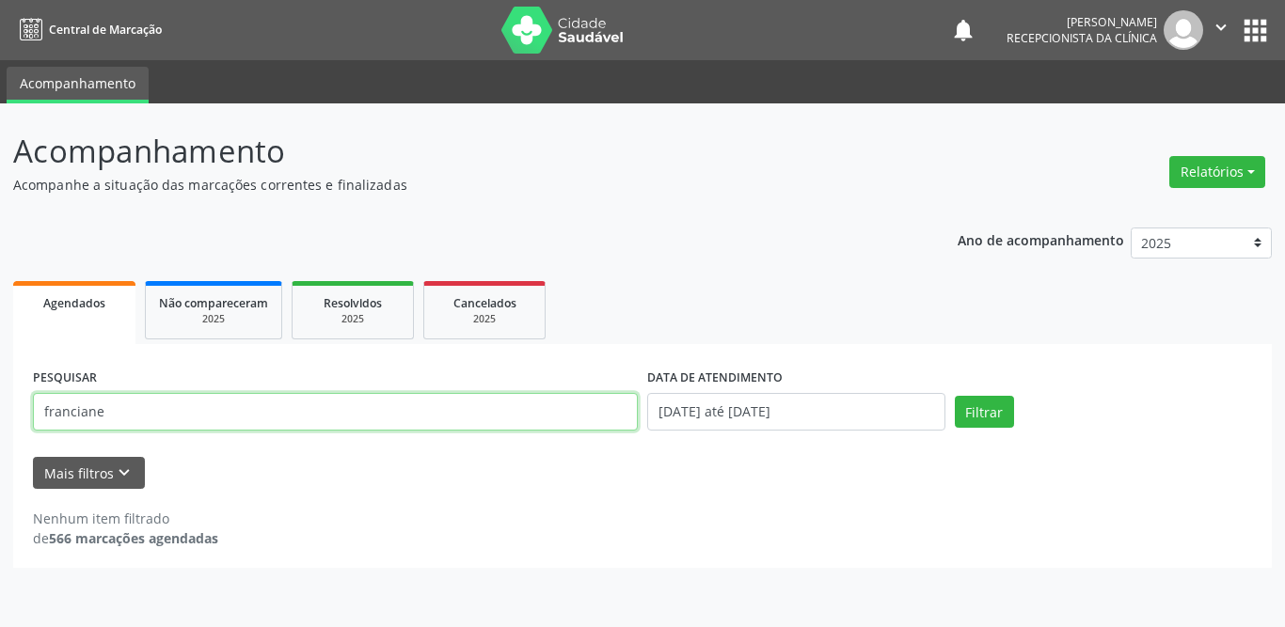
drag, startPoint x: 209, startPoint y: 410, endPoint x: 1, endPoint y: 410, distance: 207.9
click at [1, 410] on div "Acompanhamento Acompanhe a situação das marcações correntes e finalizadas Relat…" at bounding box center [642, 365] width 1285 height 524
type input "[PERSON_NAME]"
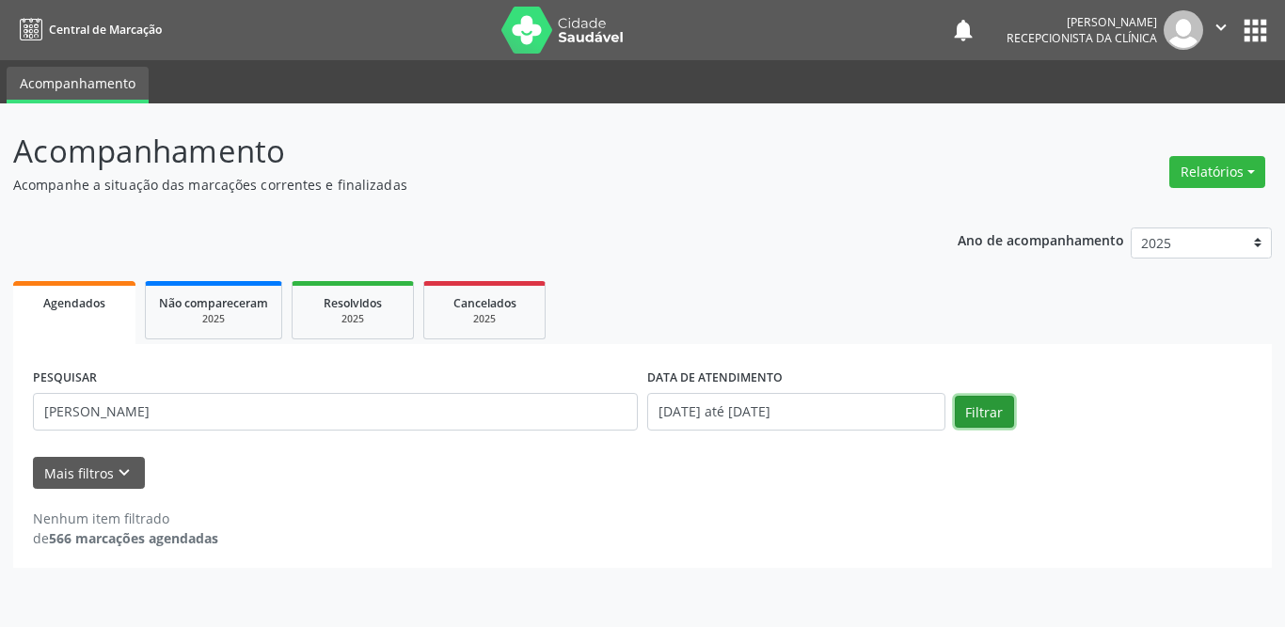
click at [976, 406] on button "Filtrar" at bounding box center [984, 412] width 59 height 32
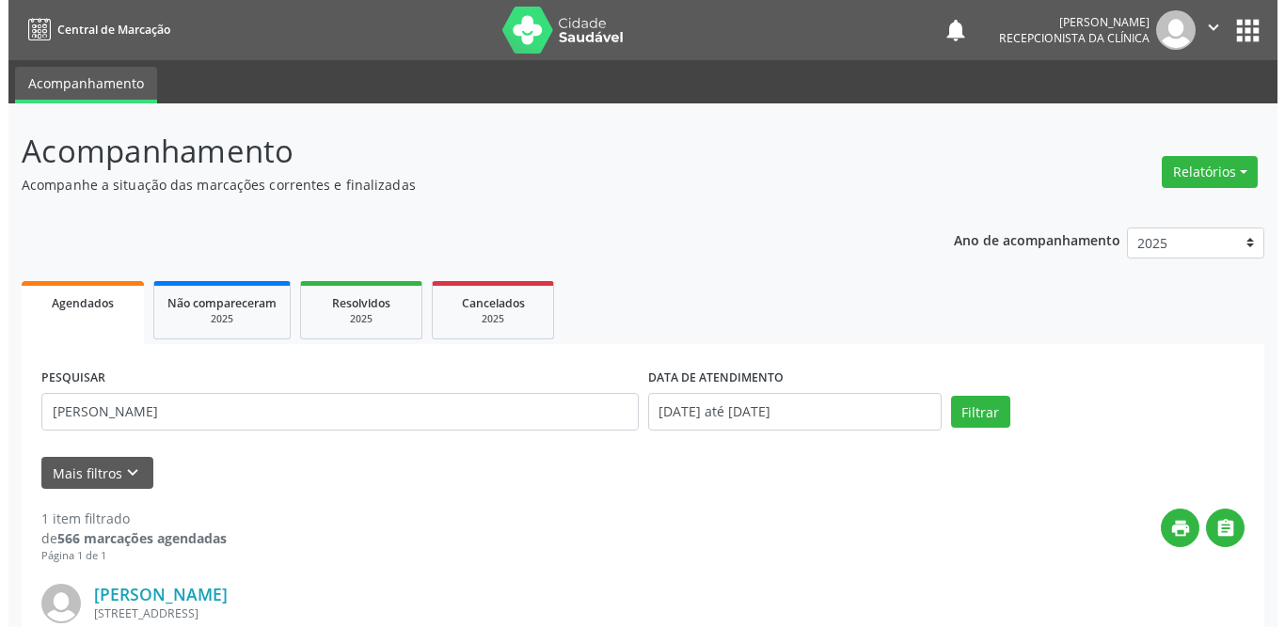
scroll to position [224, 0]
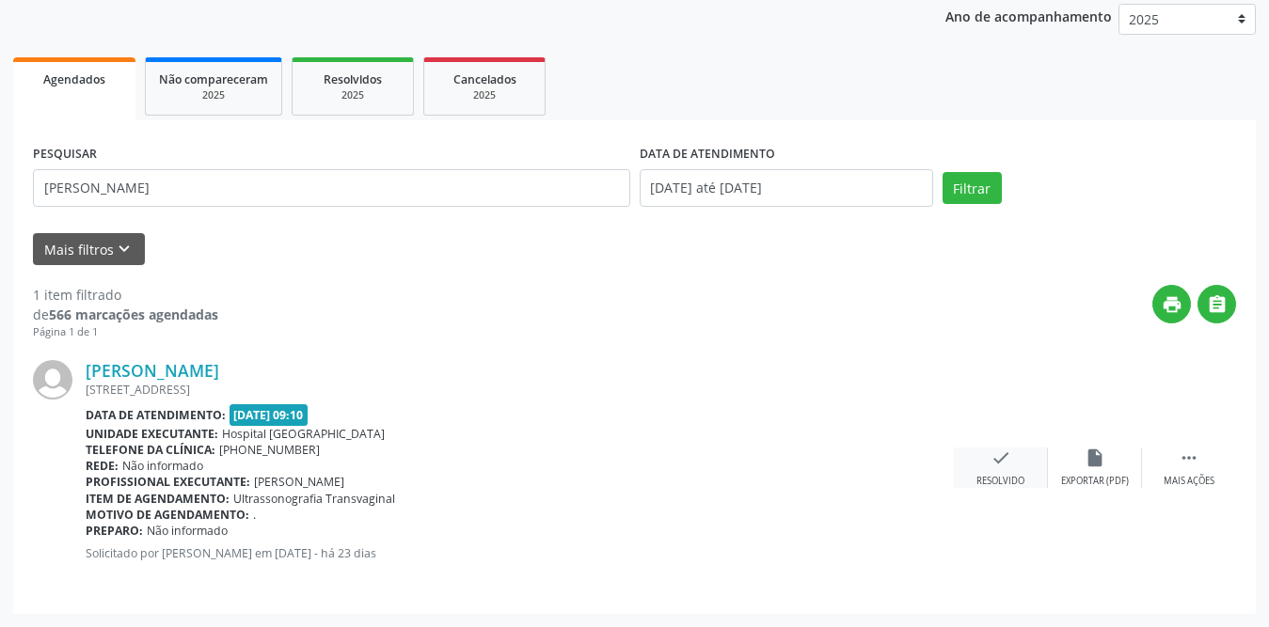
click at [993, 462] on icon "check" at bounding box center [1000, 458] width 21 height 21
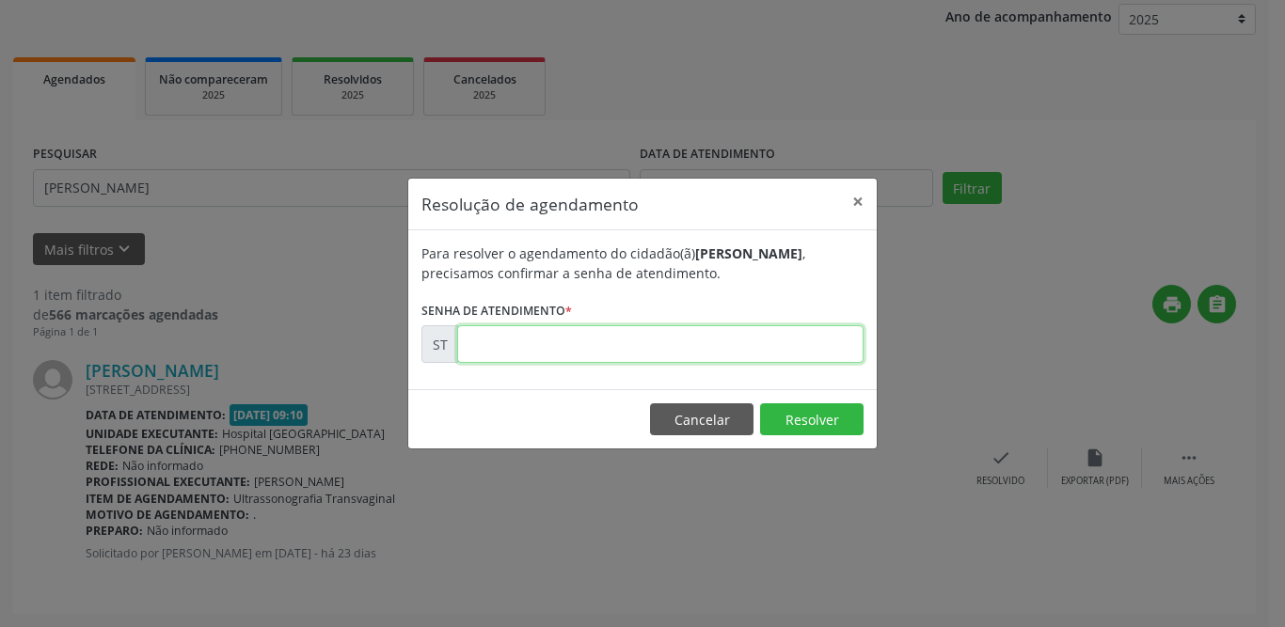
click at [610, 343] on input "text" at bounding box center [660, 344] width 406 height 38
type input "00019769"
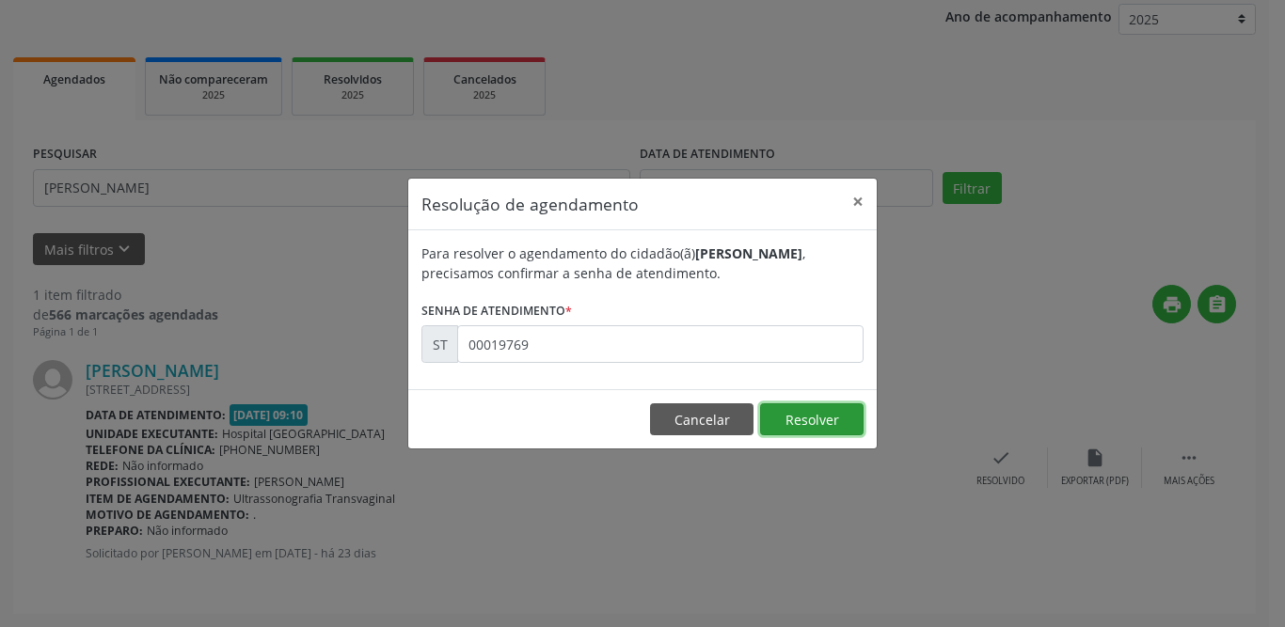
click at [825, 417] on button "Resolver" at bounding box center [811, 420] width 103 height 32
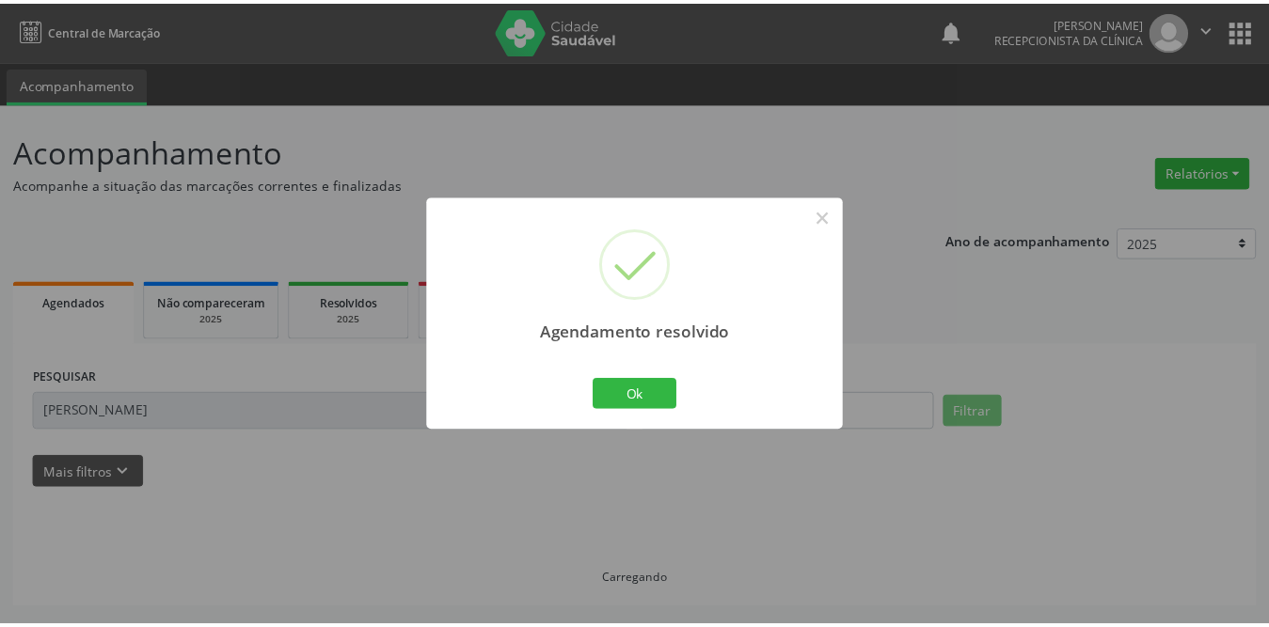
scroll to position [0, 0]
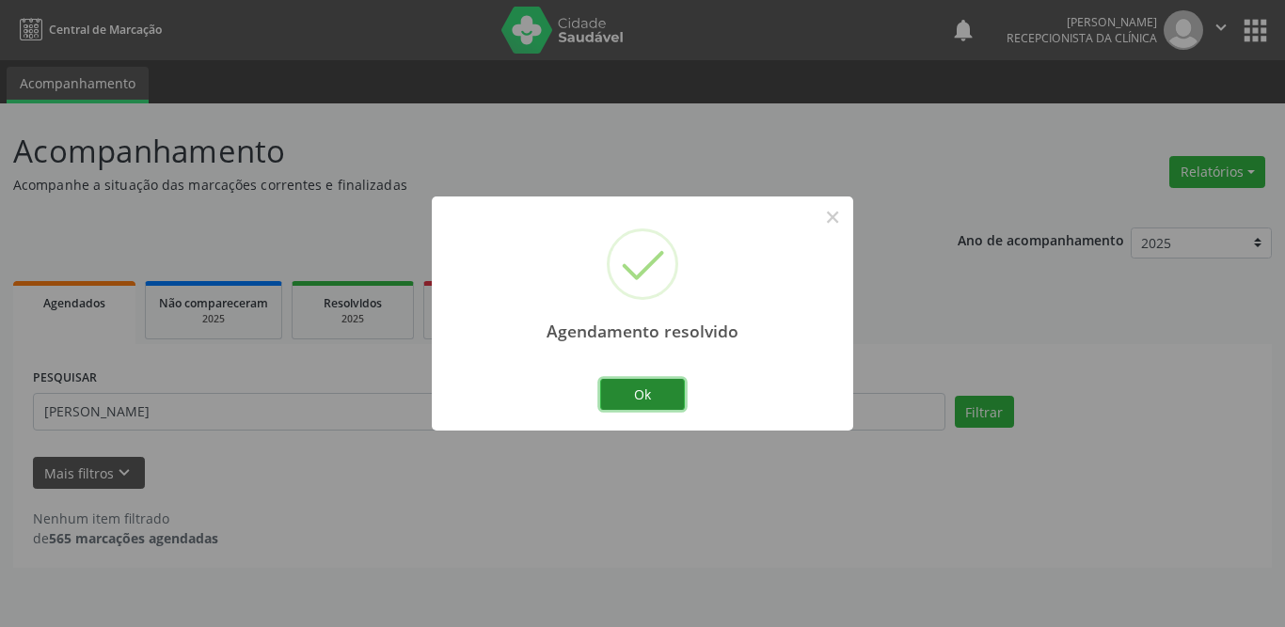
click at [642, 398] on button "Ok" at bounding box center [642, 395] width 85 height 32
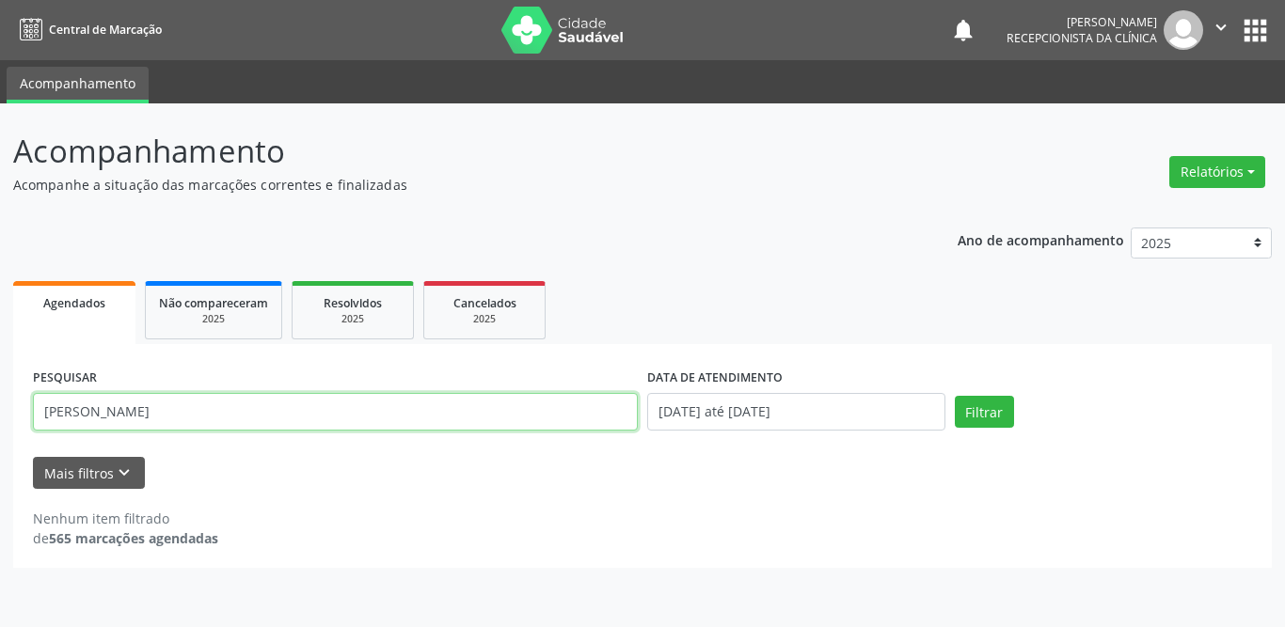
drag, startPoint x: 158, startPoint y: 419, endPoint x: 0, endPoint y: 404, distance: 158.8
click at [0, 404] on div "Acompanhamento Acompanhe a situação das marcações correntes e finalizadas Relat…" at bounding box center [642, 365] width 1285 height 524
type input "r"
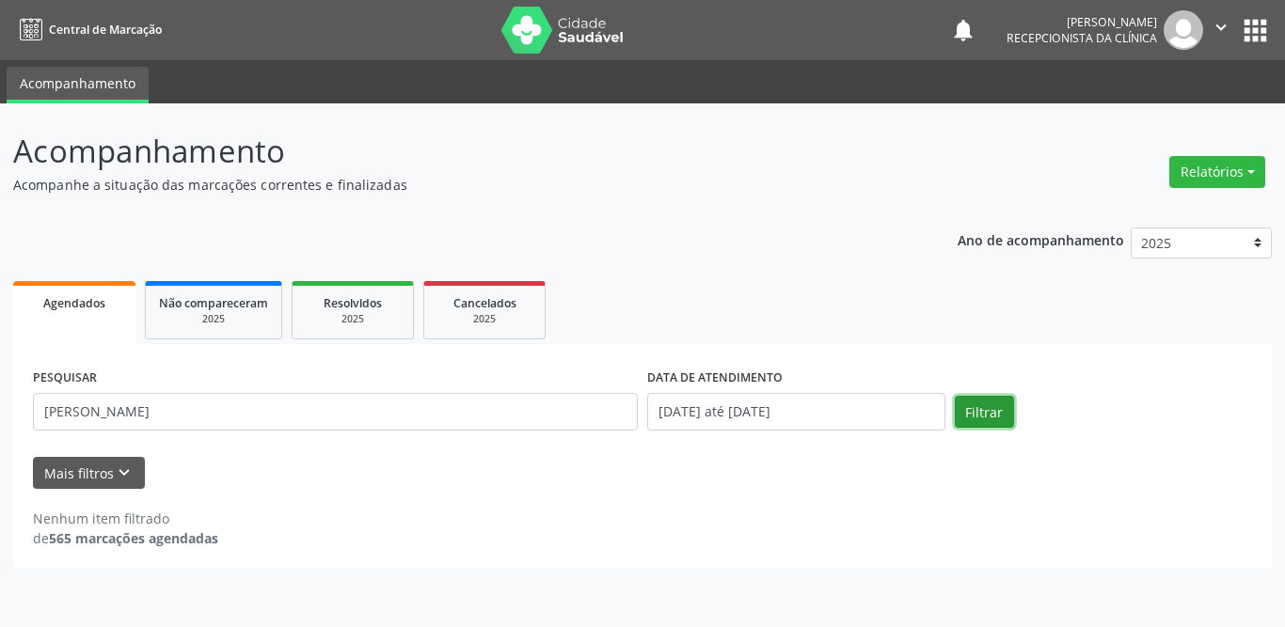
click at [971, 419] on button "Filtrar" at bounding box center [984, 412] width 59 height 32
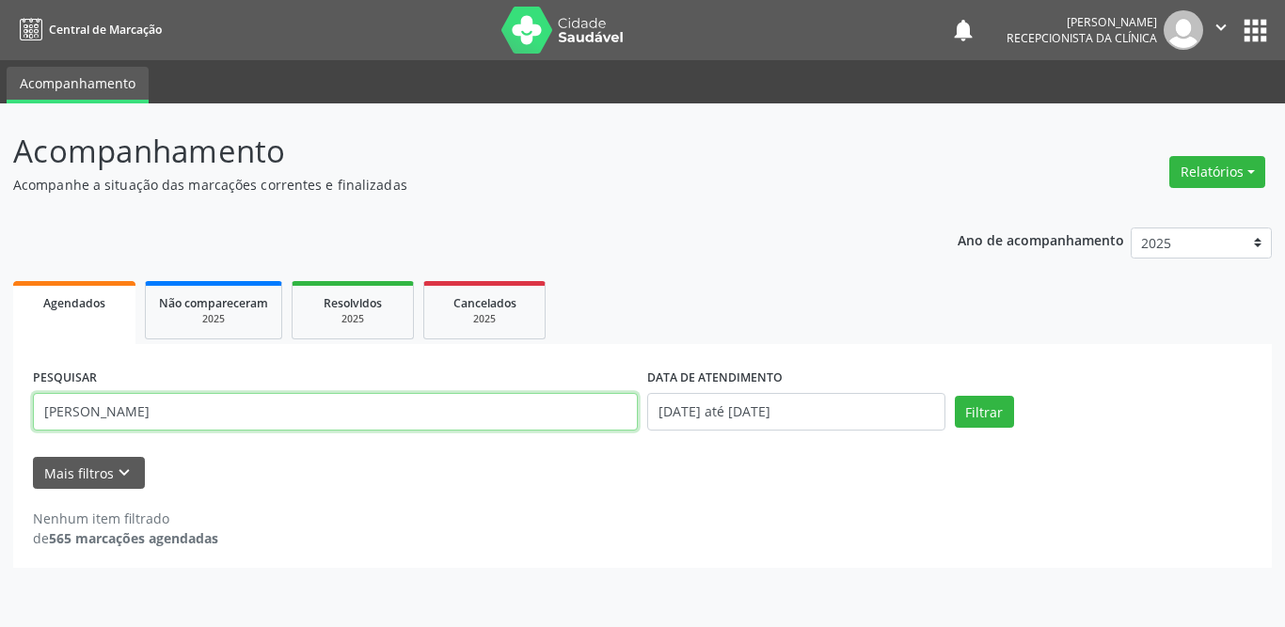
drag, startPoint x: 360, startPoint y: 405, endPoint x: 0, endPoint y: 410, distance: 360.3
click at [0, 410] on div "Acompanhamento Acompanhe a situação das marcações correntes e finalizadas Relat…" at bounding box center [642, 365] width 1285 height 524
type input "[PERSON_NAME]"
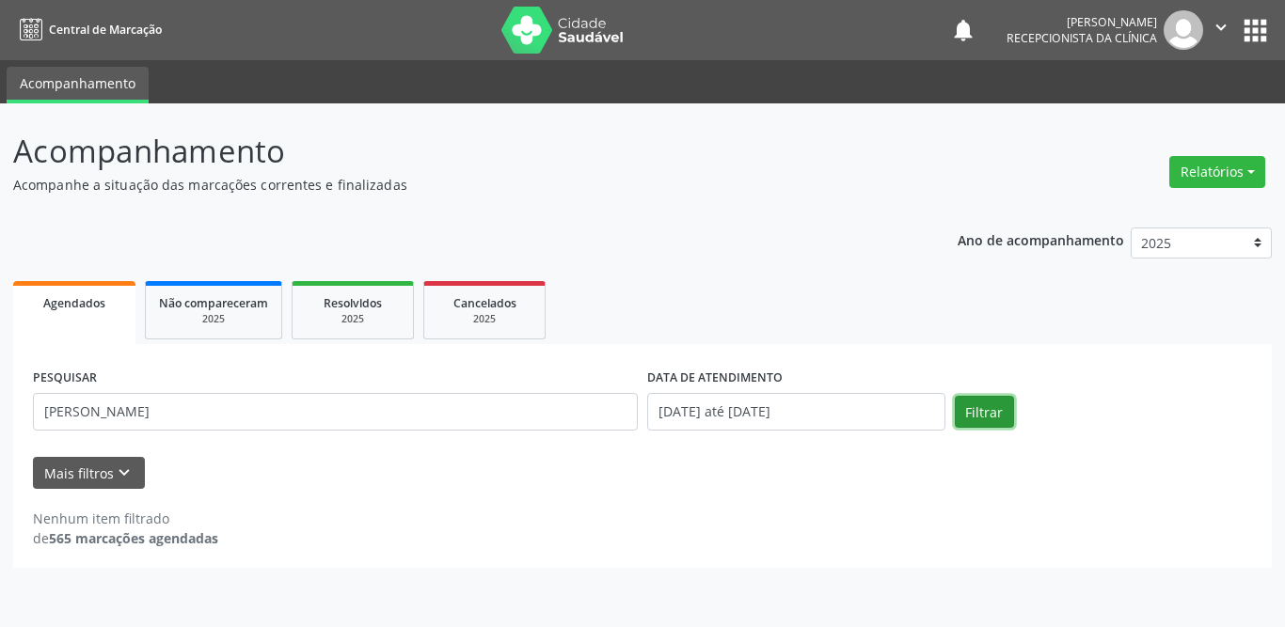
click at [975, 415] on button "Filtrar" at bounding box center [984, 412] width 59 height 32
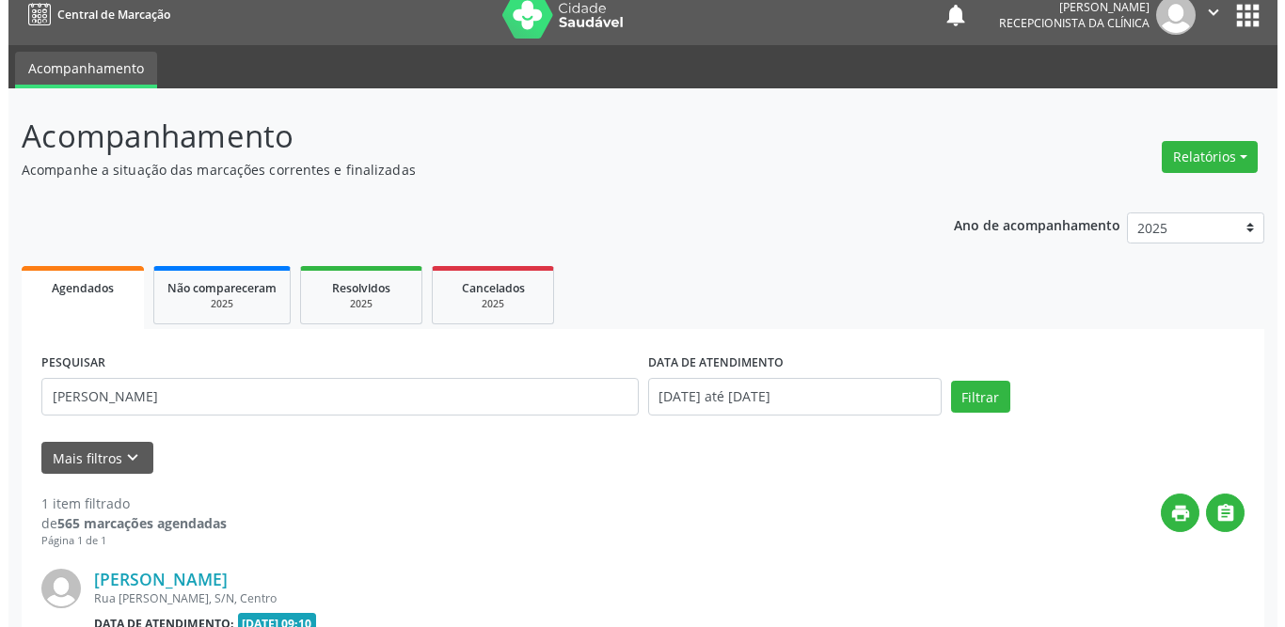
scroll to position [224, 0]
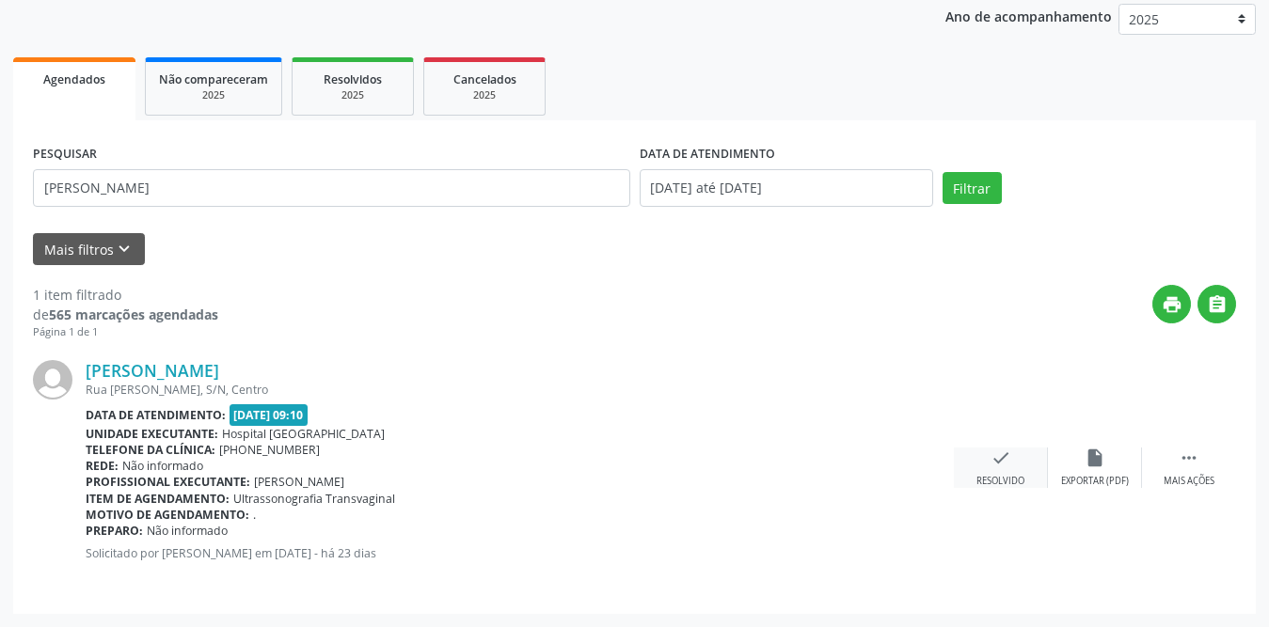
click at [998, 471] on div "check Resolvido" at bounding box center [1001, 468] width 94 height 40
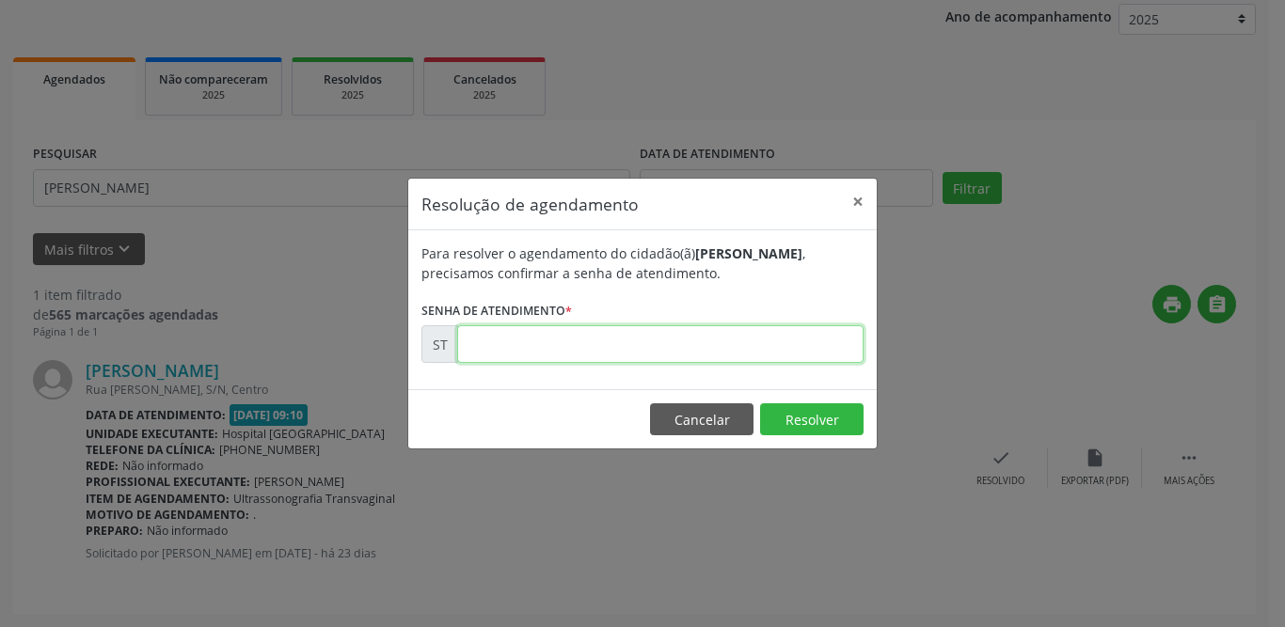
click at [681, 356] on input "text" at bounding box center [660, 344] width 406 height 38
click at [676, 358] on input "text" at bounding box center [660, 344] width 406 height 38
type input "00019847"
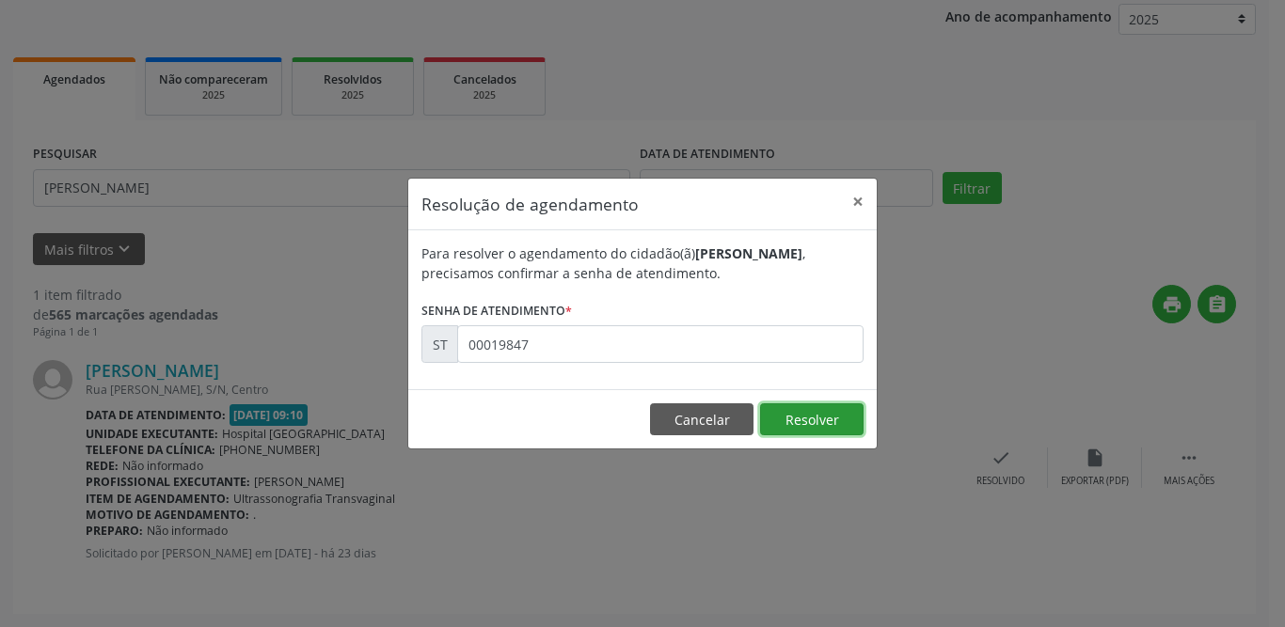
click at [806, 419] on button "Resolver" at bounding box center [811, 420] width 103 height 32
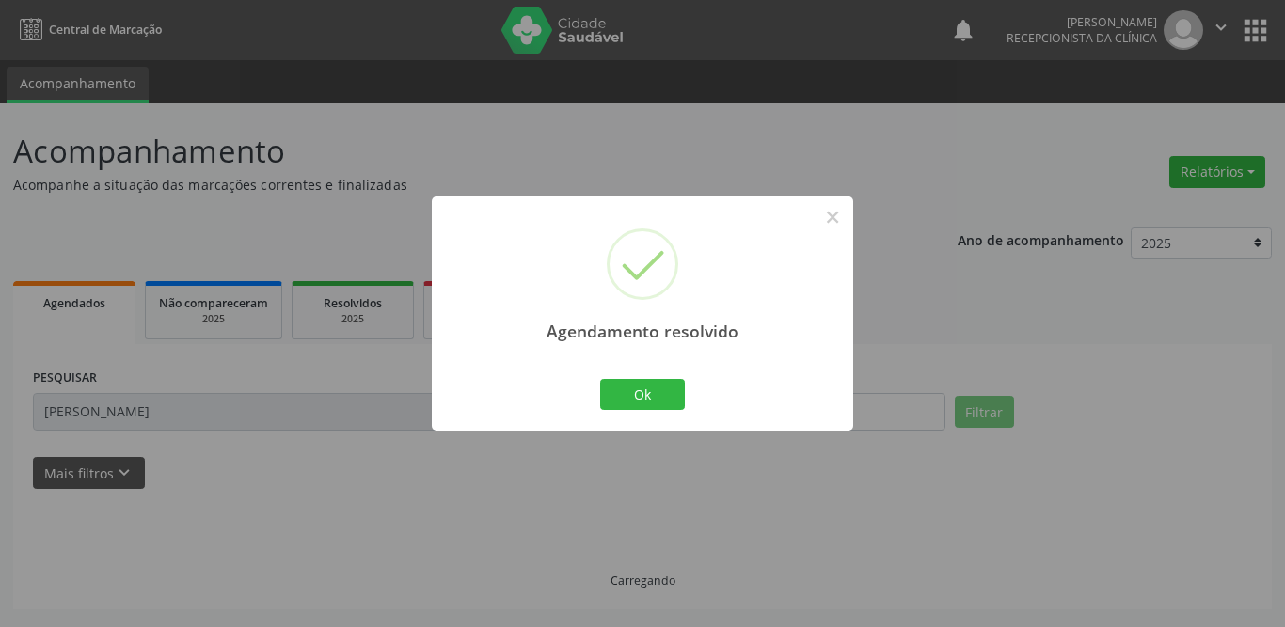
scroll to position [0, 0]
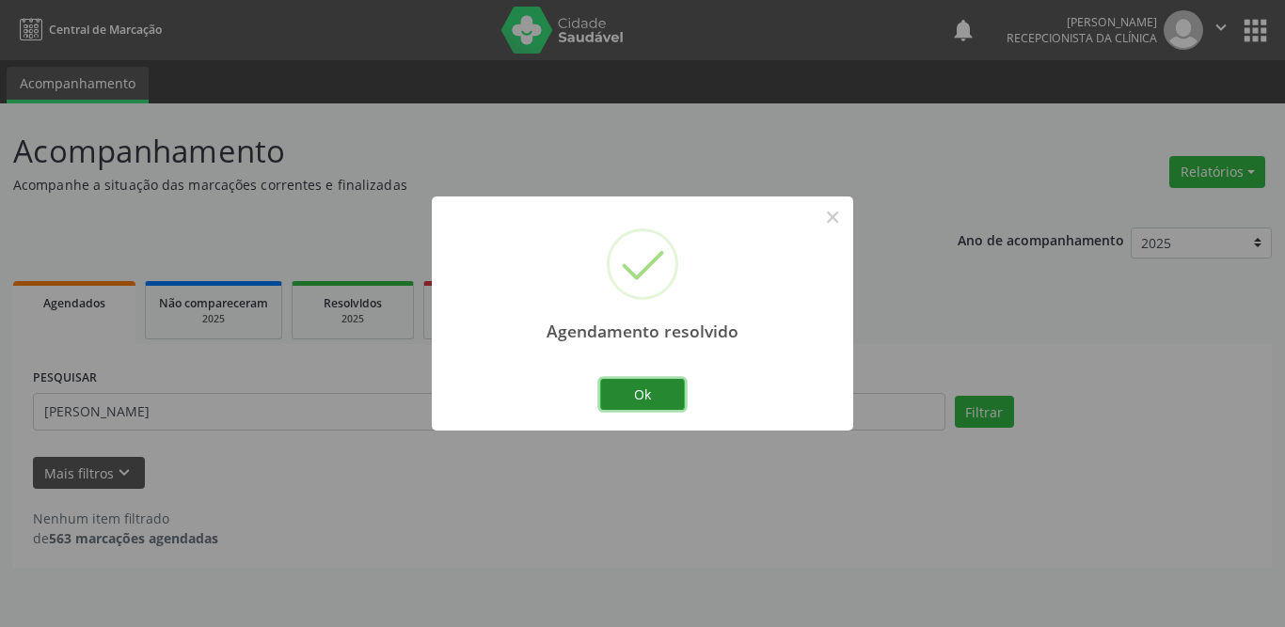
click at [641, 394] on button "Ok" at bounding box center [642, 395] width 85 height 32
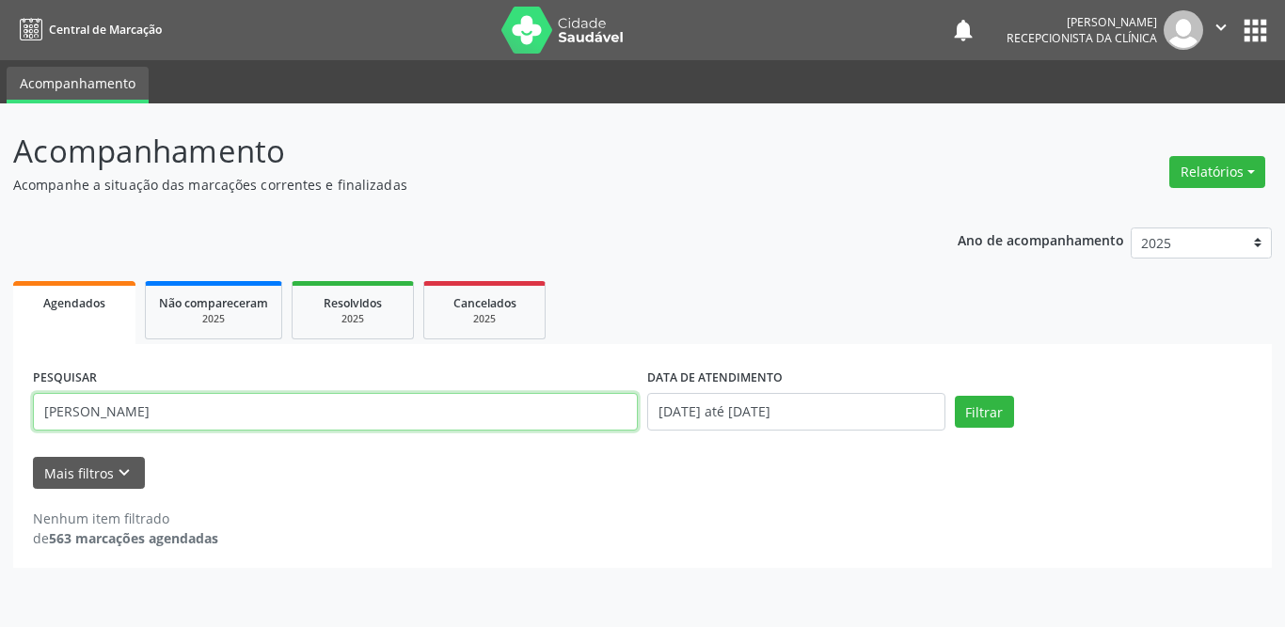
drag, startPoint x: 259, startPoint y: 409, endPoint x: 53, endPoint y: 405, distance: 206.0
click at [53, 405] on input "[PERSON_NAME]" at bounding box center [335, 412] width 605 height 38
type input "m"
